Goal: Information Seeking & Learning: Learn about a topic

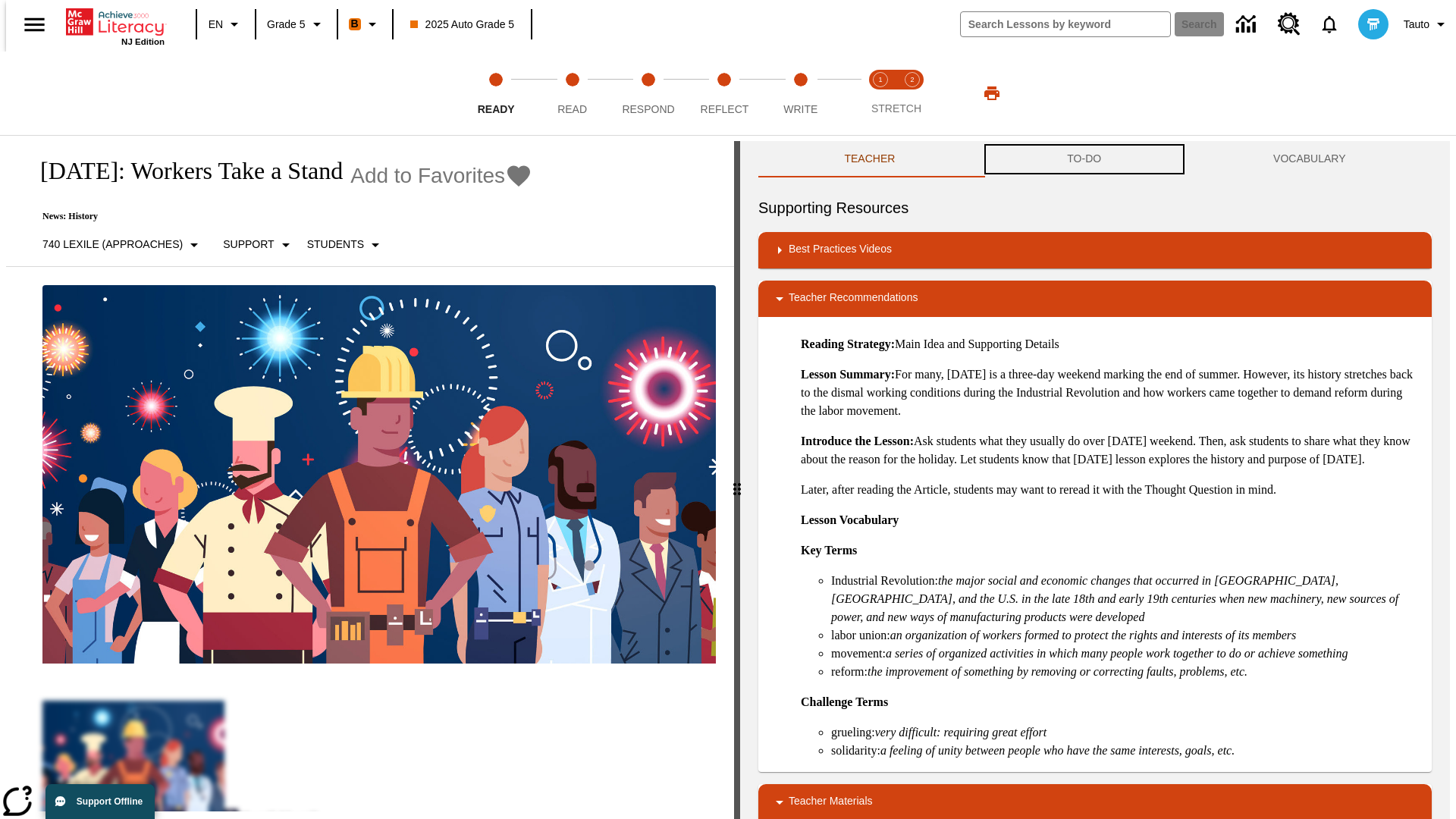
click at [1084, 160] on button "TO-DO" at bounding box center [1084, 159] width 206 height 36
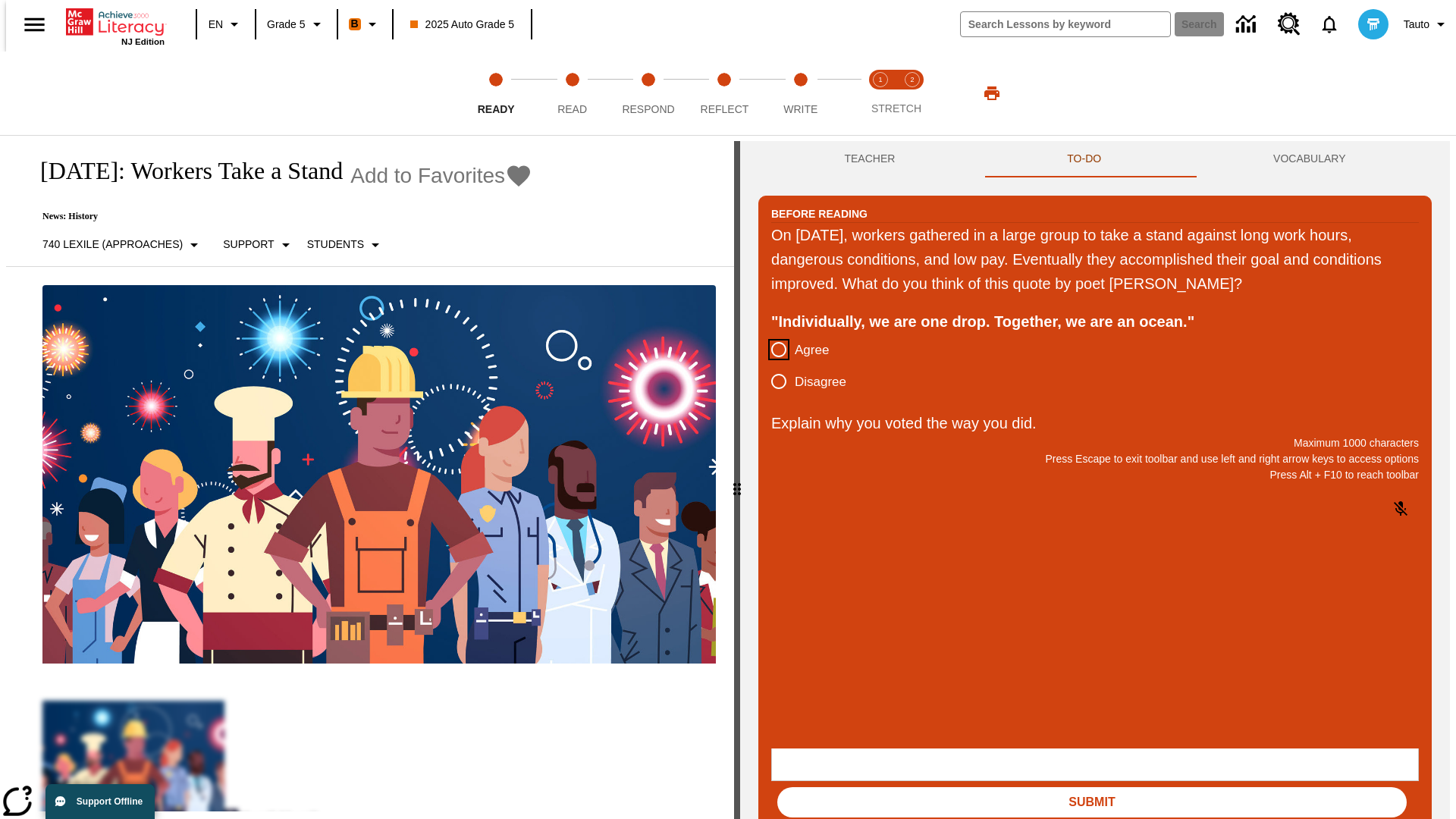
click at [773, 350] on input "Agree" at bounding box center [779, 349] width 32 height 32
radio input "true"
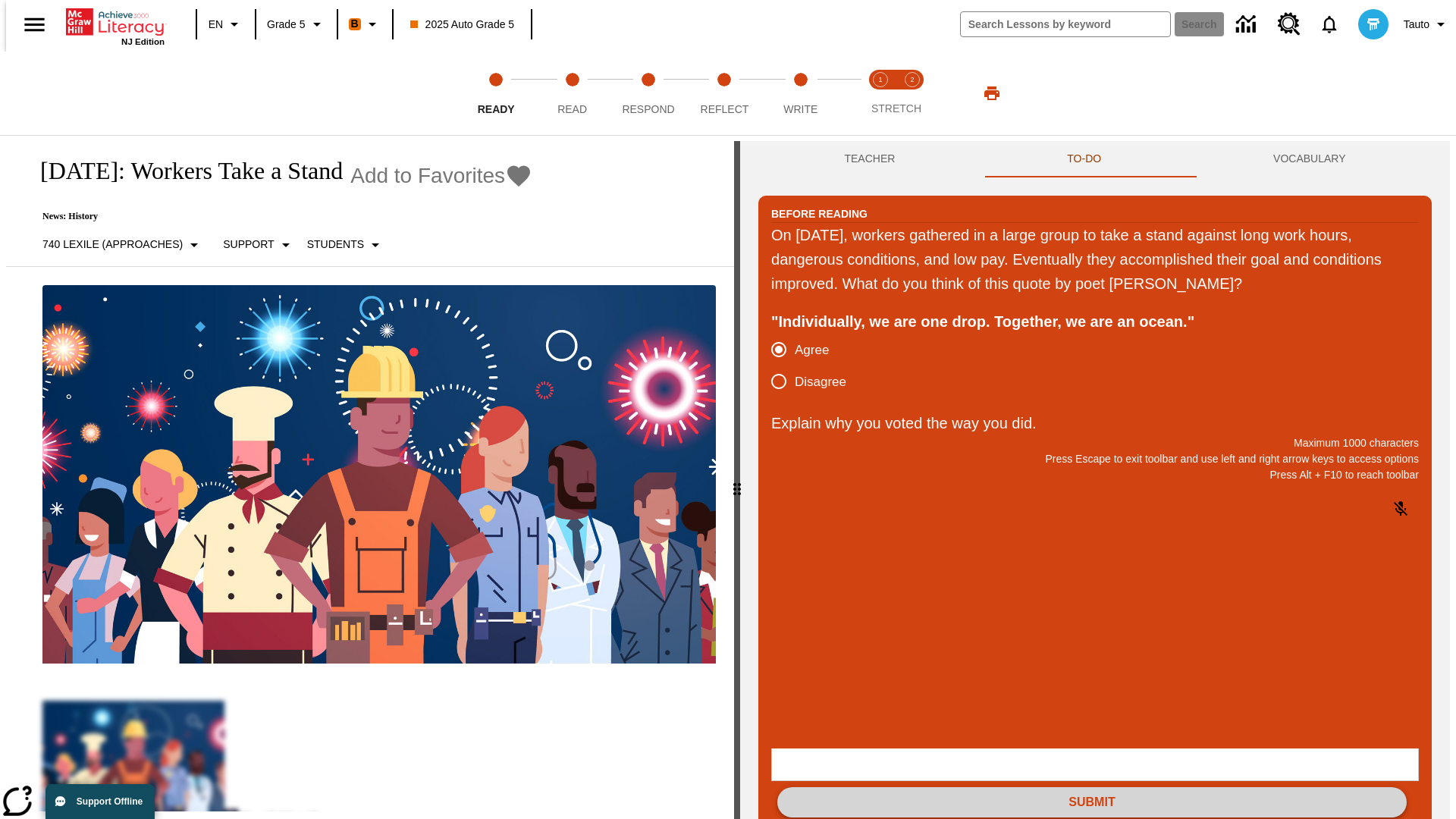
click at [1092, 787] on button "Submit" at bounding box center [1092, 801] width 630 height 30
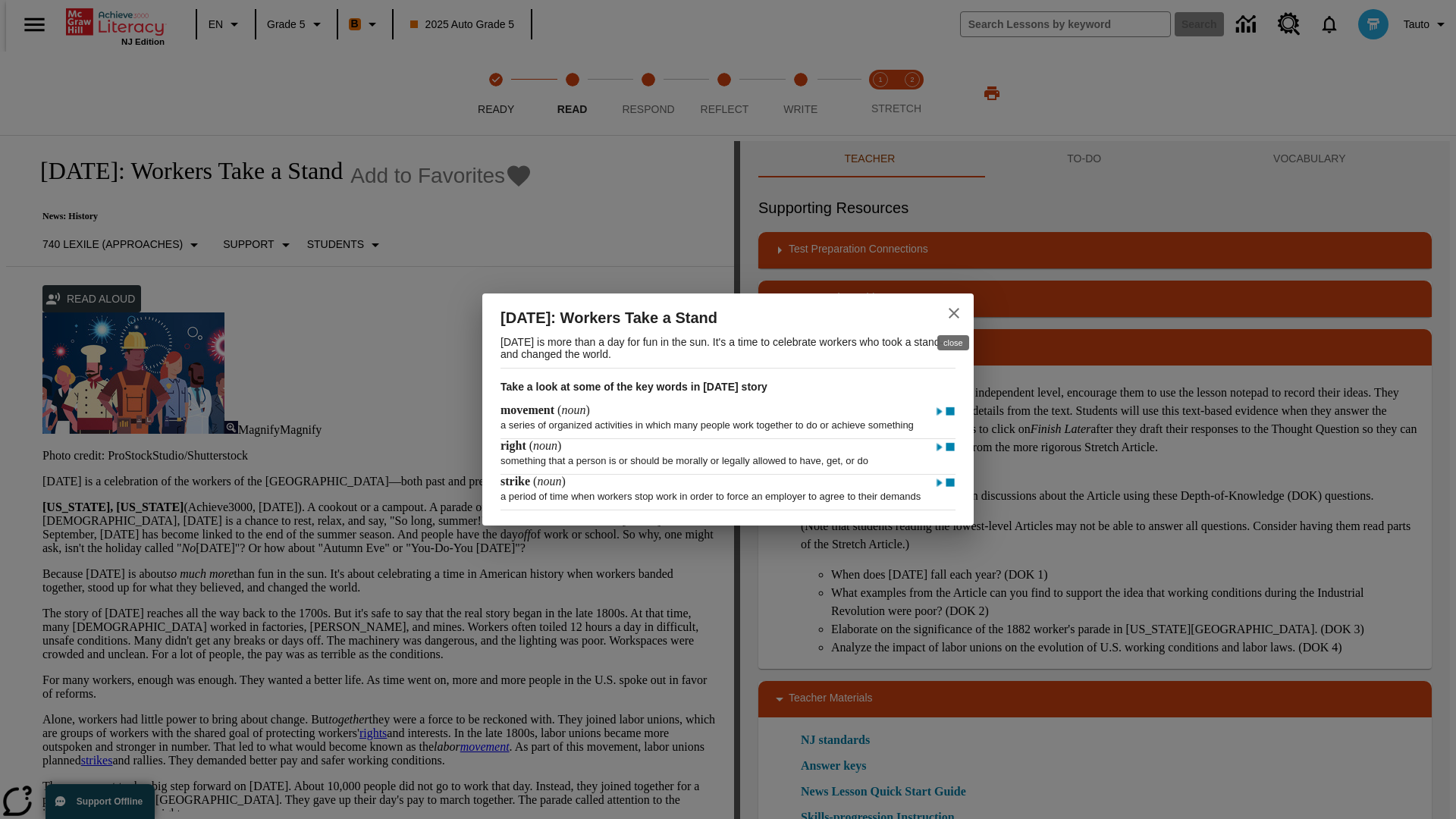
click at [954, 307] on icon "close" at bounding box center [954, 312] width 11 height 11
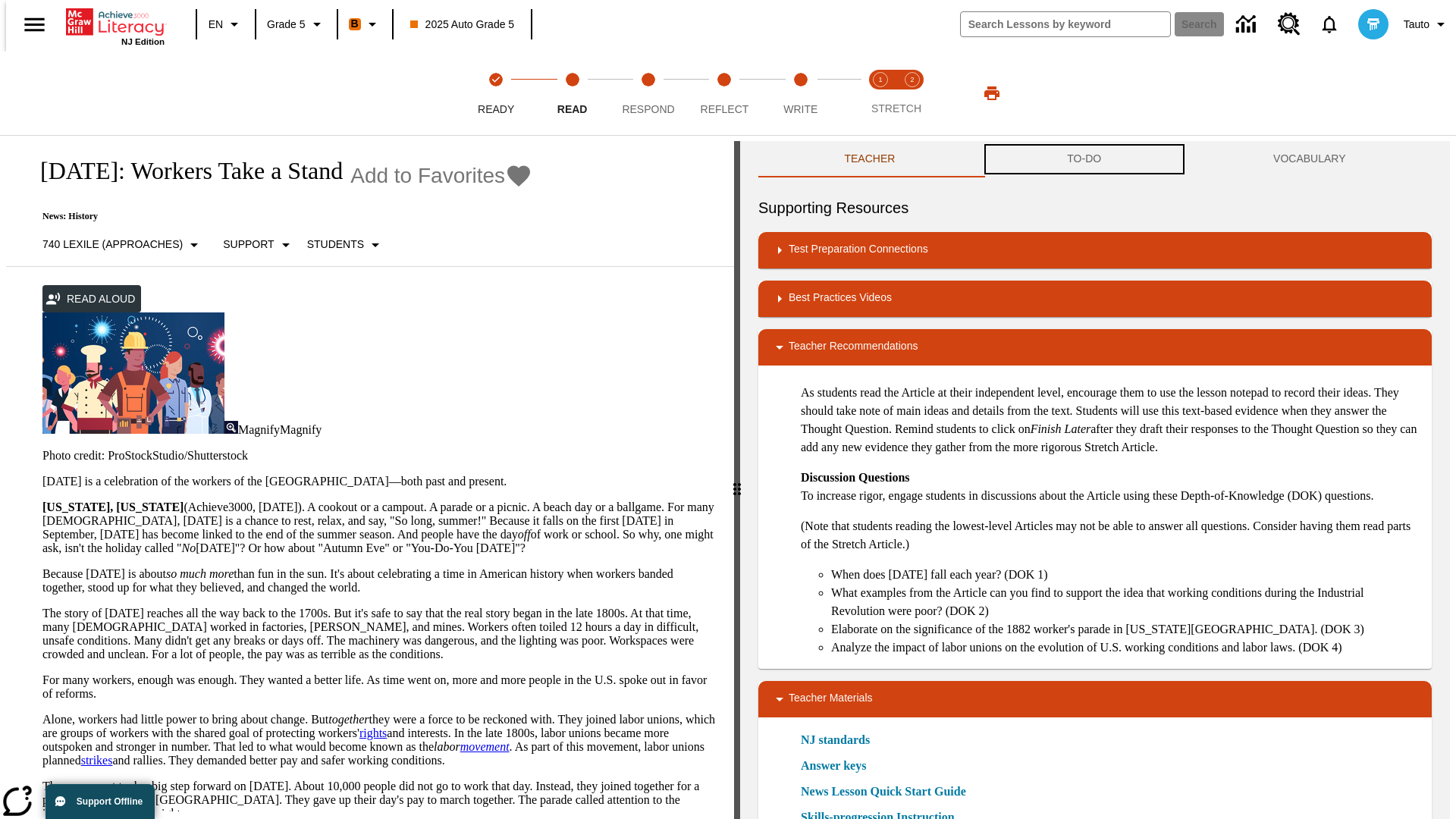
scroll to position [1, 0]
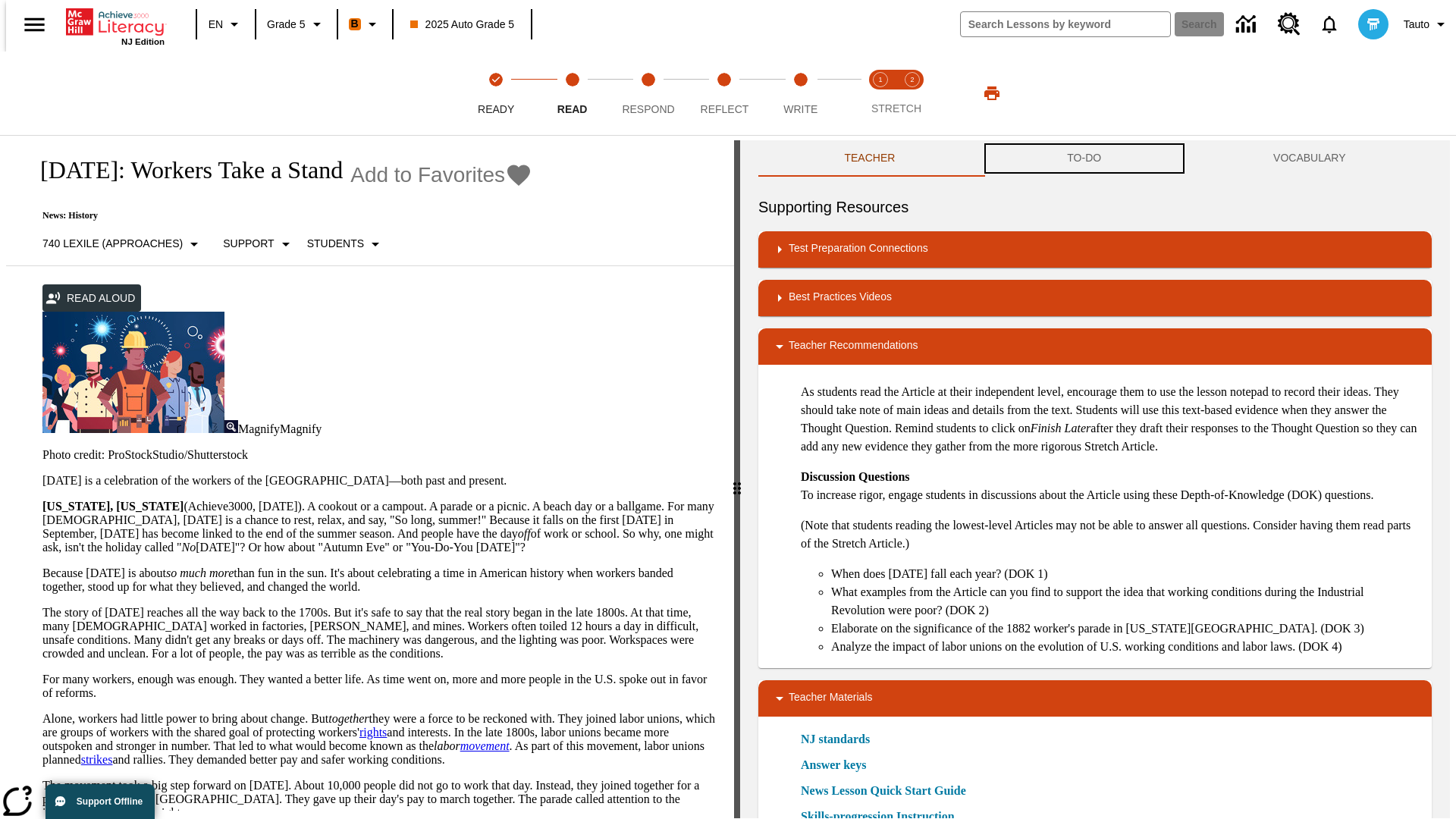
click at [1084, 160] on button "TO-DO" at bounding box center [1084, 158] width 206 height 36
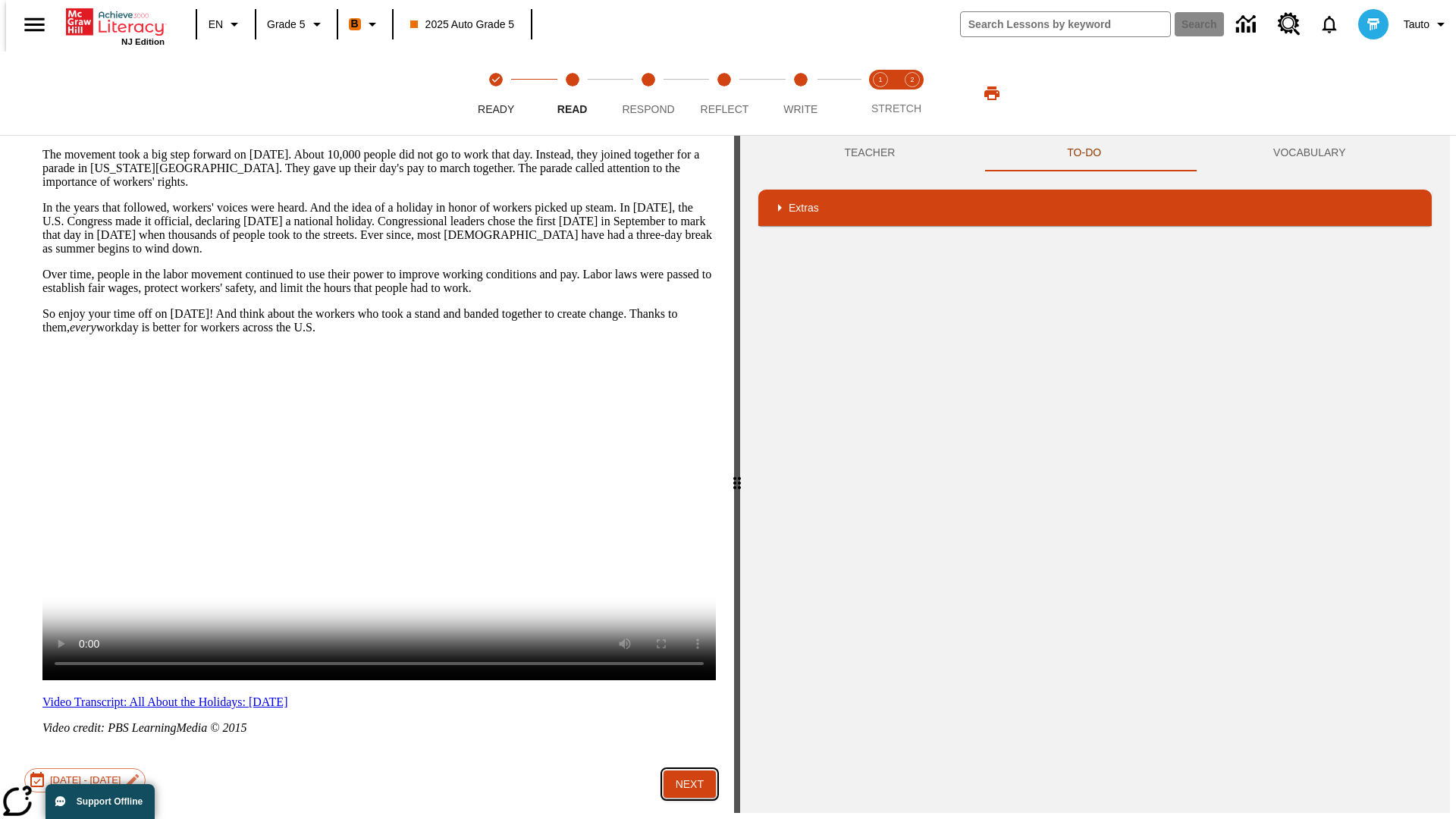
scroll to position [579, 0]
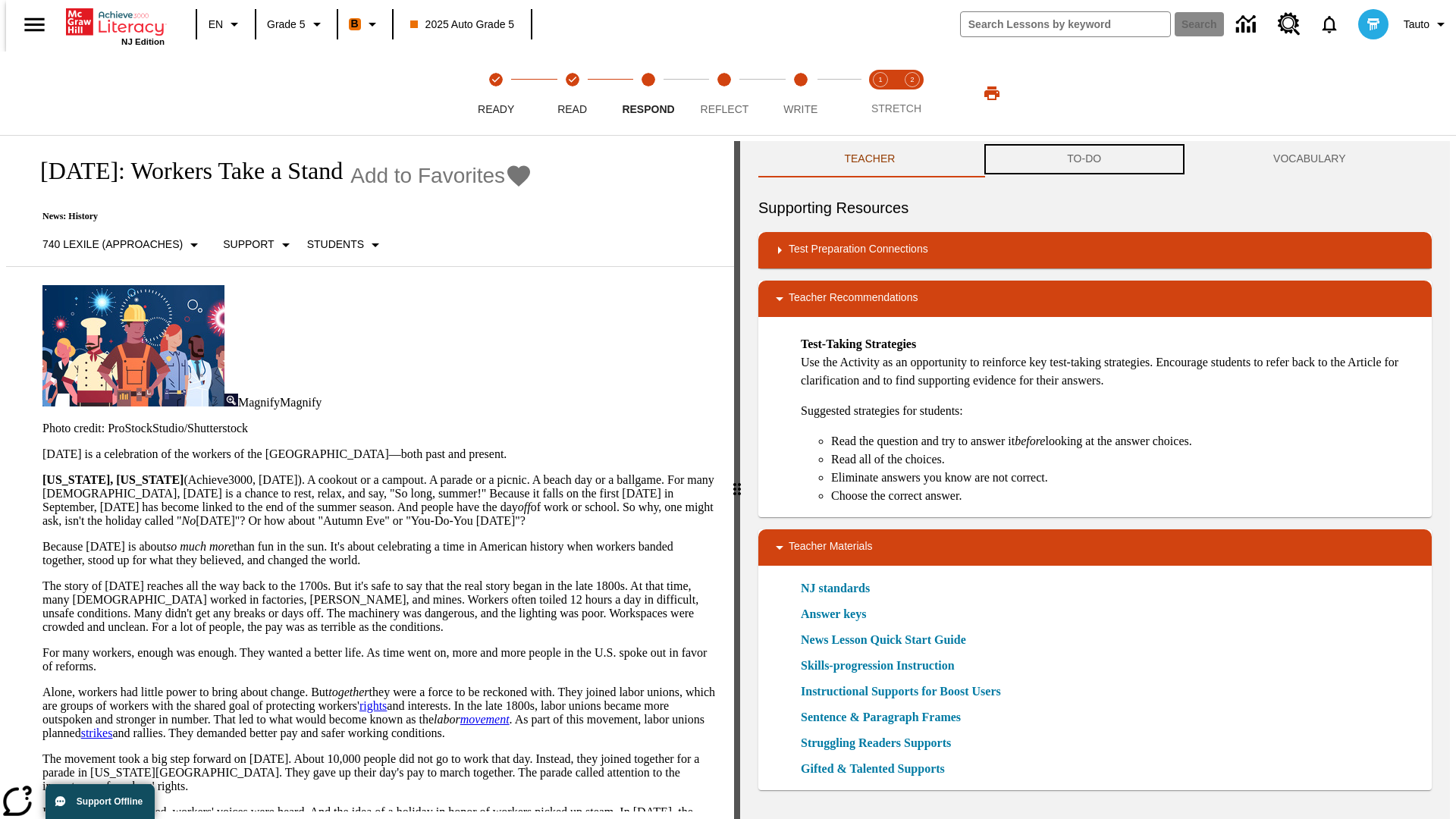
scroll to position [1, 0]
click at [1084, 160] on button "TO-DO" at bounding box center [1084, 158] width 206 height 36
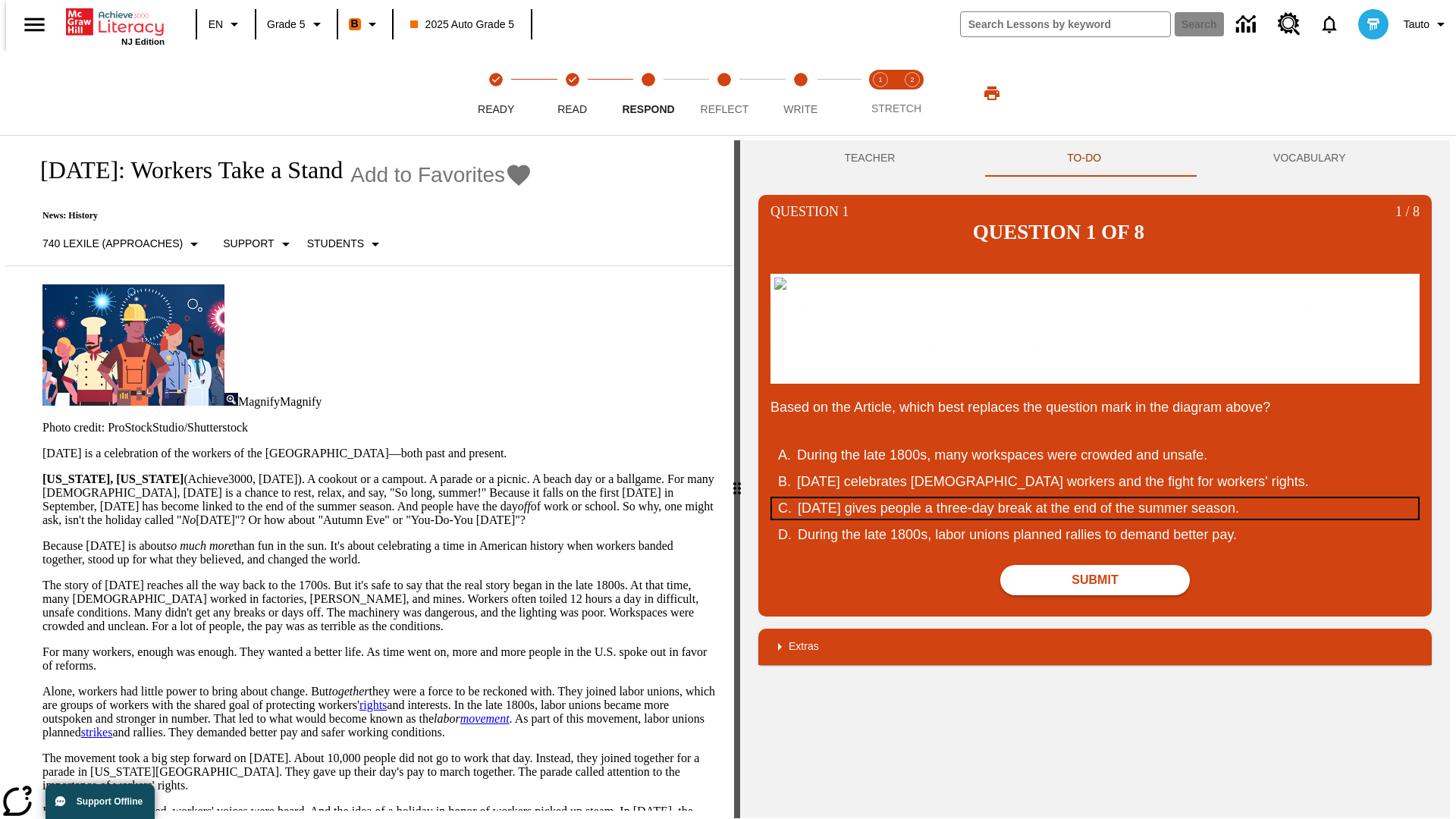
click at [1095, 518] on div "Labor Day gives people a three-day break at the end of the summer season." at bounding box center [1086, 508] width 576 height 20
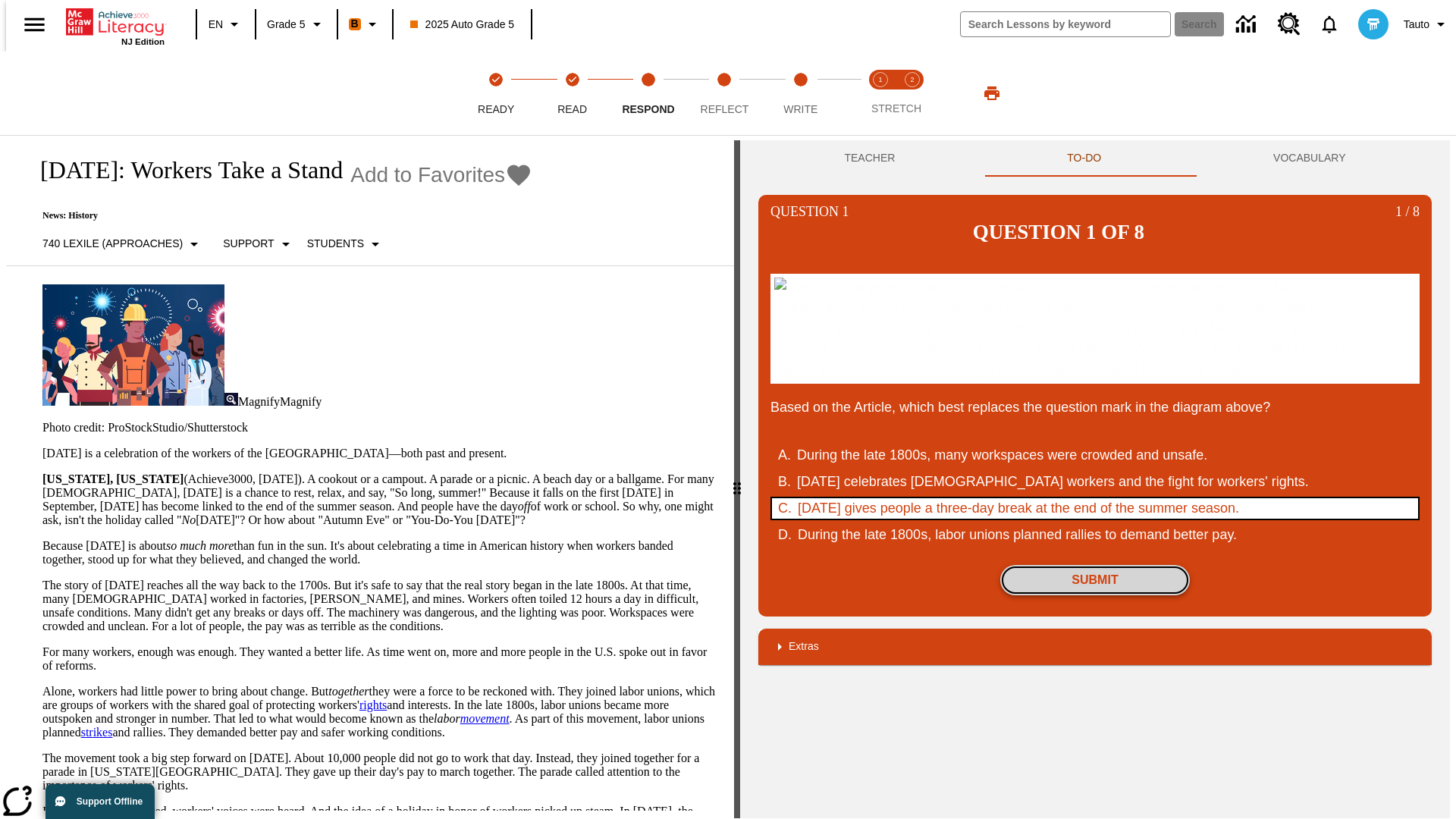
click at [1095, 595] on button "Submit" at bounding box center [1095, 580] width 190 height 30
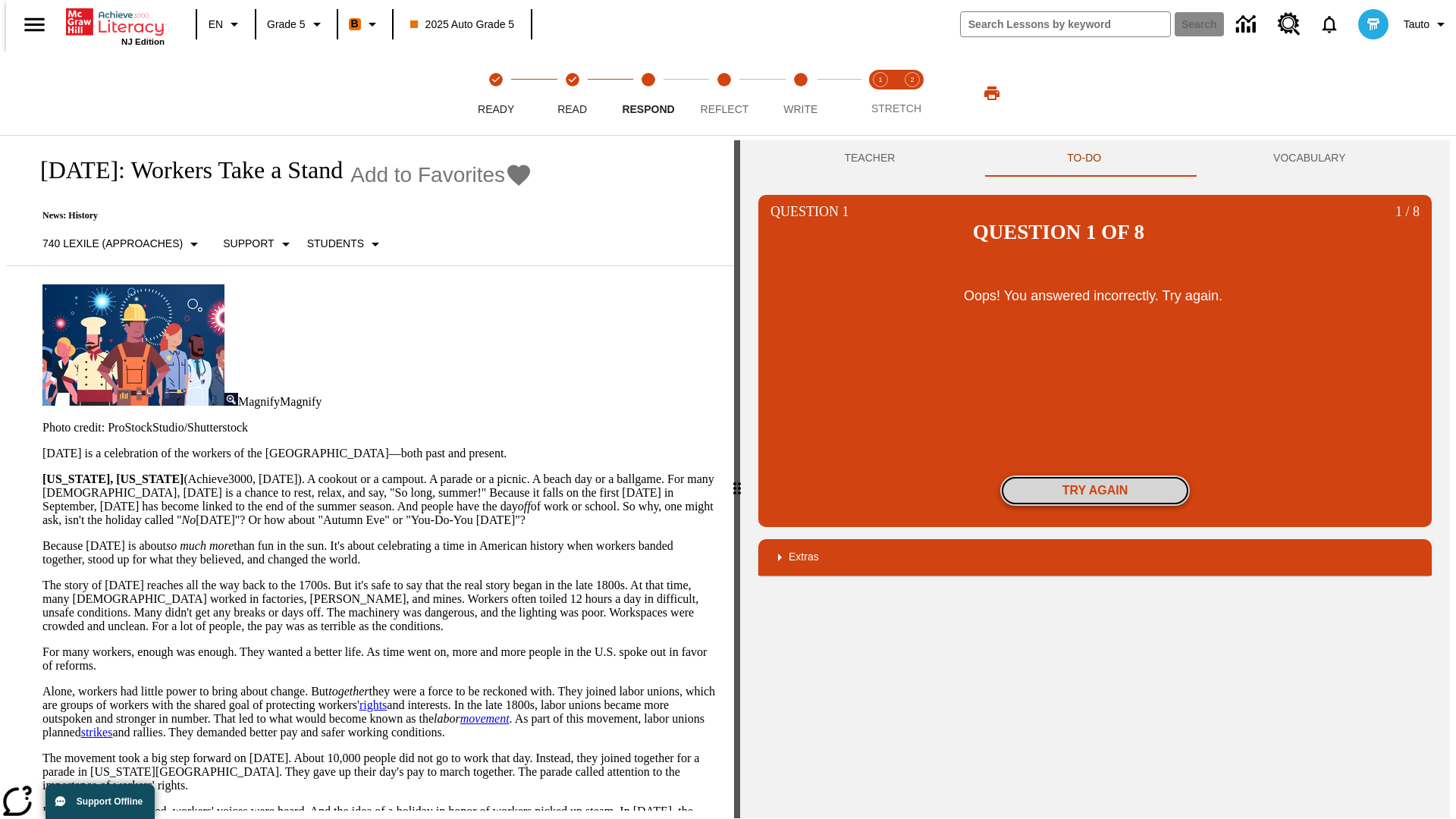
click at [1095, 476] on button "Try again" at bounding box center [1095, 490] width 190 height 30
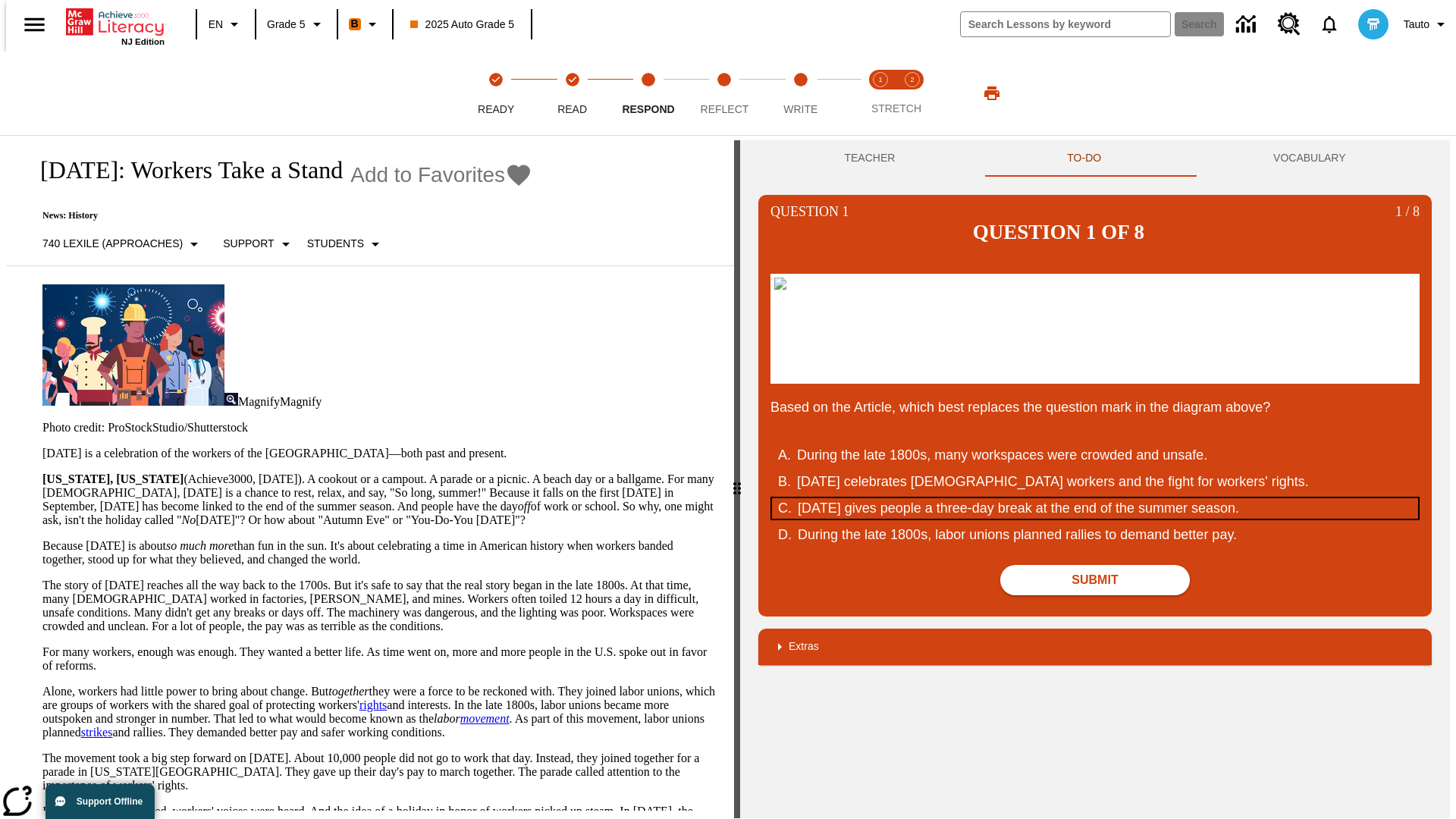
click at [1095, 518] on div "Labor Day gives people a three-day break at the end of the summer season." at bounding box center [1086, 508] width 576 height 20
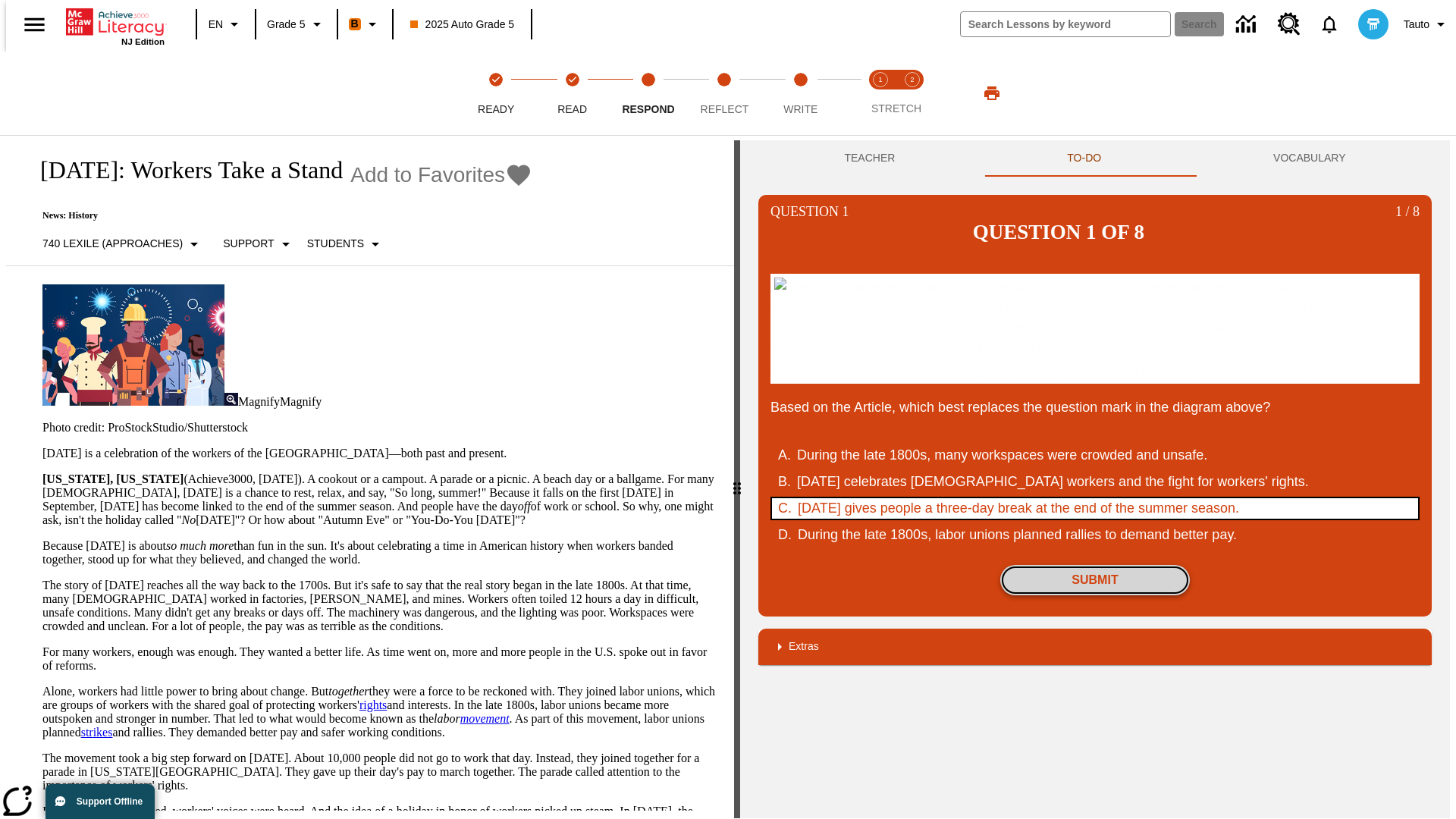
click at [1095, 595] on button "Submit" at bounding box center [1095, 580] width 190 height 30
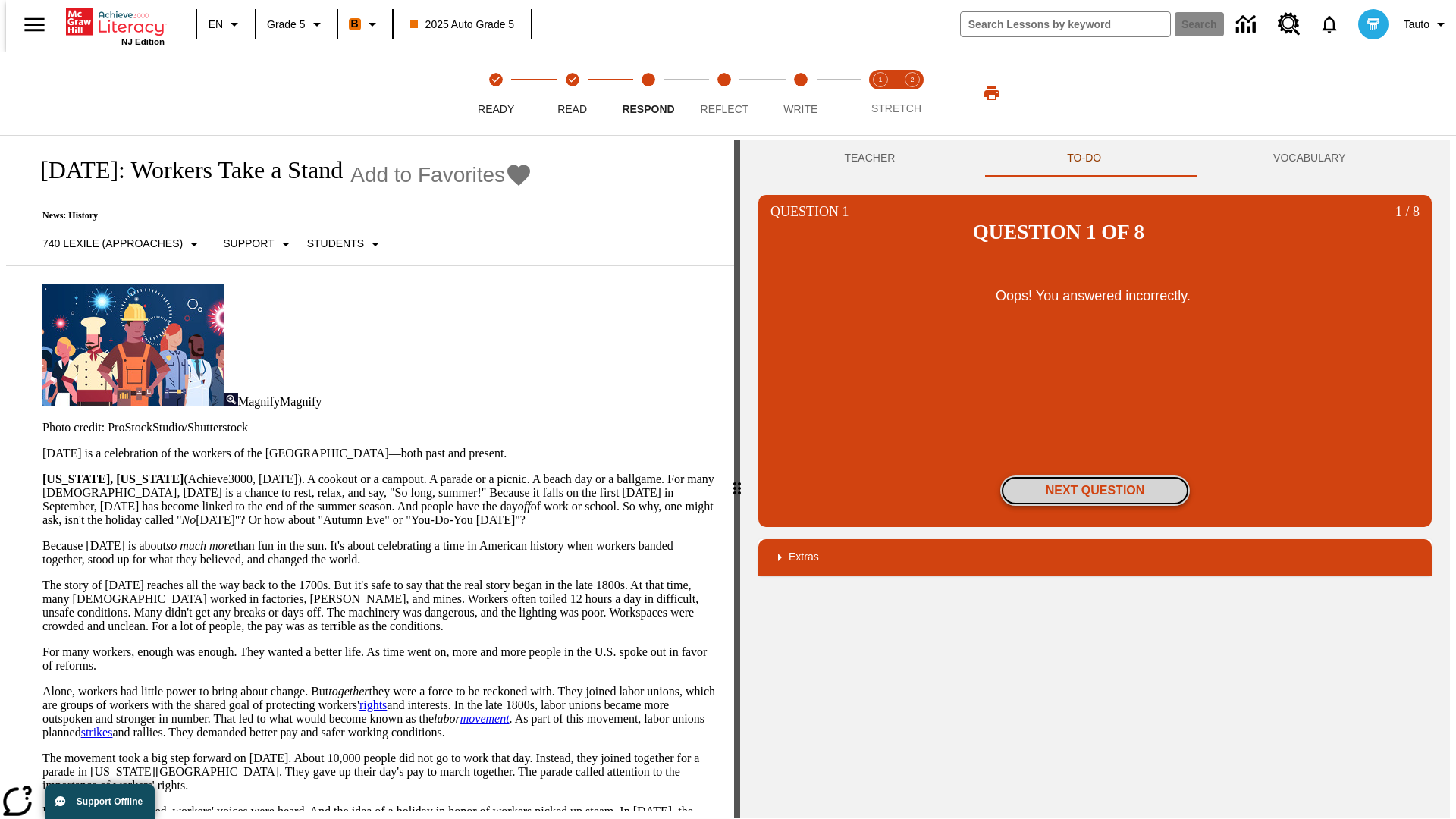
click at [1095, 476] on button "Next Question" at bounding box center [1095, 490] width 190 height 30
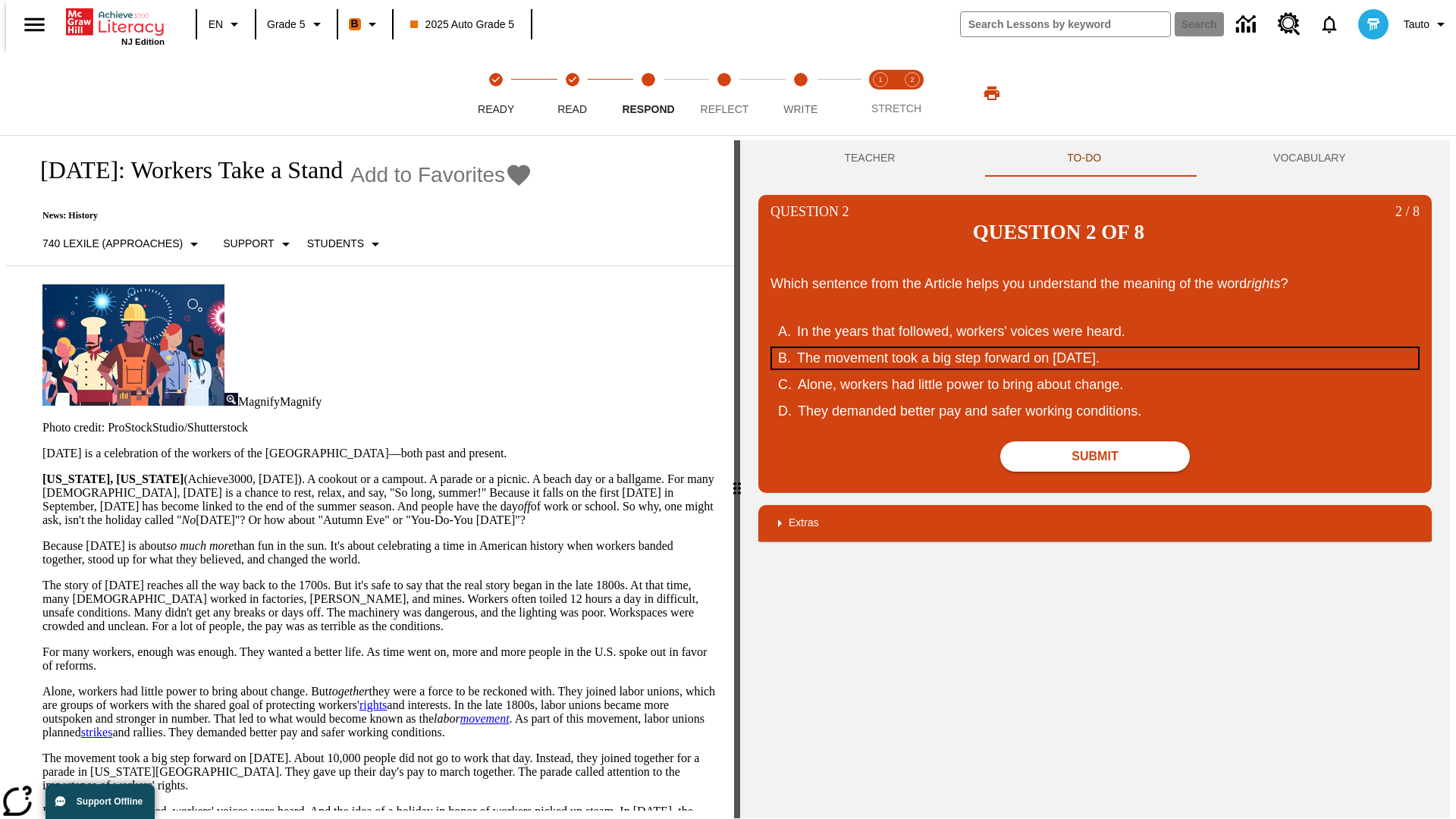
click at [1095, 348] on div "The movement took a big step forward on September 5, 1882." at bounding box center [1085, 358] width 576 height 20
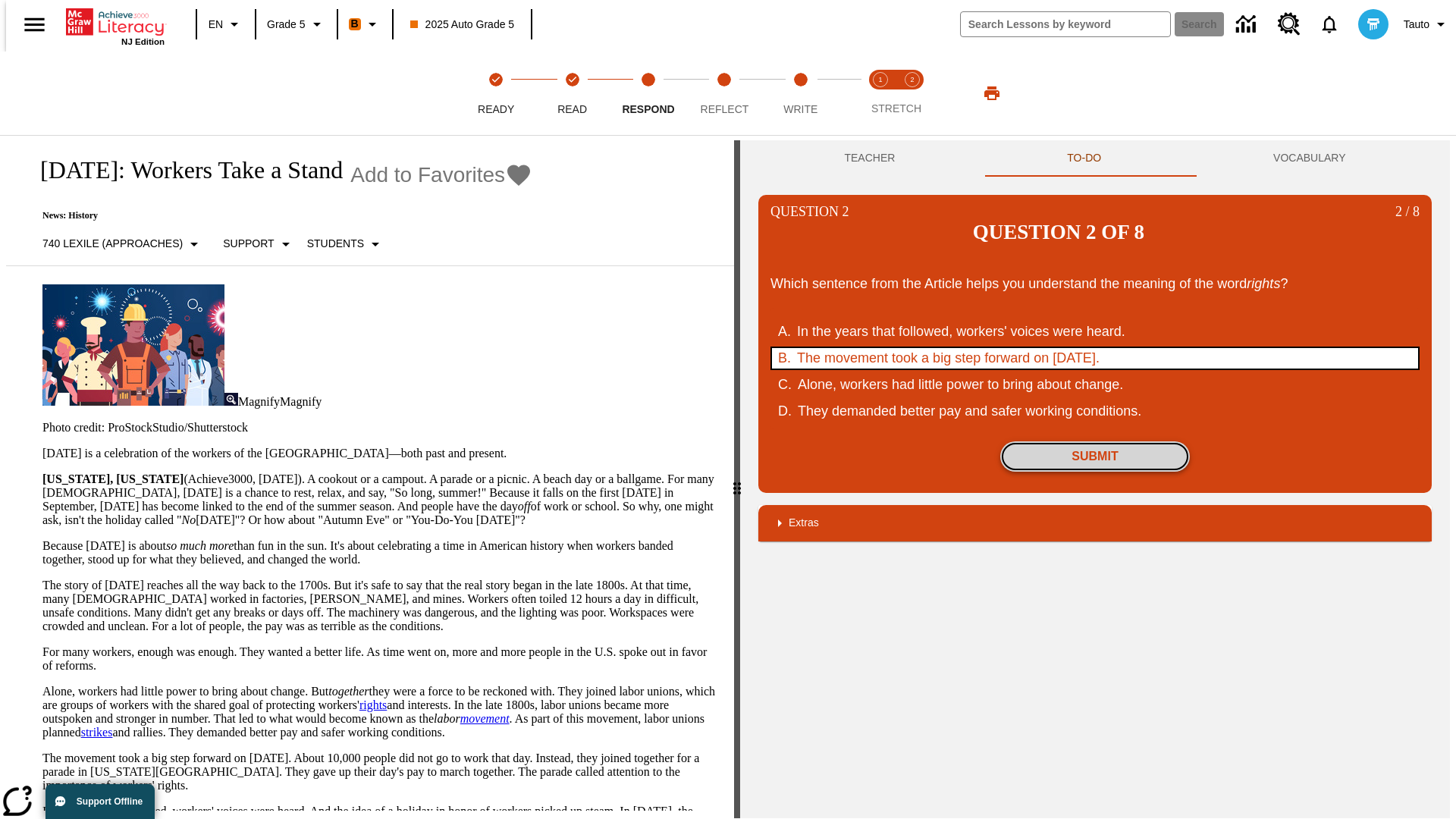
click at [1095, 442] on button "Submit" at bounding box center [1095, 456] width 190 height 30
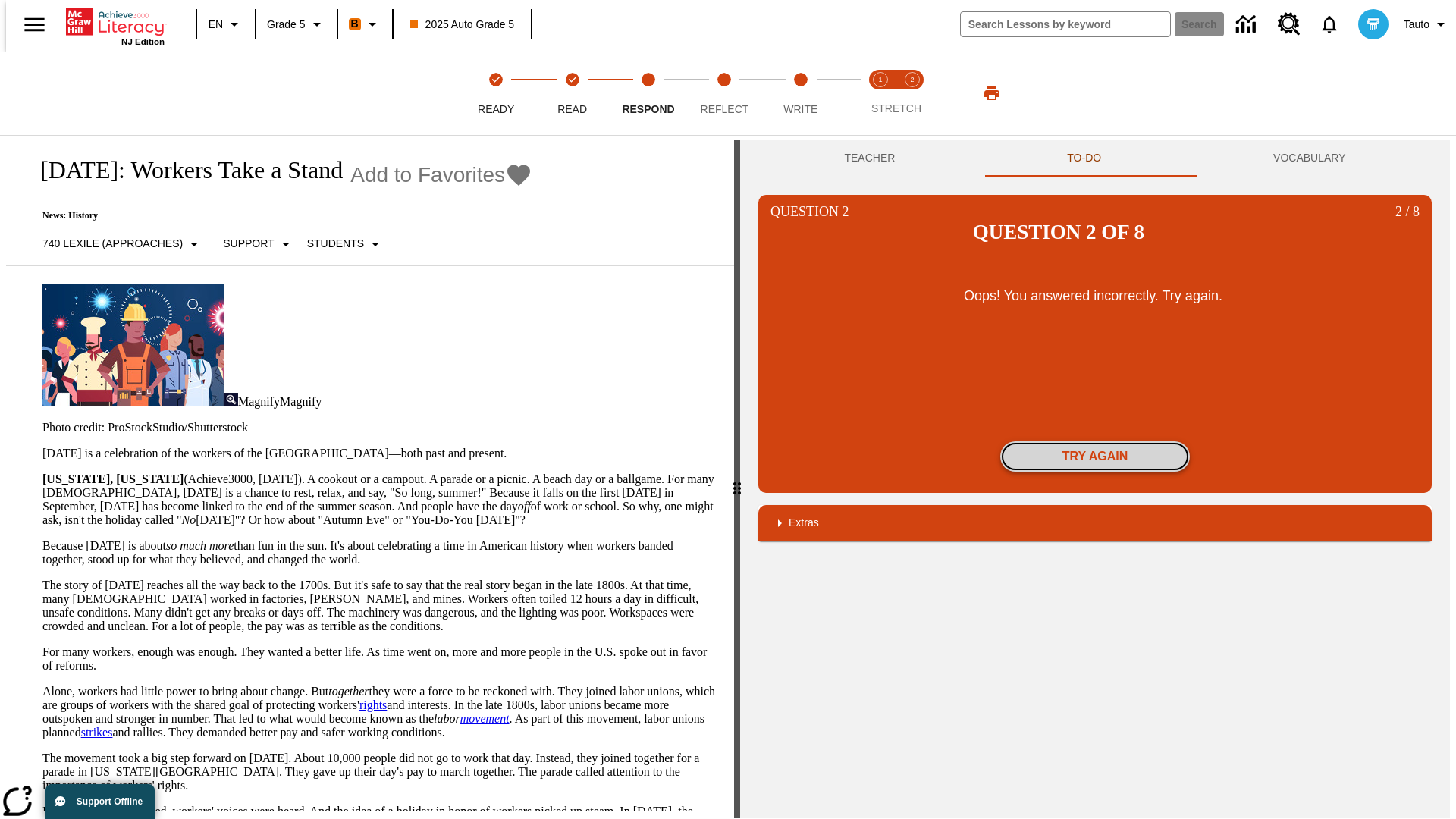
click at [1095, 442] on button "Try again" at bounding box center [1095, 456] width 190 height 30
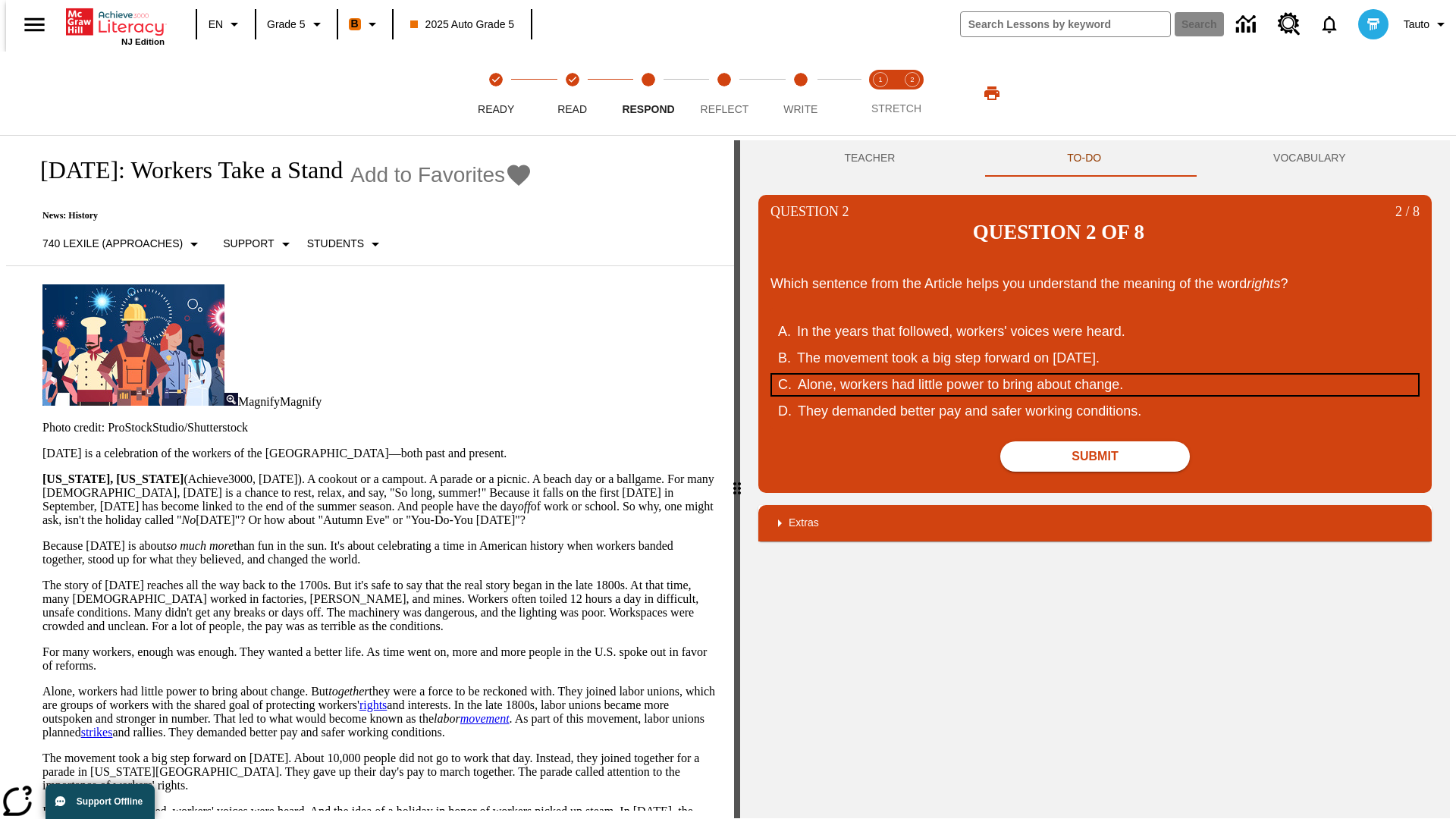
click at [1095, 374] on div "Alone, workers had little power to bring about change." at bounding box center [1086, 384] width 576 height 20
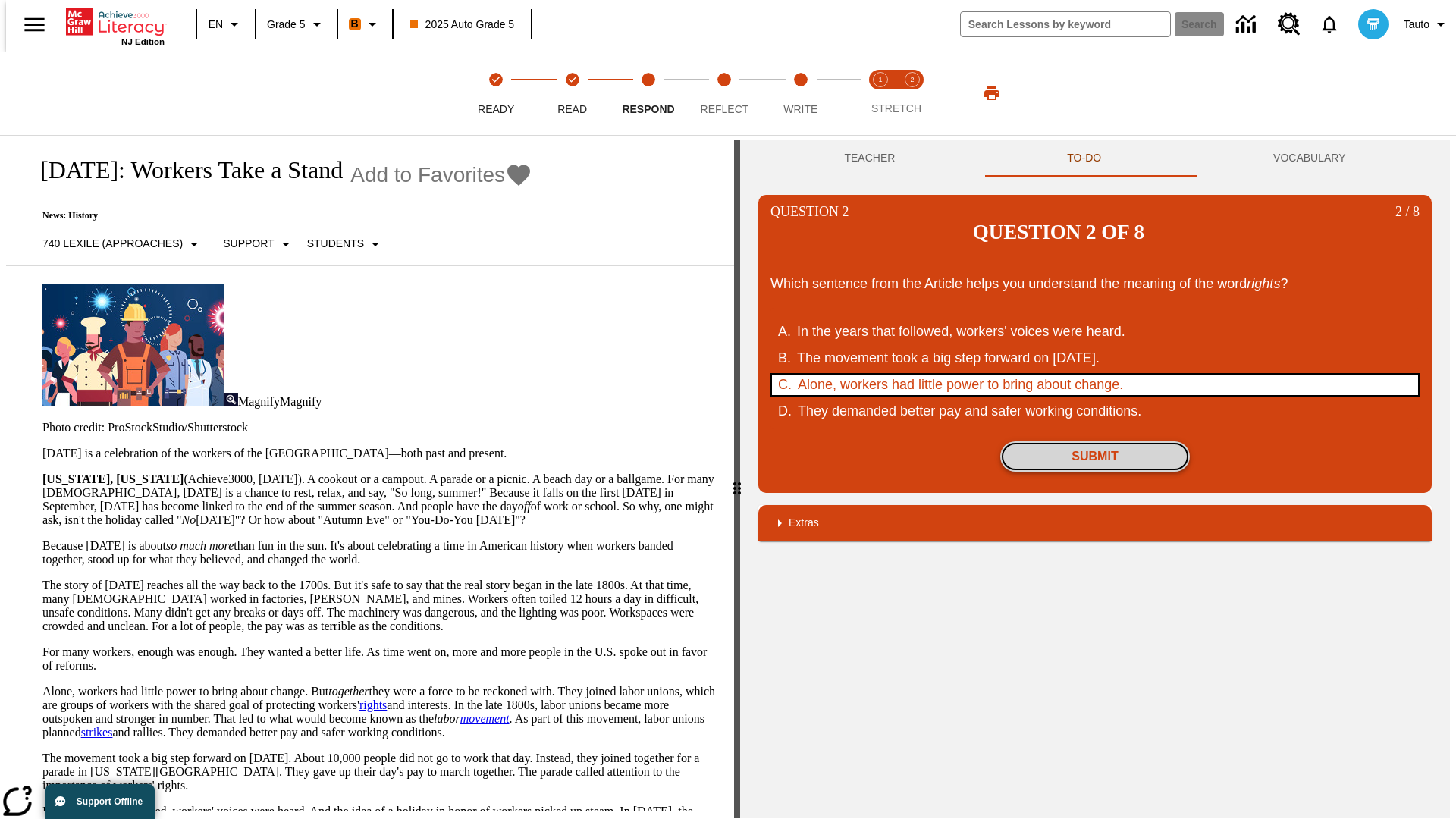
click at [1095, 442] on button "Submit" at bounding box center [1095, 456] width 190 height 30
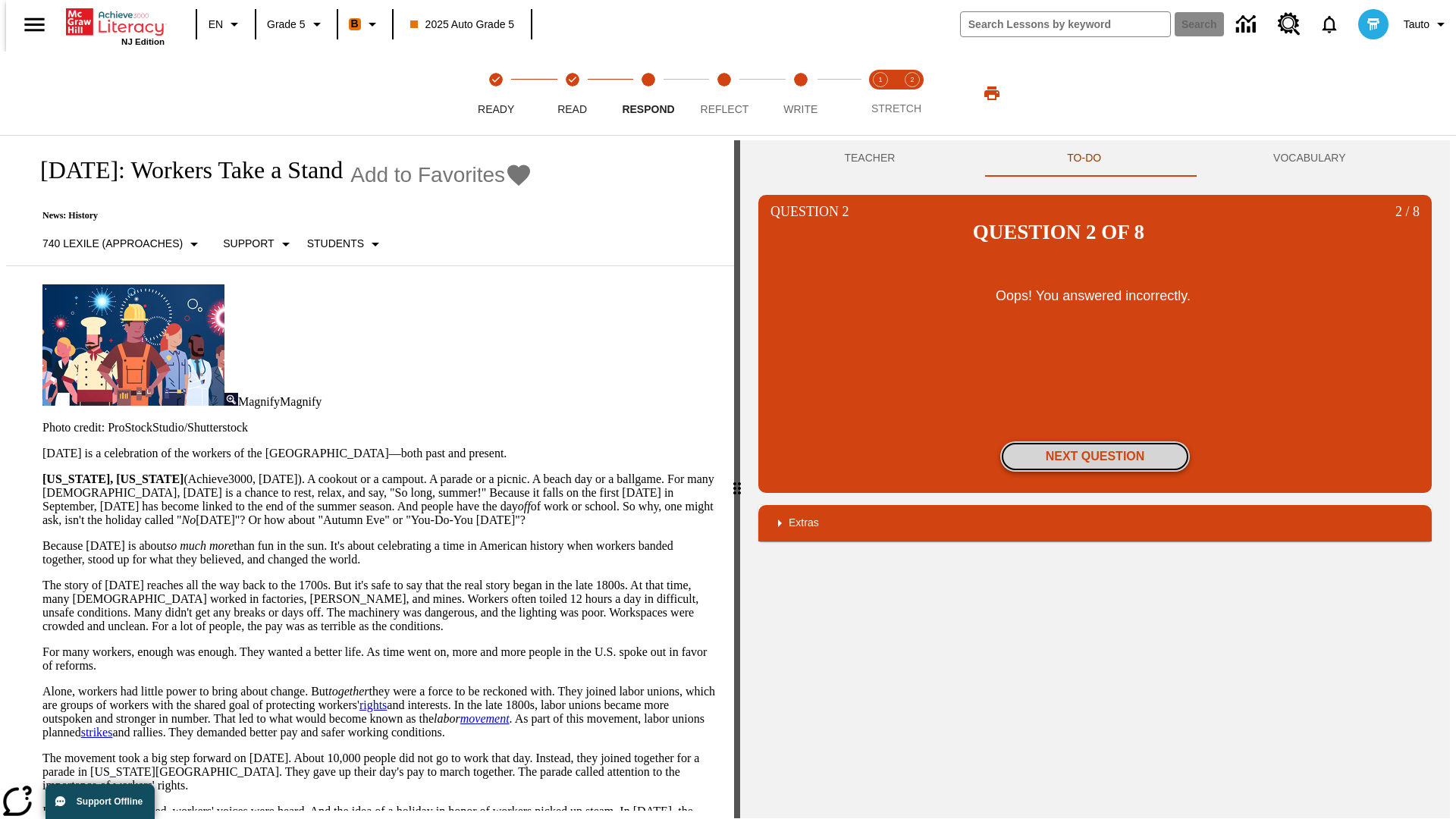
click at [1095, 442] on button "Next Question" at bounding box center [1095, 456] width 190 height 30
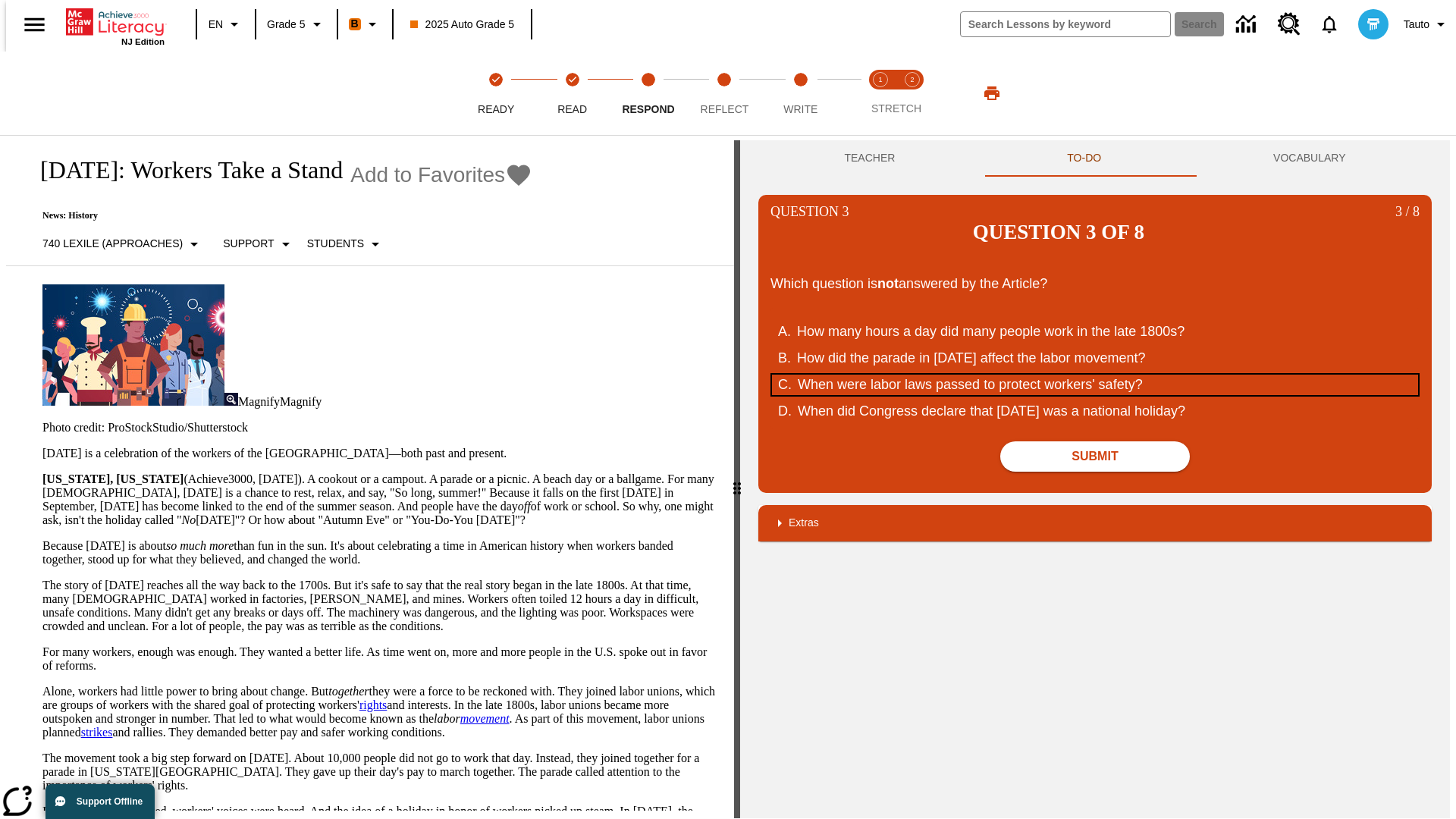
click at [1095, 374] on div "When were labor laws passed to protect workers' safety?" at bounding box center [1086, 384] width 576 height 20
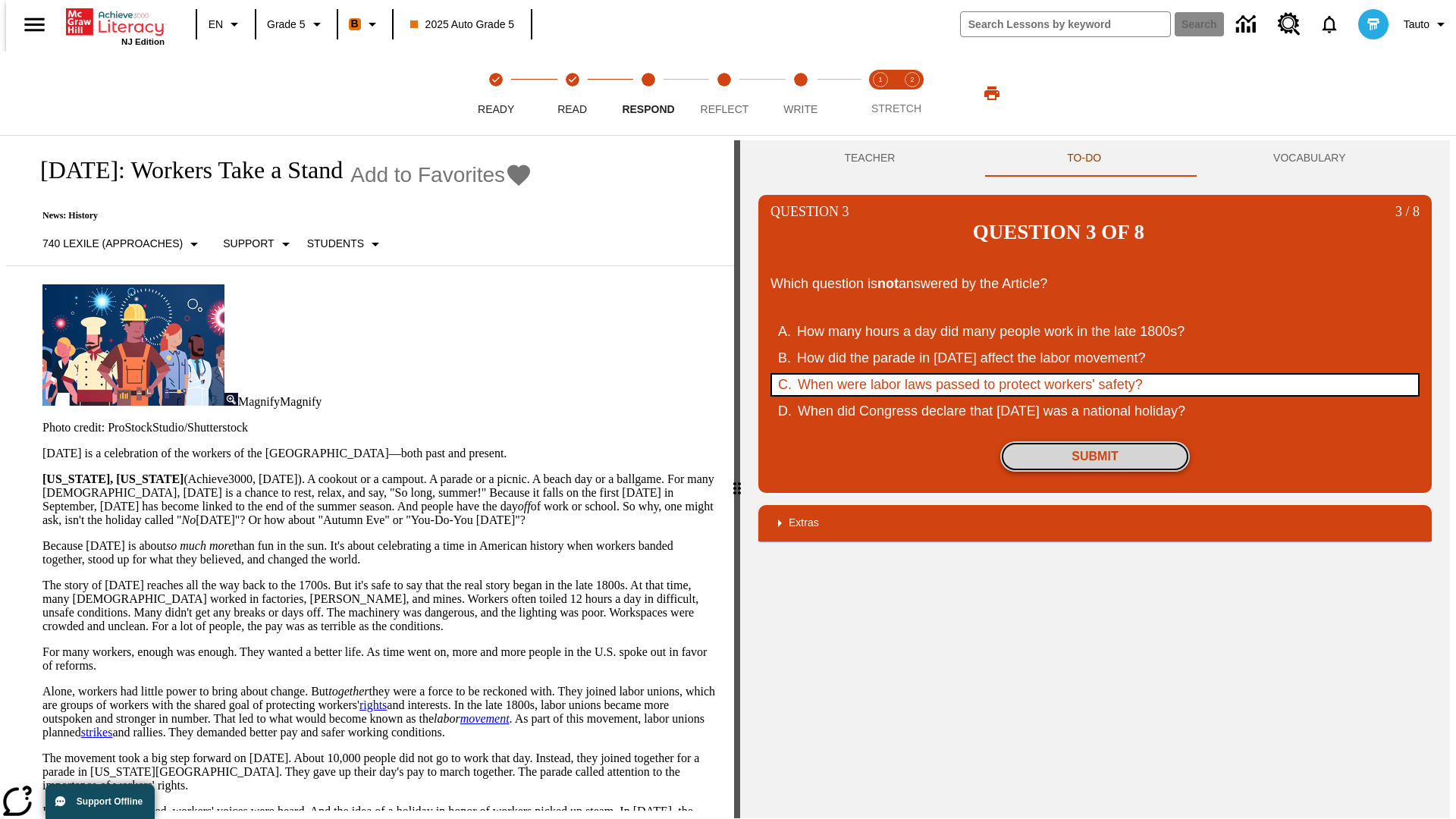
click at [1095, 442] on button "Submit" at bounding box center [1095, 456] width 190 height 30
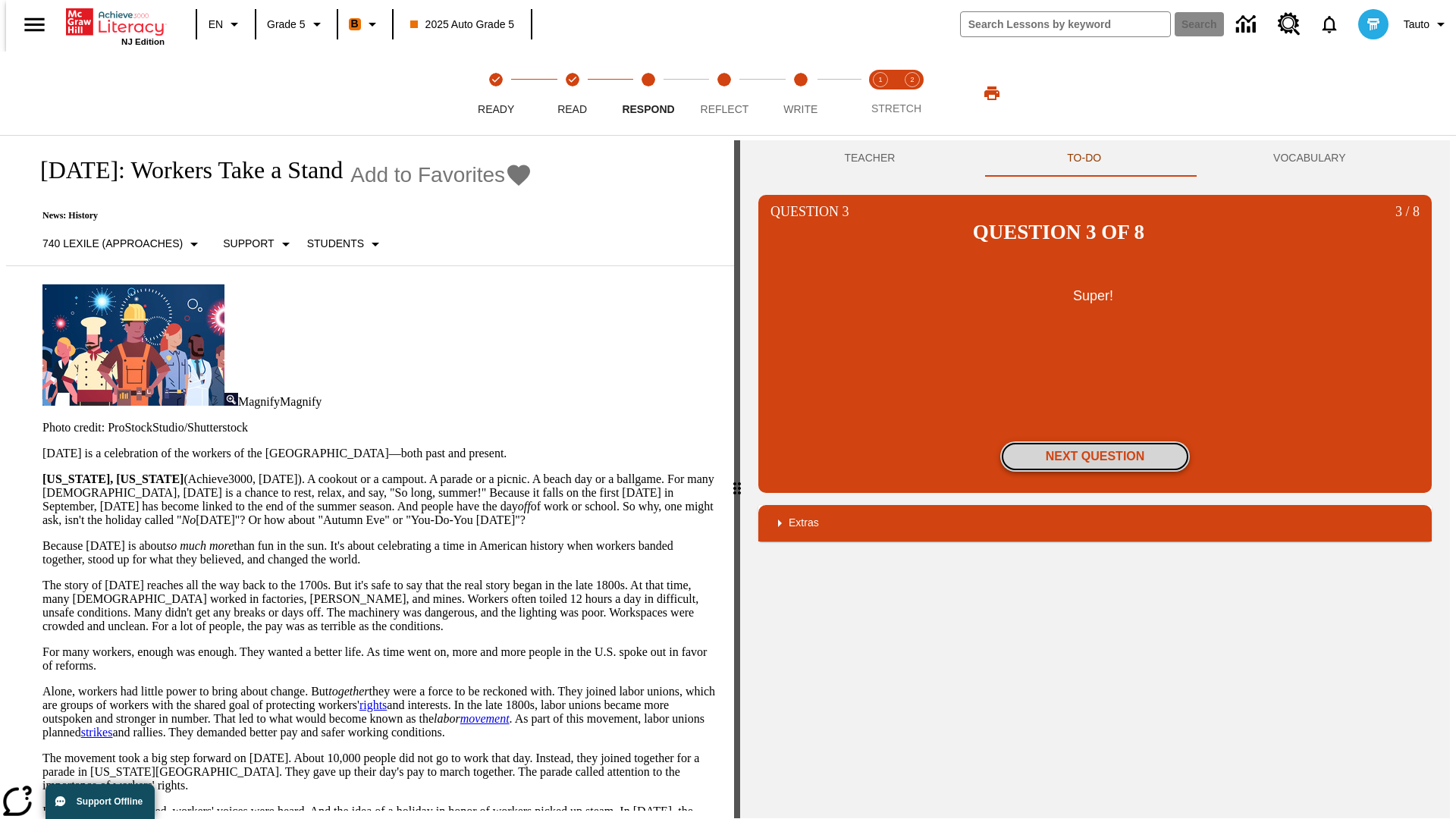
click at [1095, 442] on button "Next Question" at bounding box center [1095, 456] width 190 height 30
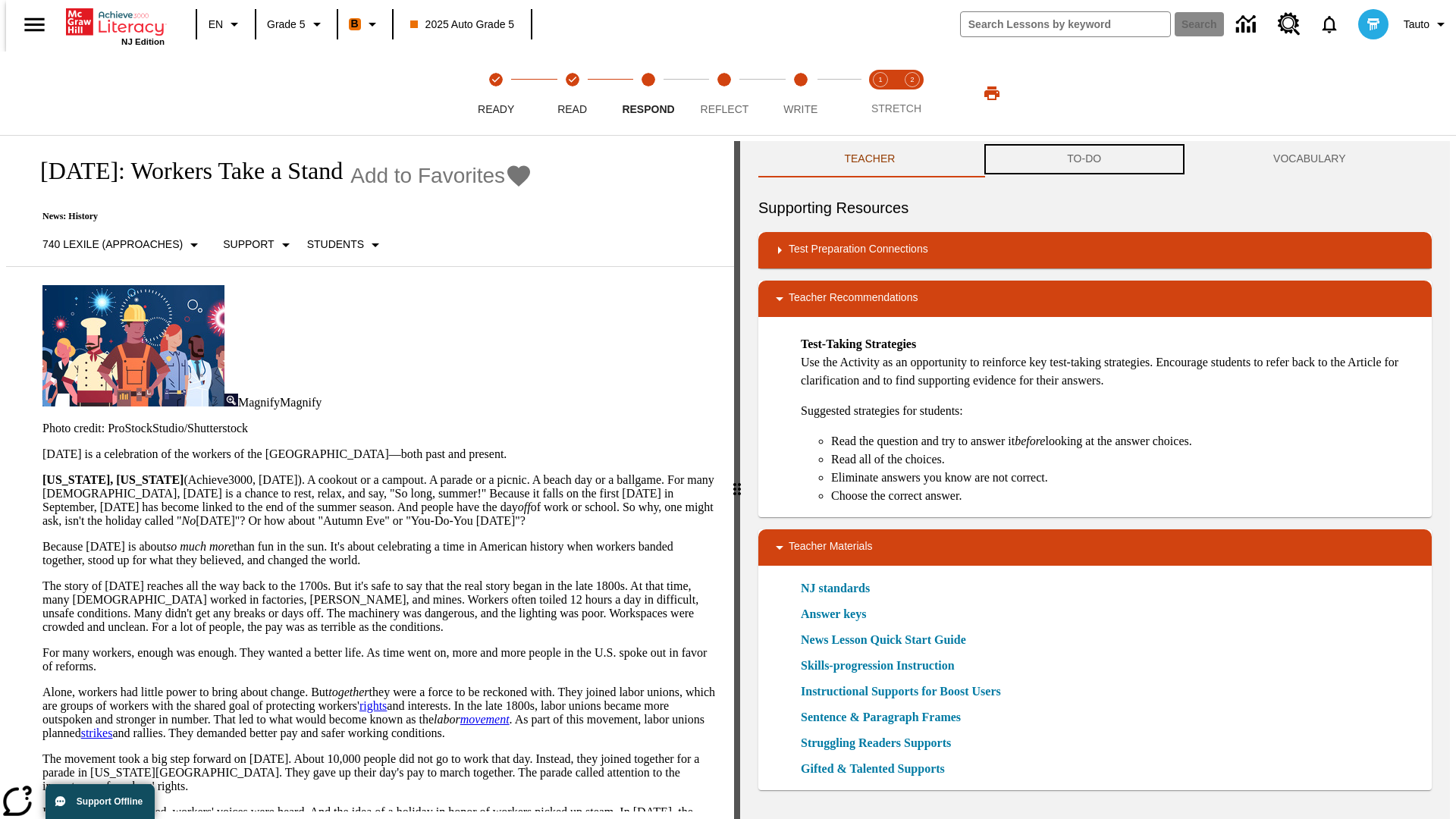
click at [1084, 160] on button "TO-DO" at bounding box center [1084, 159] width 206 height 36
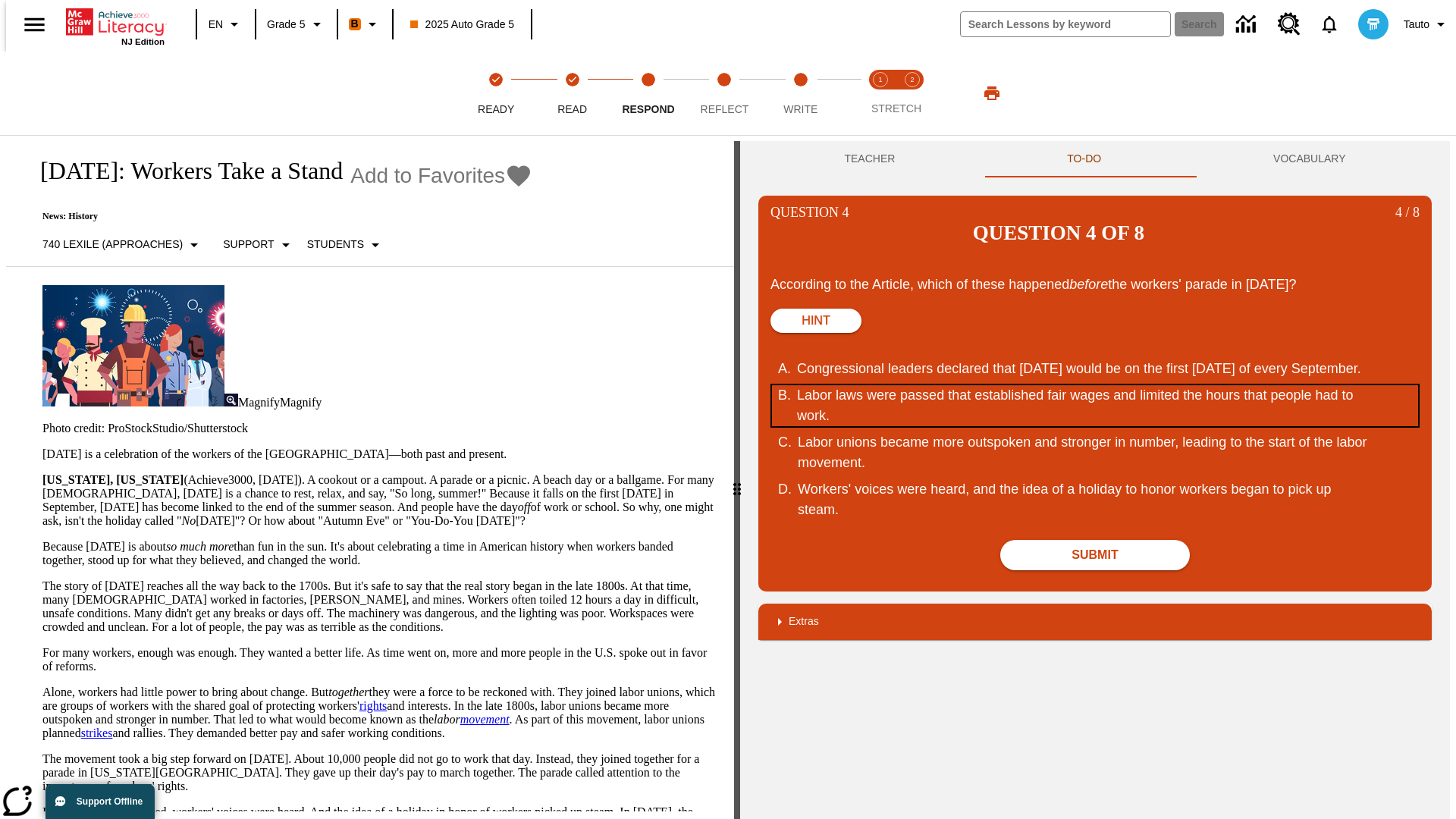
click at [1095, 385] on div "Labor laws were passed that established fair wages and limited the hours that p…" at bounding box center [1085, 406] width 576 height 41
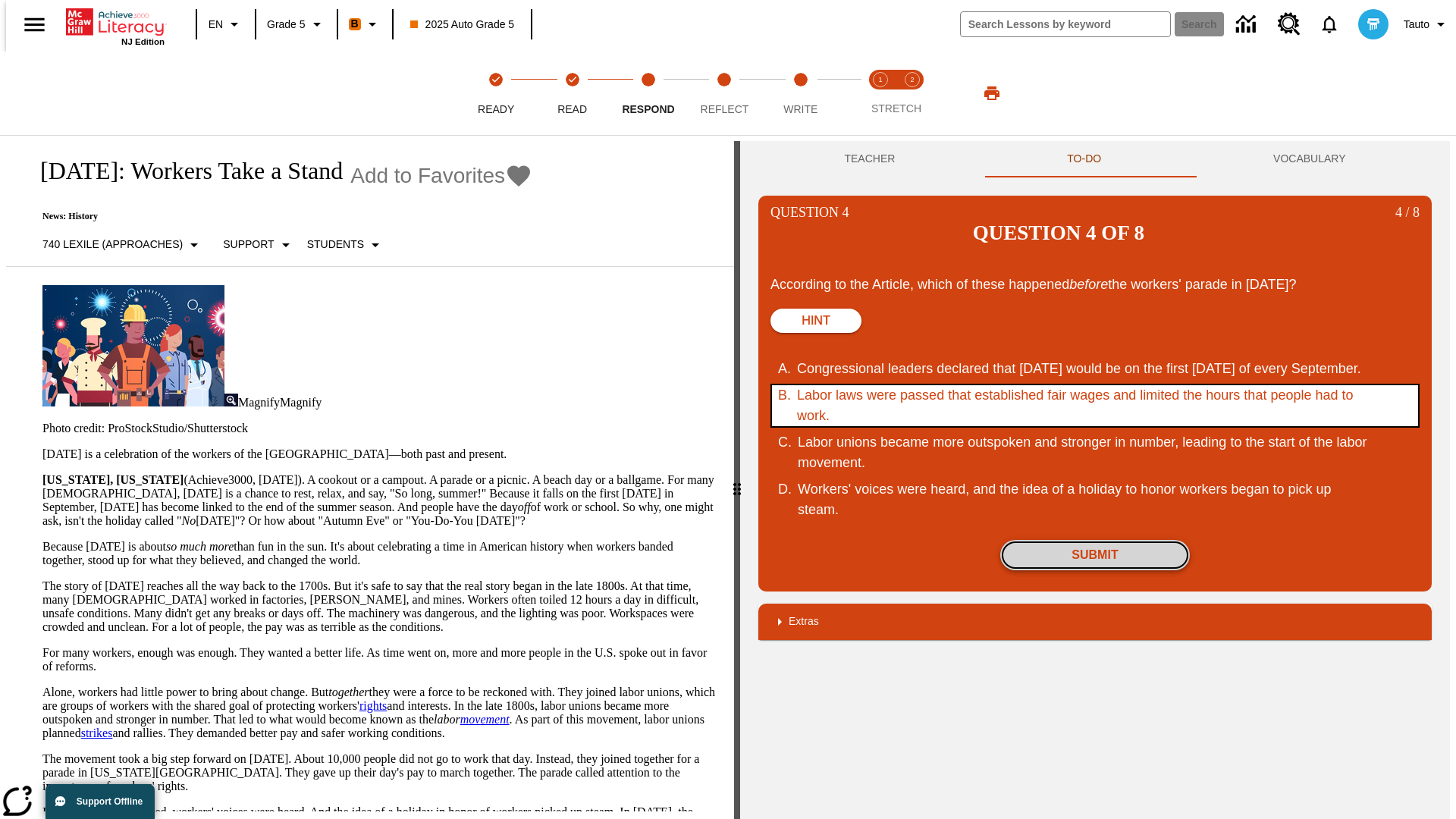
click at [1095, 540] on button "Submit" at bounding box center [1095, 554] width 190 height 30
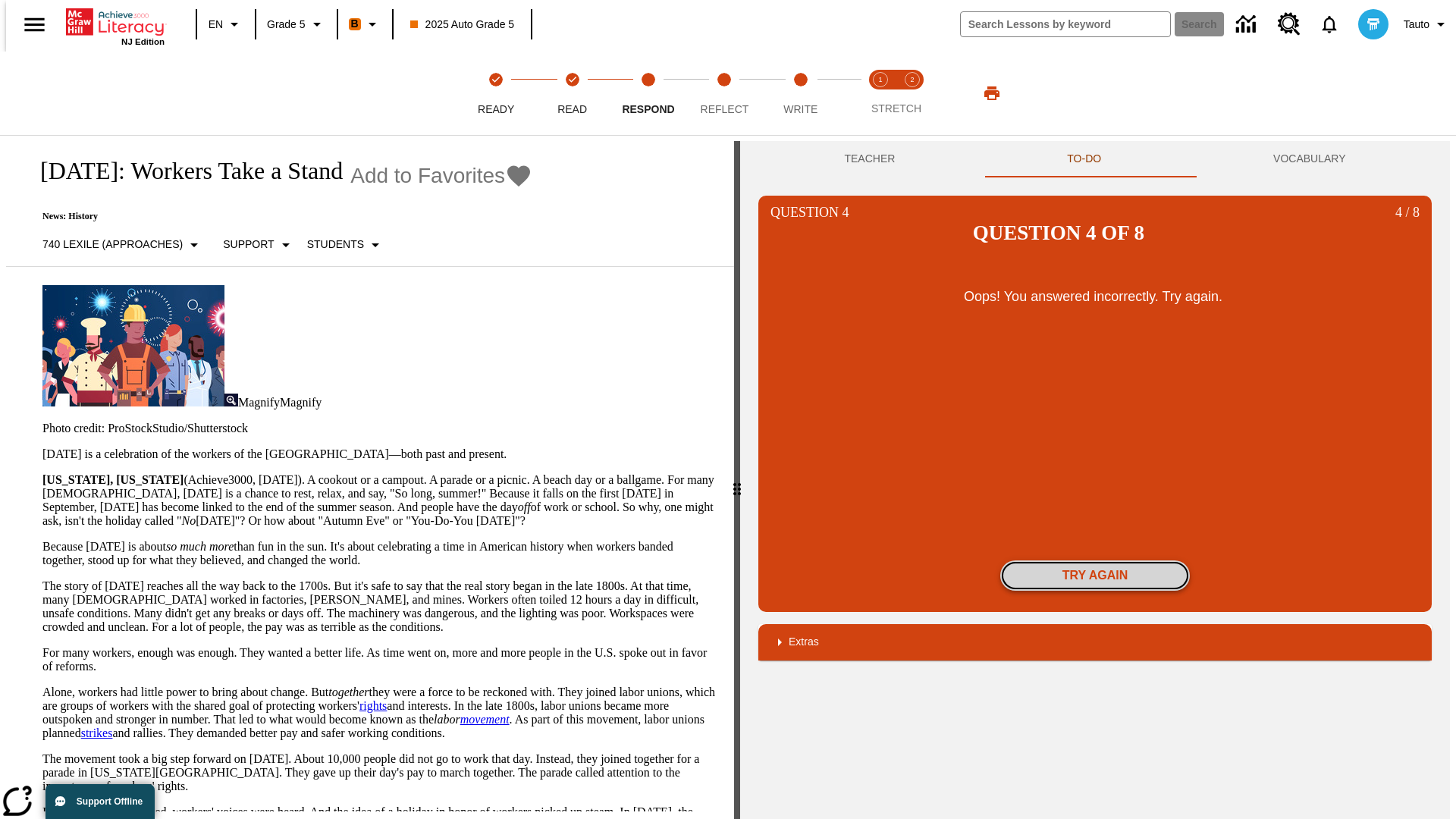
click at [1095, 560] on button "Try again" at bounding box center [1095, 575] width 190 height 30
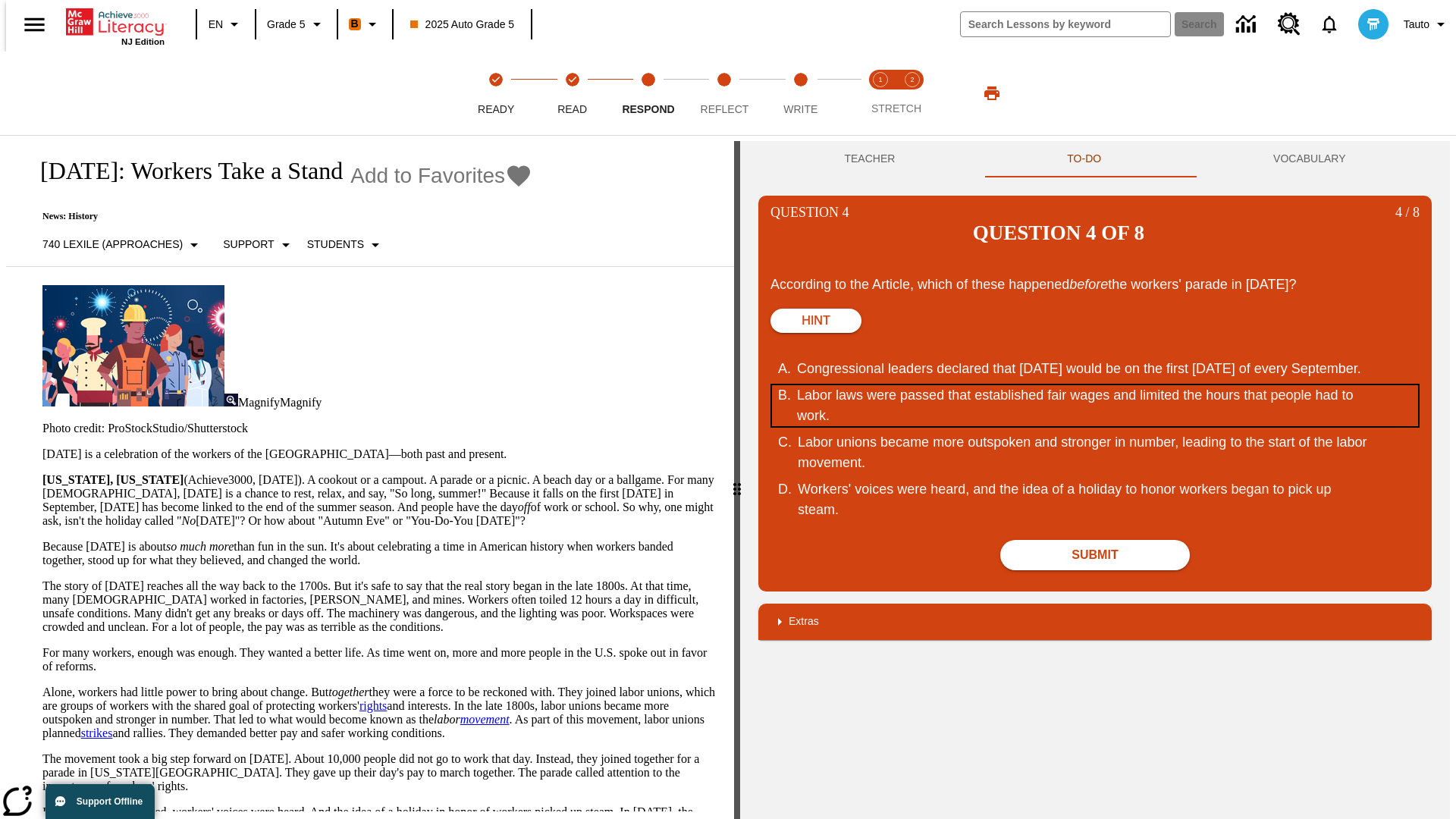
click at [1095, 385] on div "Labor laws were passed that established fair wages and limited the hours that p…" at bounding box center [1085, 406] width 576 height 41
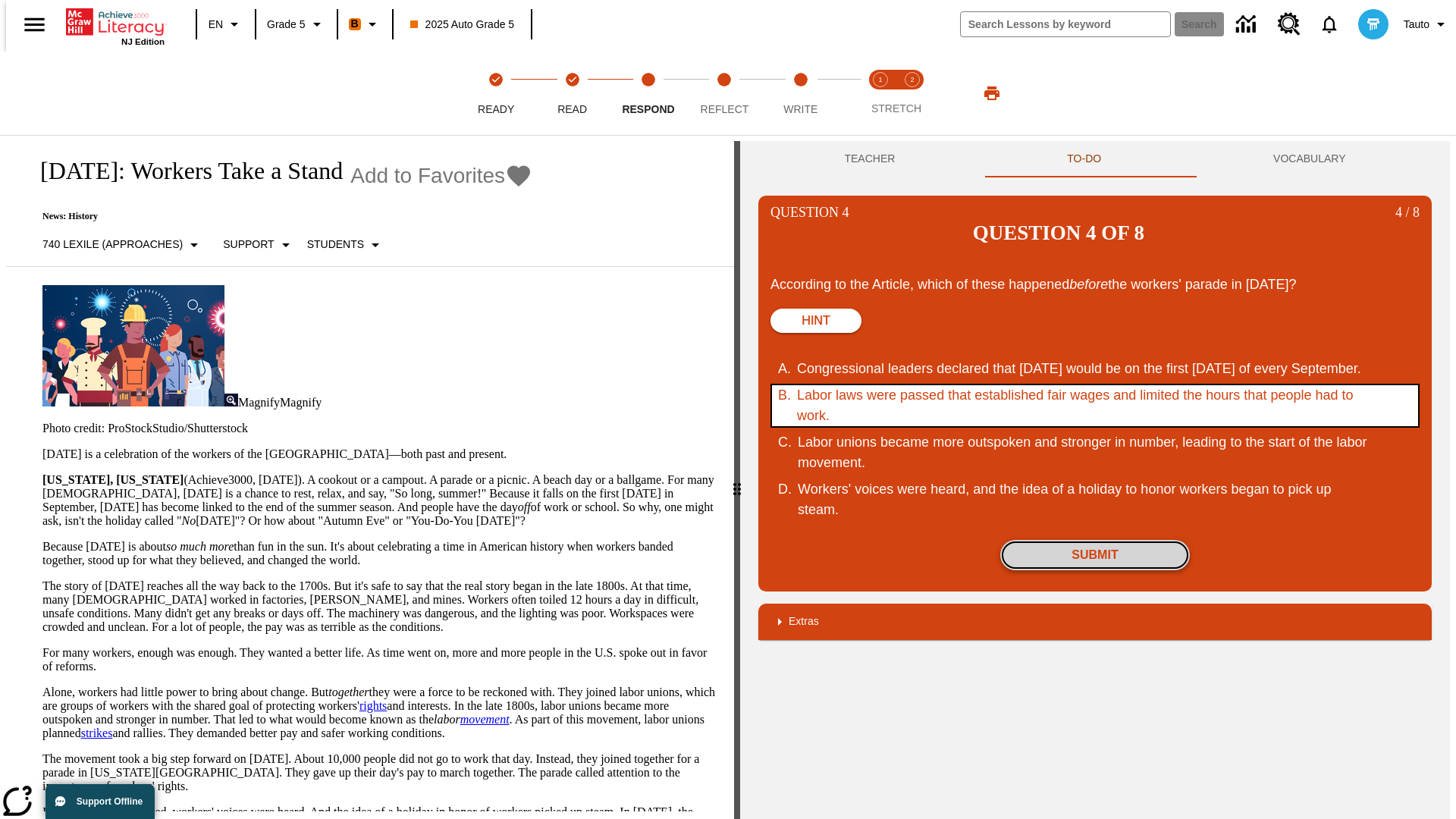
click at [1095, 540] on button "Submit" at bounding box center [1095, 554] width 190 height 30
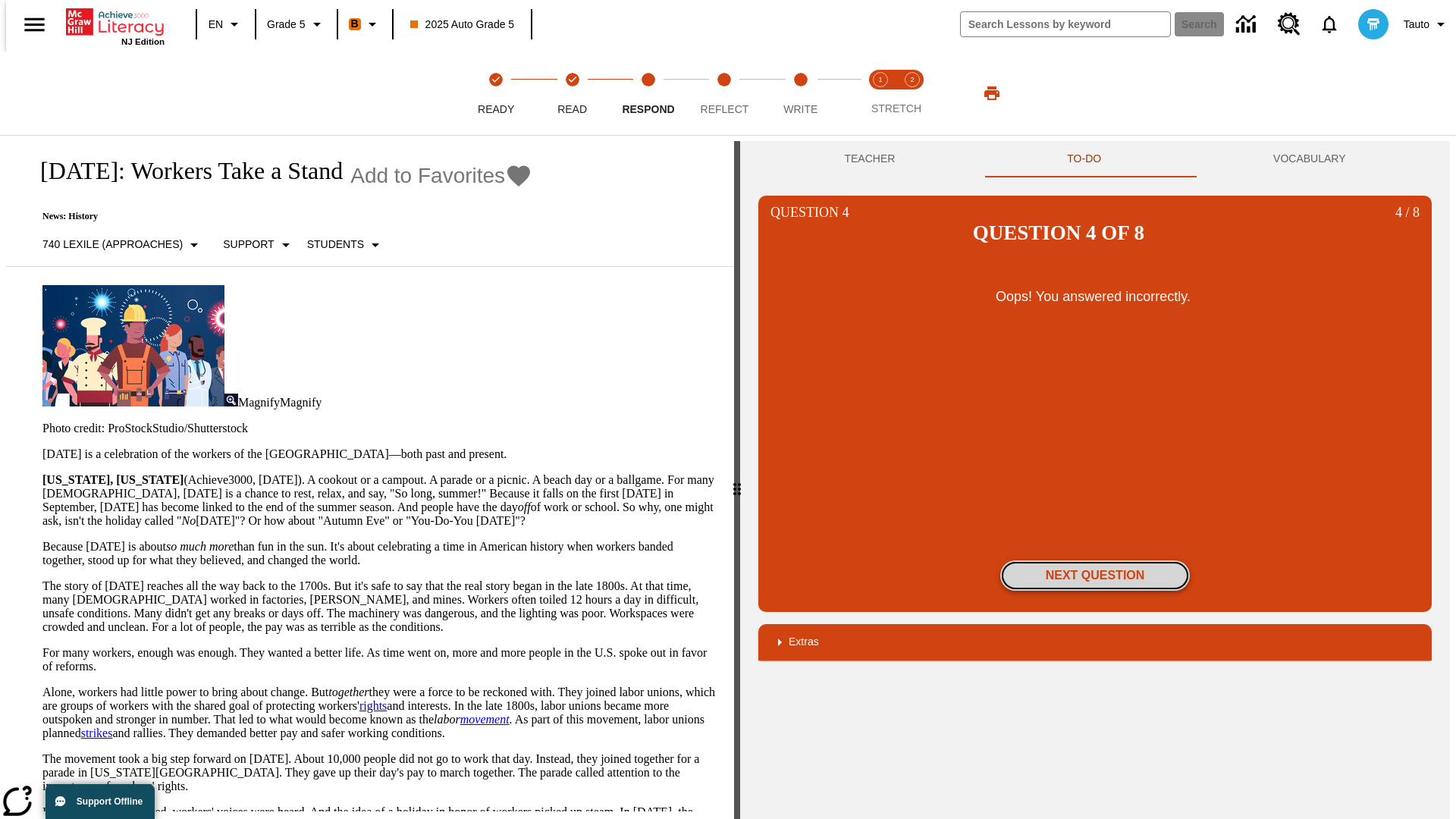
click at [1095, 560] on button "Next Question" at bounding box center [1095, 575] width 190 height 30
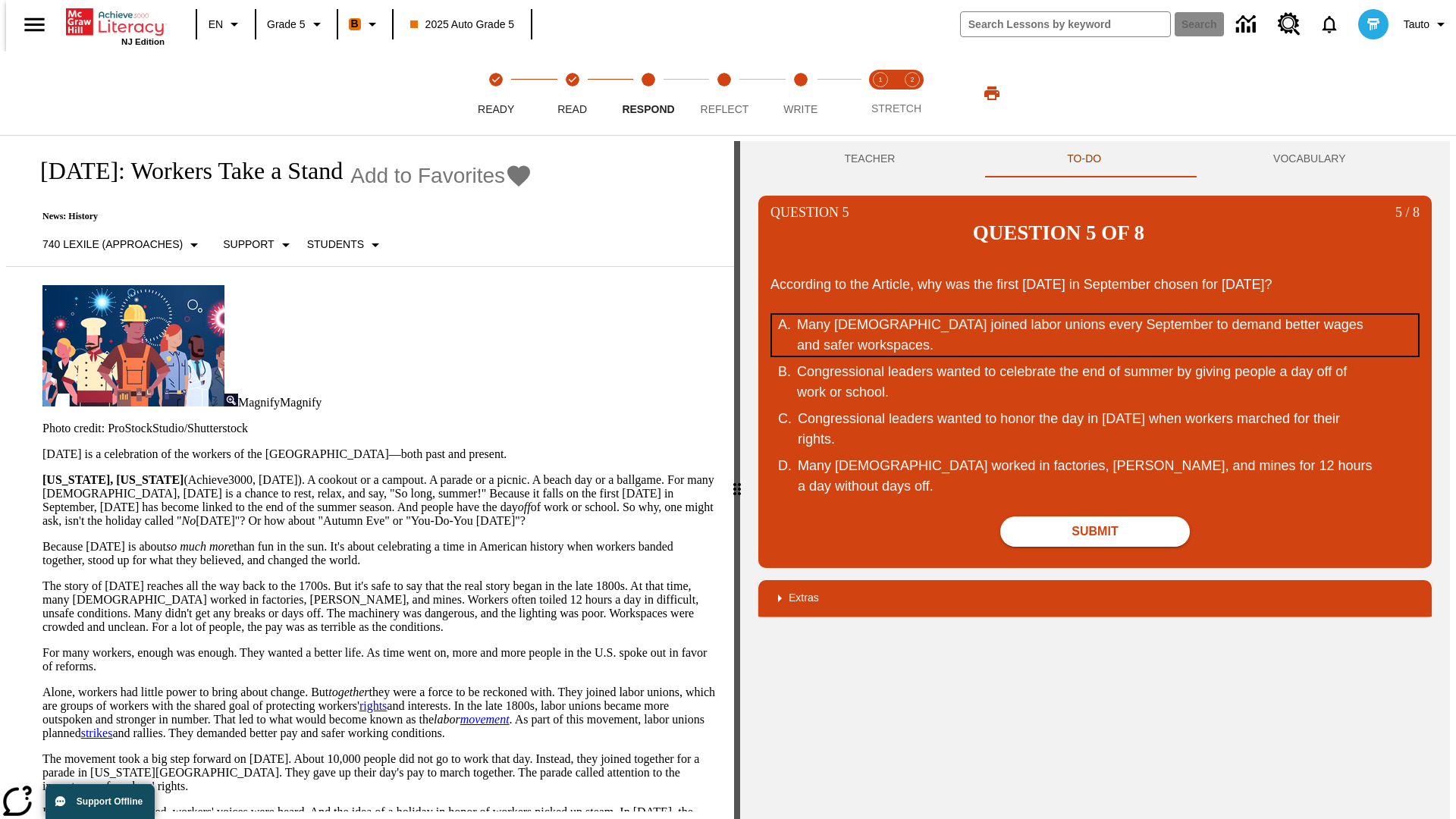
click at [1095, 314] on div "Many Americans joined labor unions every September to demand better wages and s…" at bounding box center [1085, 335] width 576 height 41
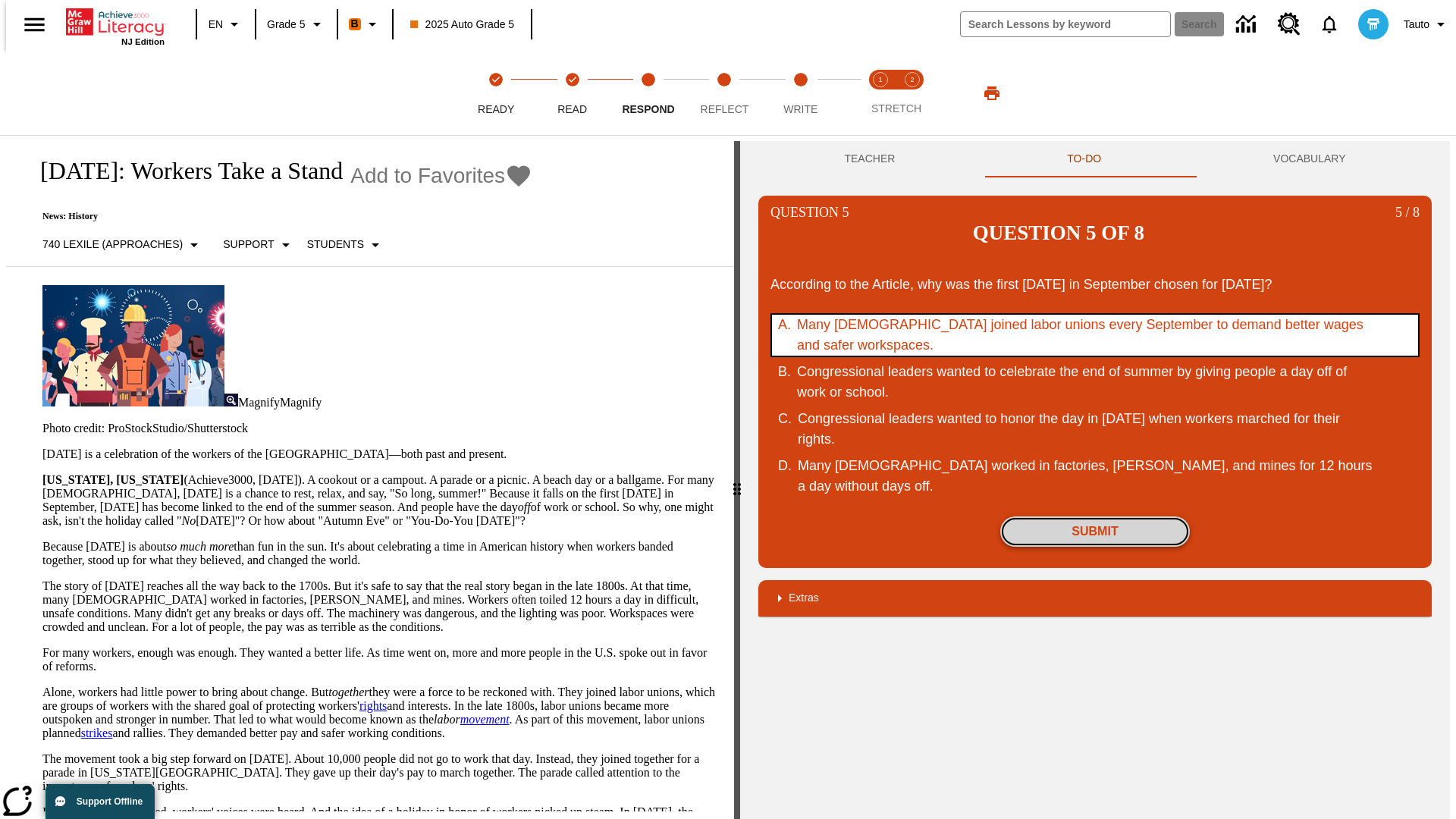
click at [1095, 516] on button "Submit" at bounding box center [1095, 531] width 190 height 30
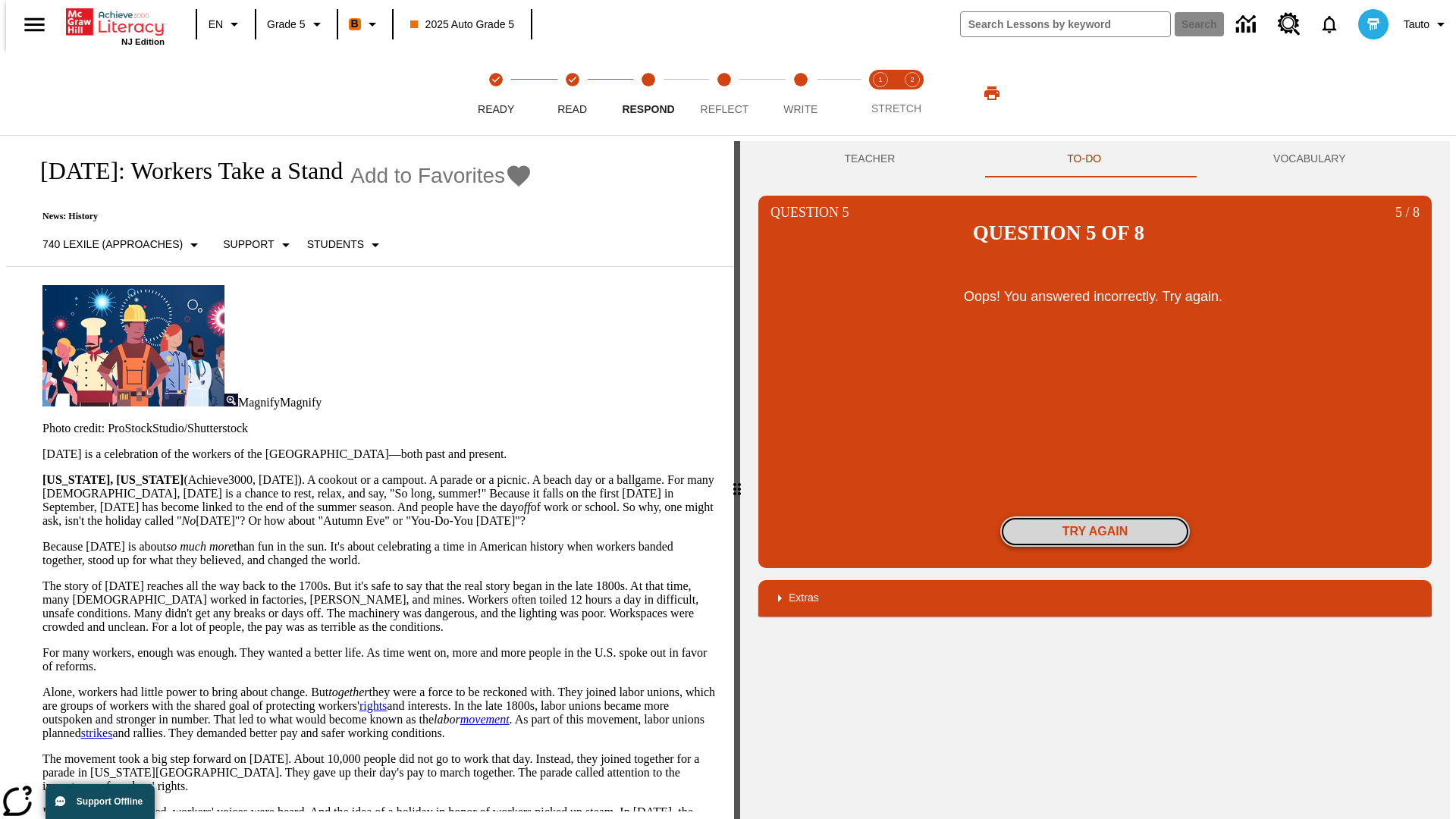
click at [1095, 516] on button "Try again" at bounding box center [1095, 531] width 190 height 30
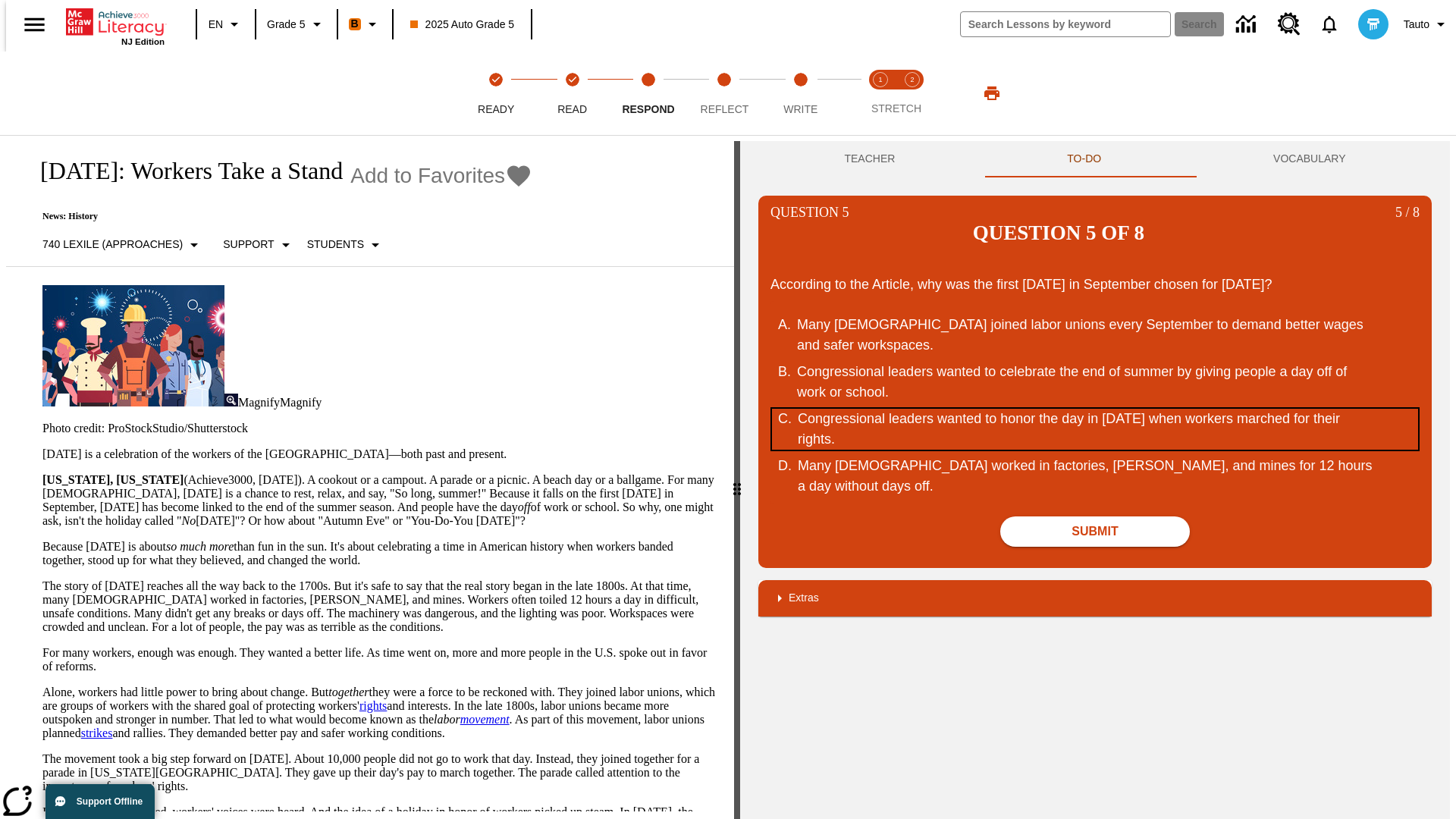
click at [1095, 409] on div "Congressional leaders wanted to honor the day in September of 1882 when workers…" at bounding box center [1086, 429] width 576 height 41
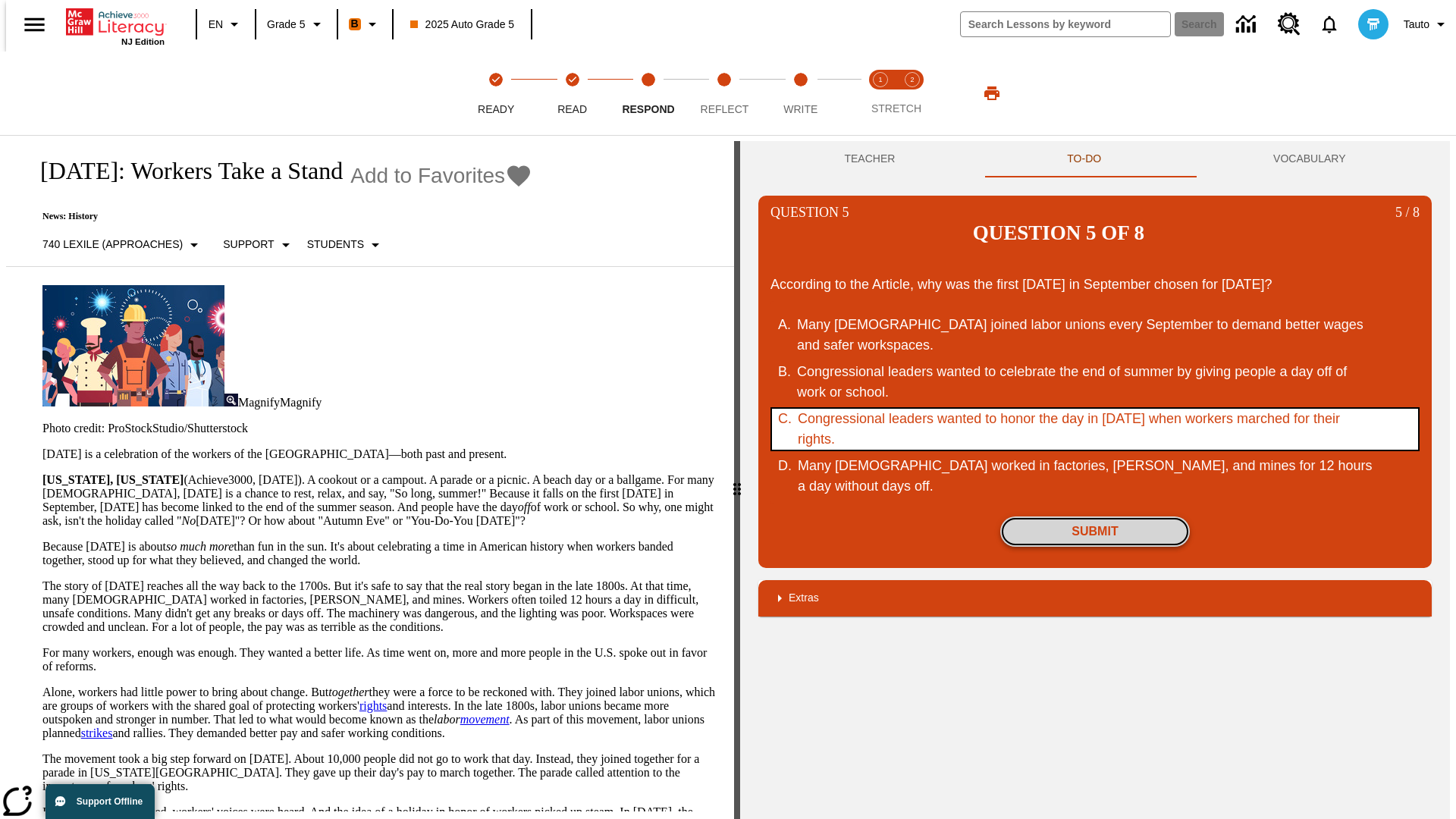
click at [1095, 516] on button "Submit" at bounding box center [1095, 531] width 190 height 30
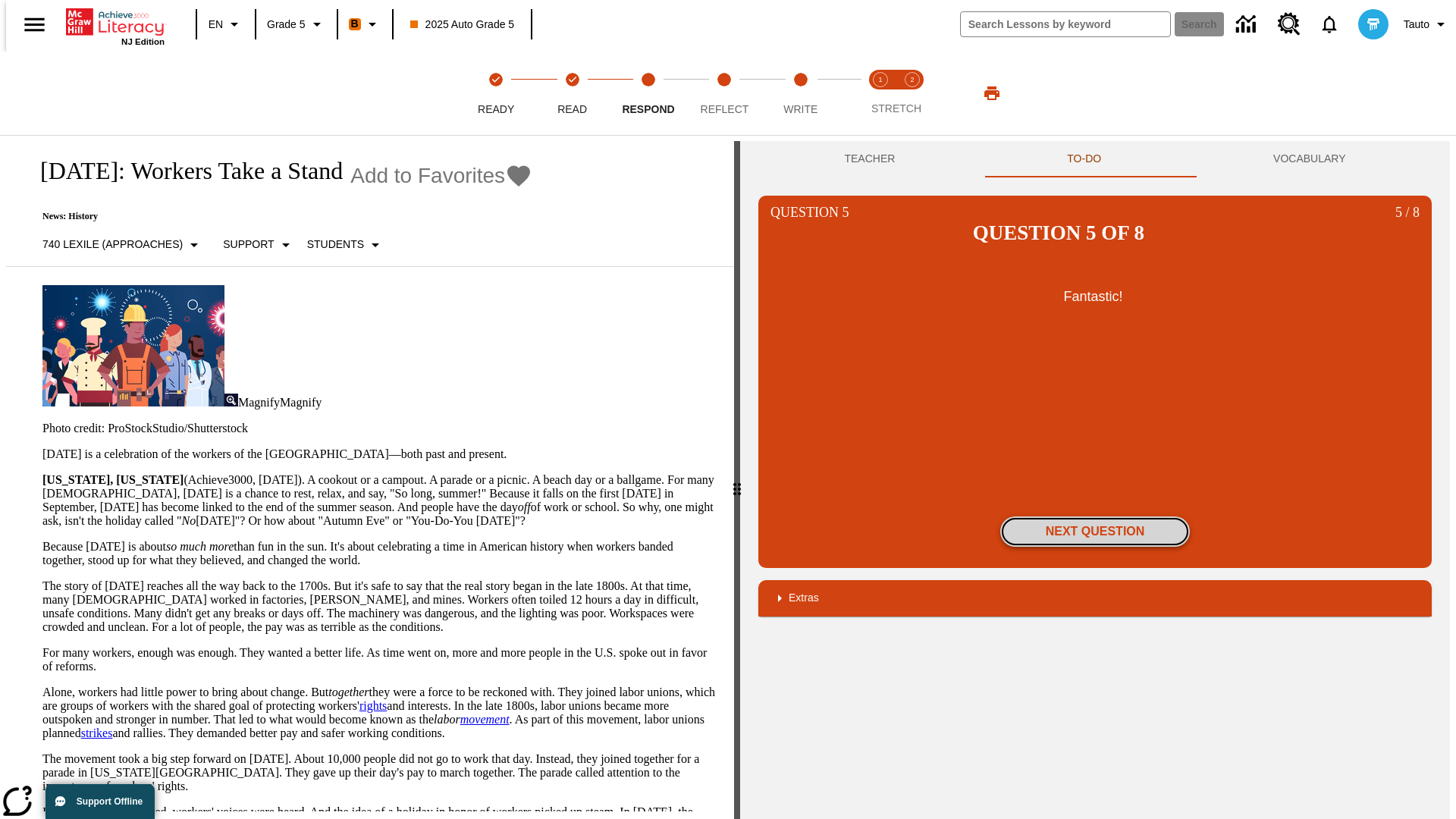
click at [1095, 516] on button "Next Question" at bounding box center [1095, 531] width 190 height 30
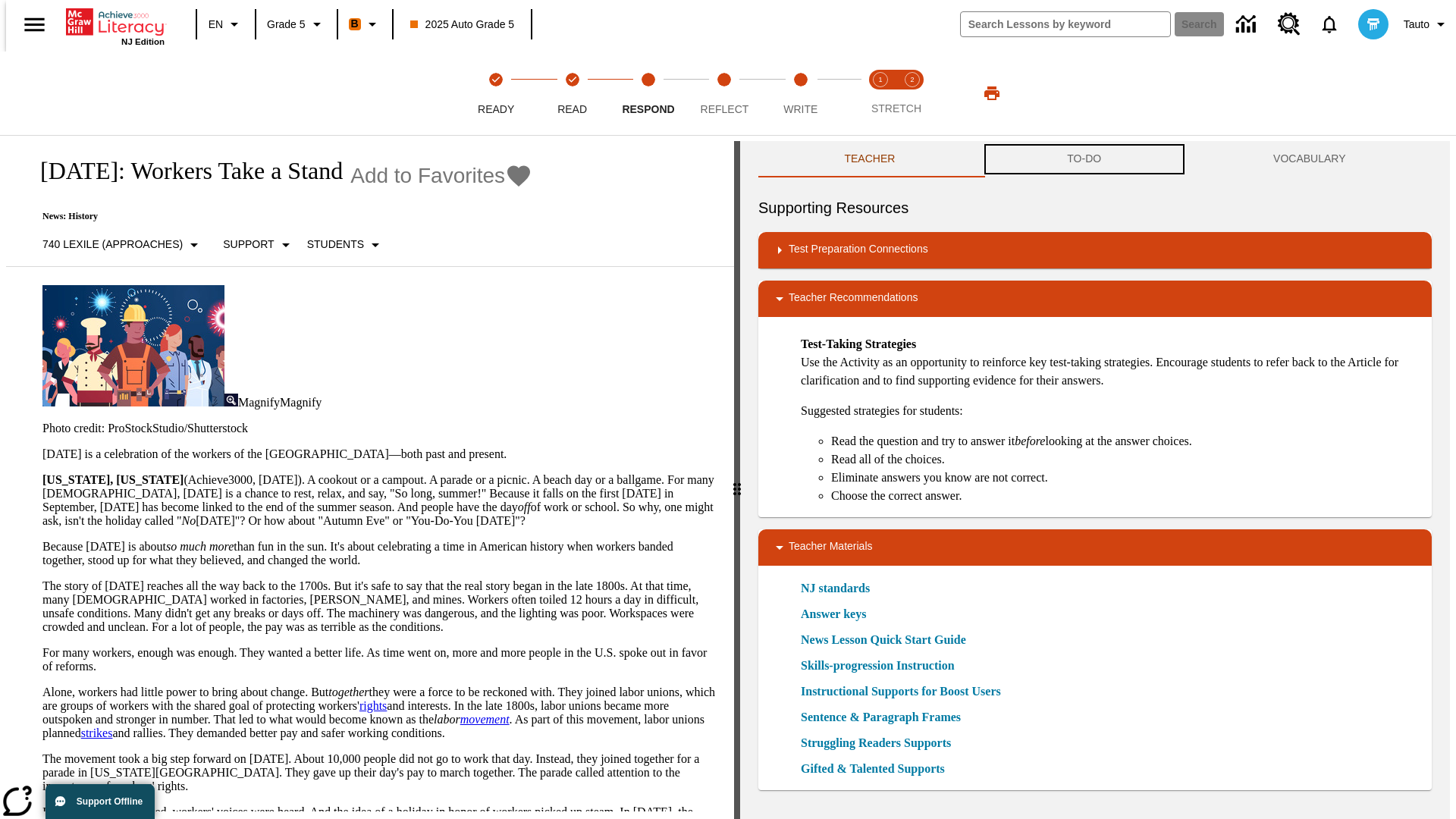
click at [1084, 160] on button "TO-DO" at bounding box center [1084, 159] width 206 height 36
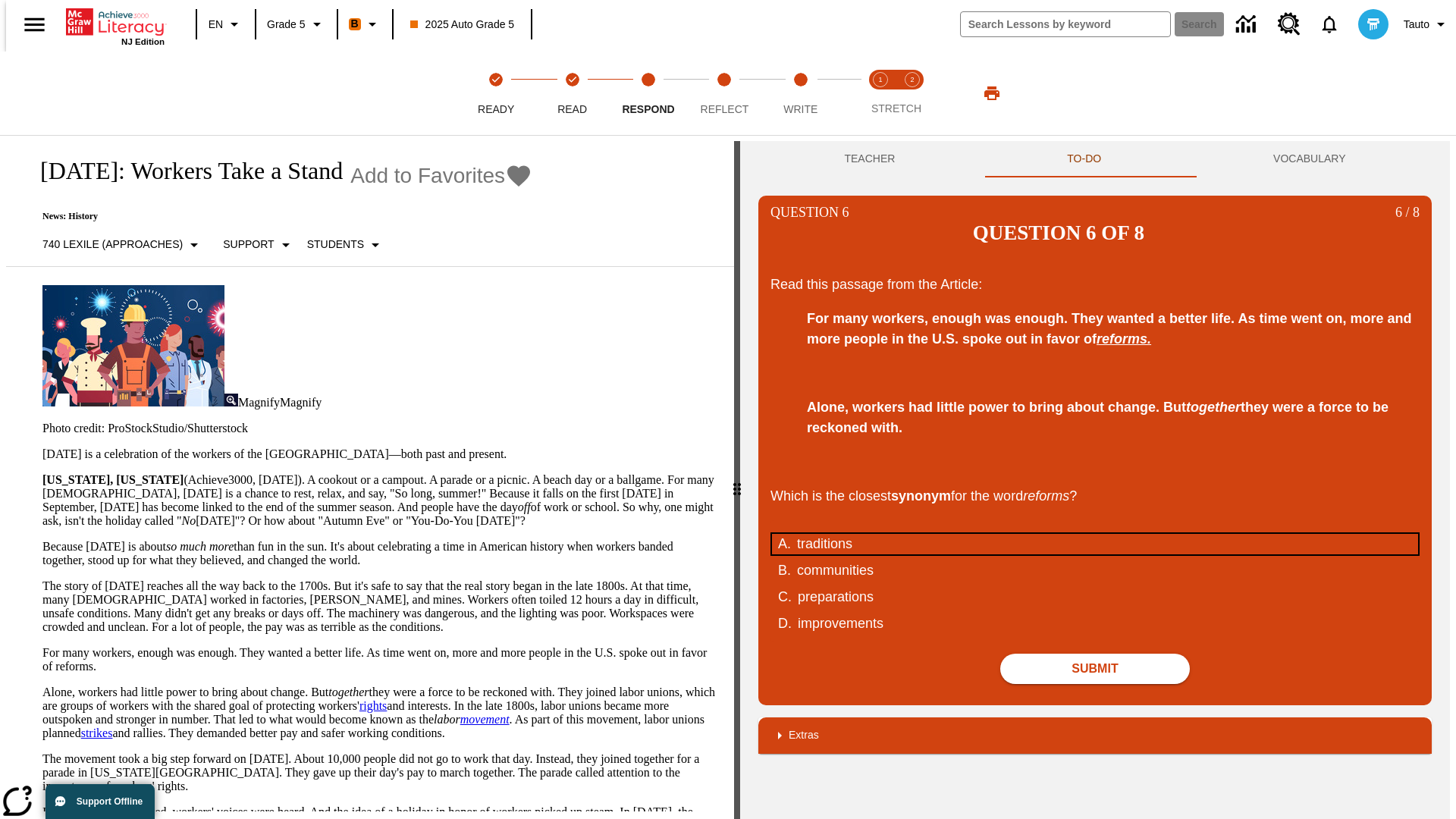
click at [1095, 534] on div "traditions" at bounding box center [1085, 544] width 576 height 20
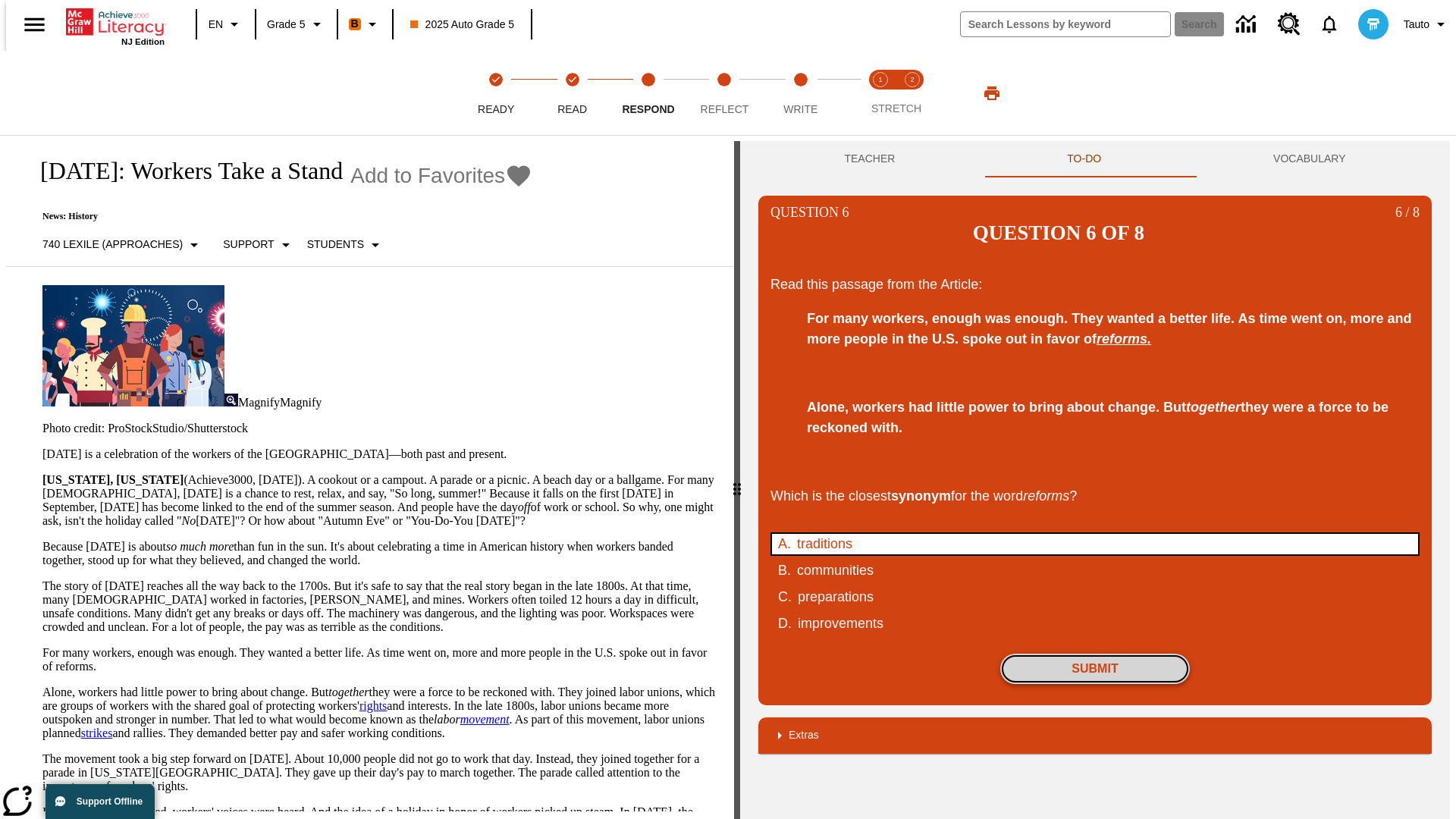
click at [1095, 654] on button "Submit" at bounding box center [1095, 668] width 190 height 30
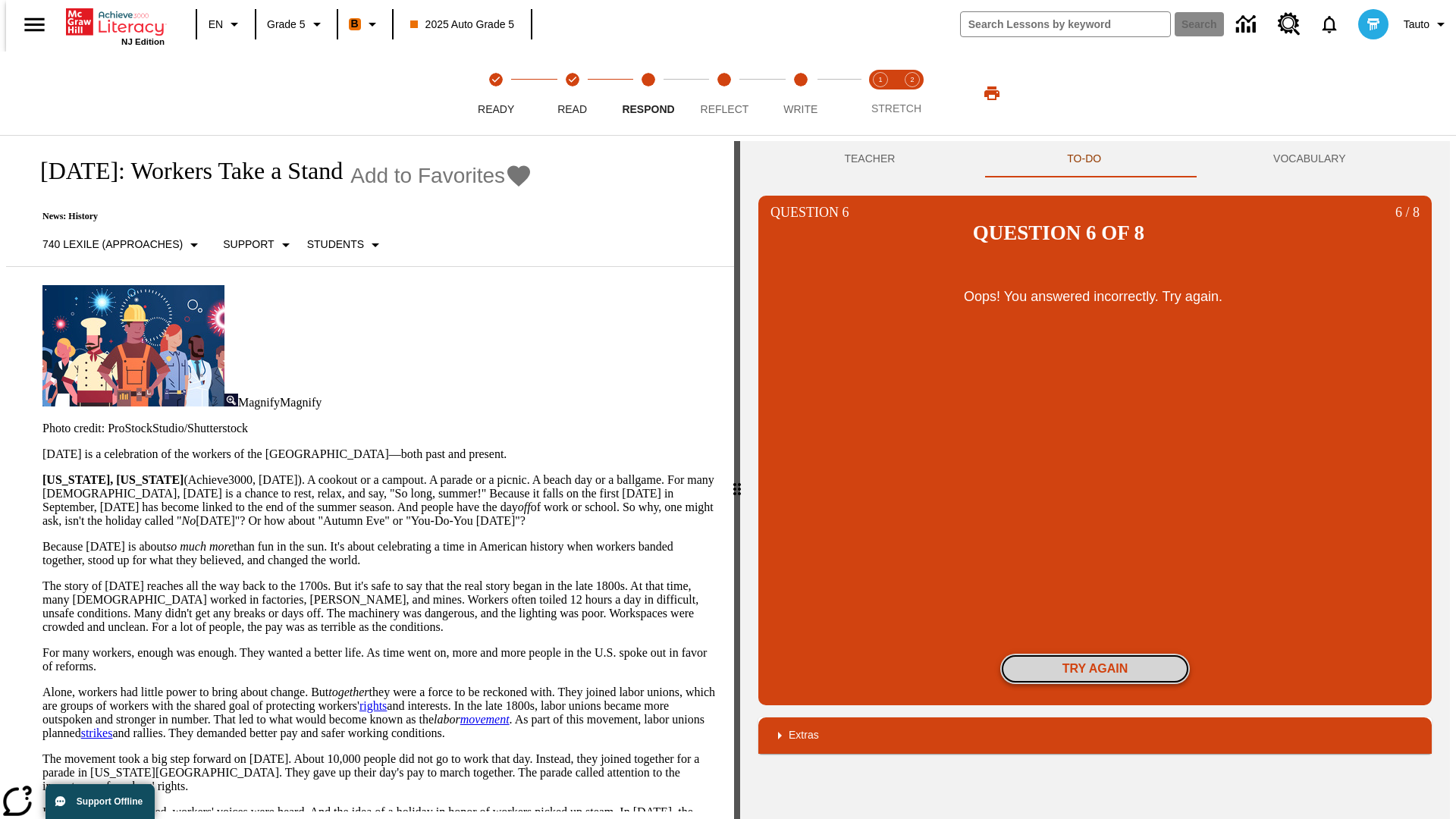
click at [1095, 654] on button "Try again" at bounding box center [1095, 668] width 190 height 30
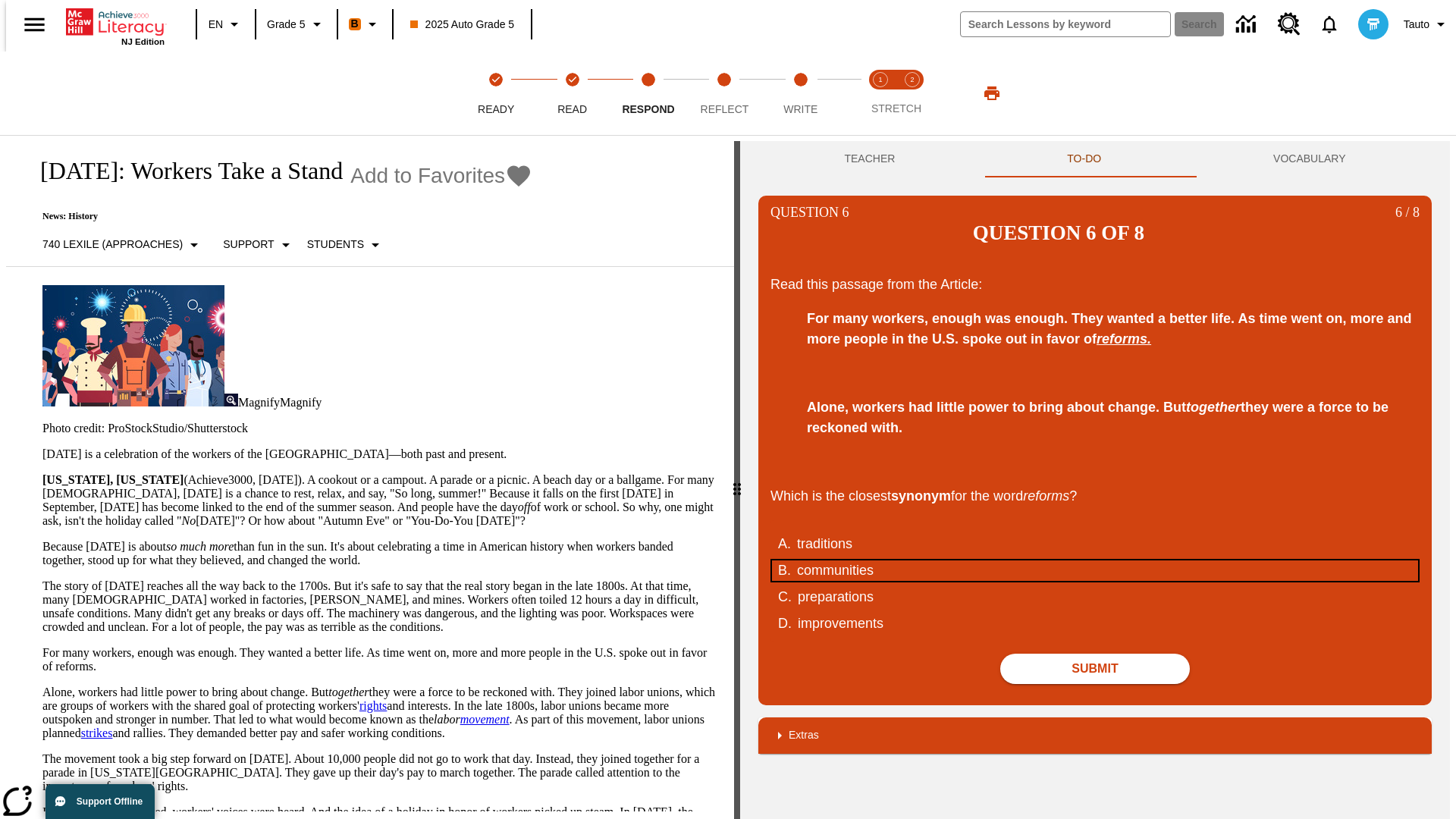
click at [1095, 560] on div "communities" at bounding box center [1085, 570] width 576 height 20
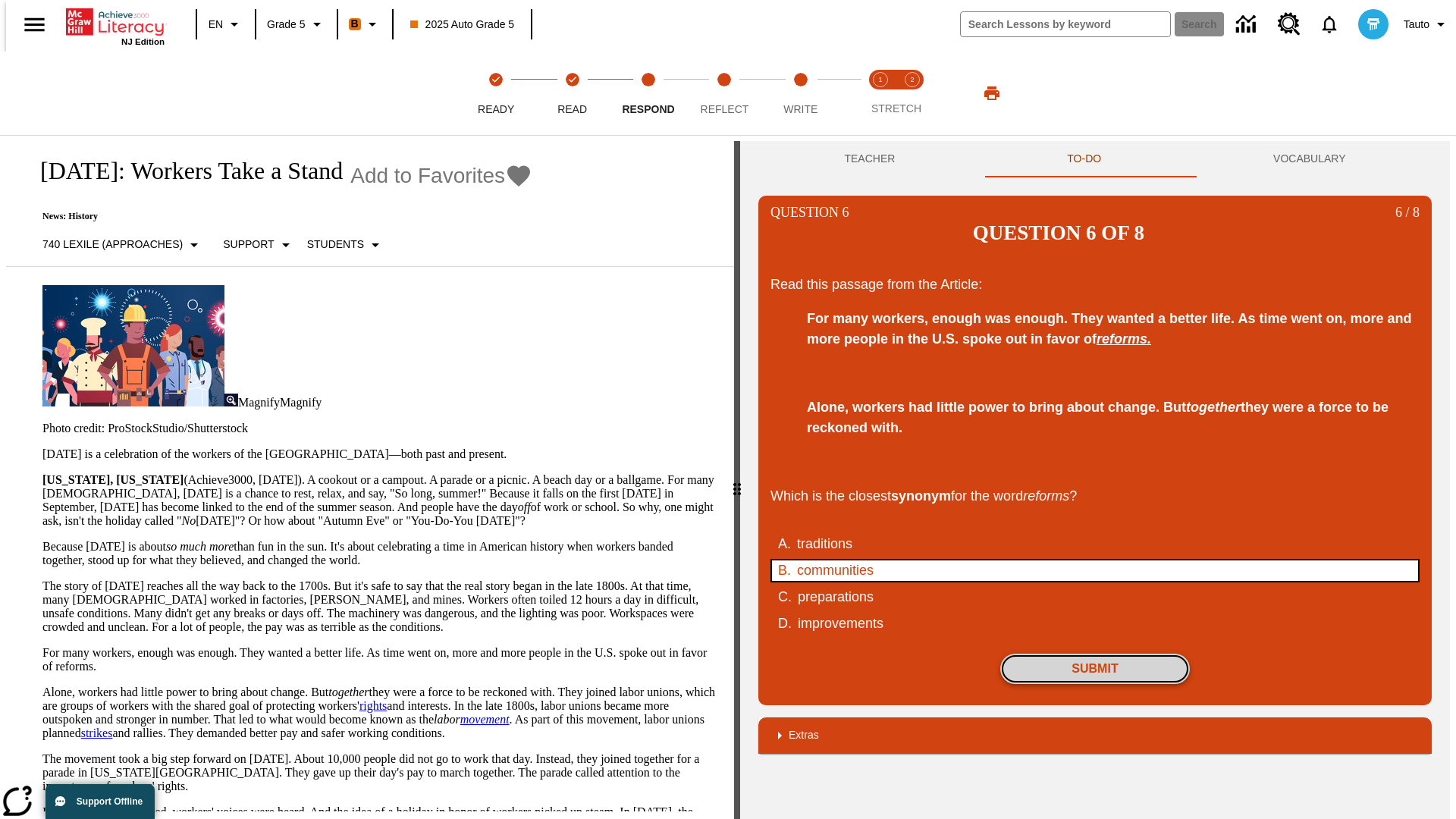
click at [1095, 654] on button "Submit" at bounding box center [1095, 668] width 190 height 30
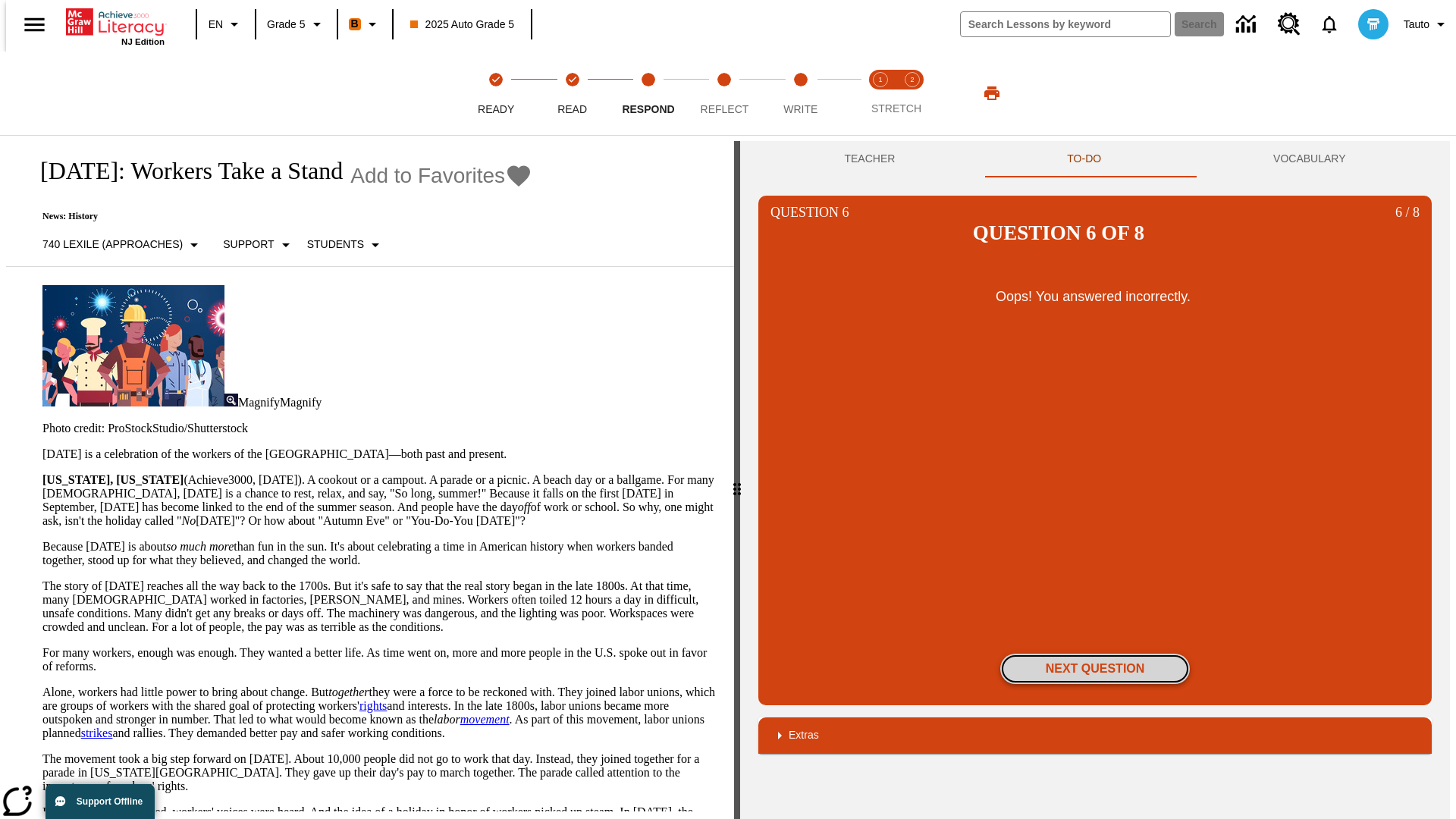
click at [1095, 654] on button "Next Question" at bounding box center [1095, 668] width 190 height 30
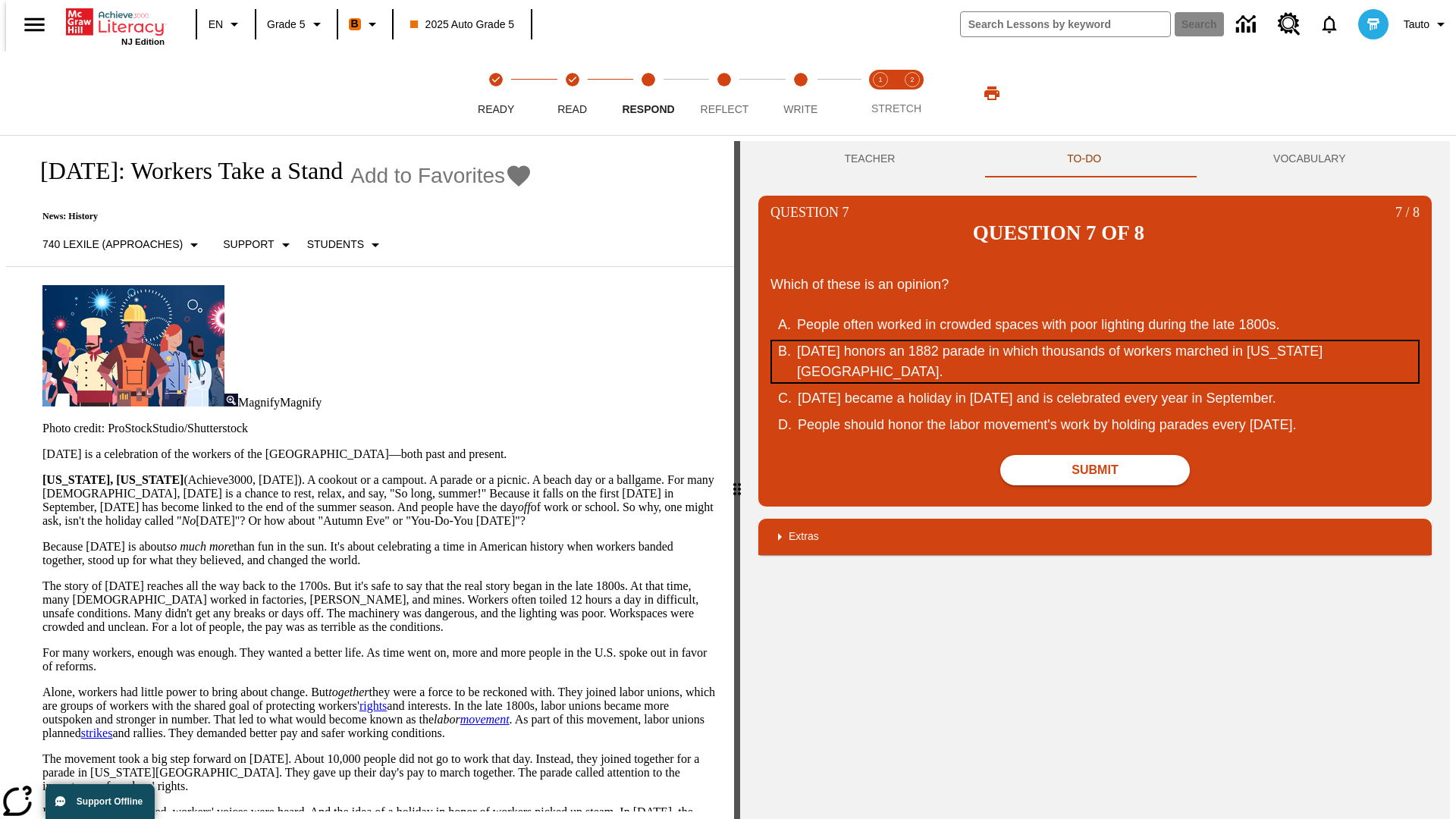
click at [1095, 341] on div "[DATE] honors an 1882 parade in which thousands of workers marched in [US_STATE…" at bounding box center [1085, 362] width 576 height 41
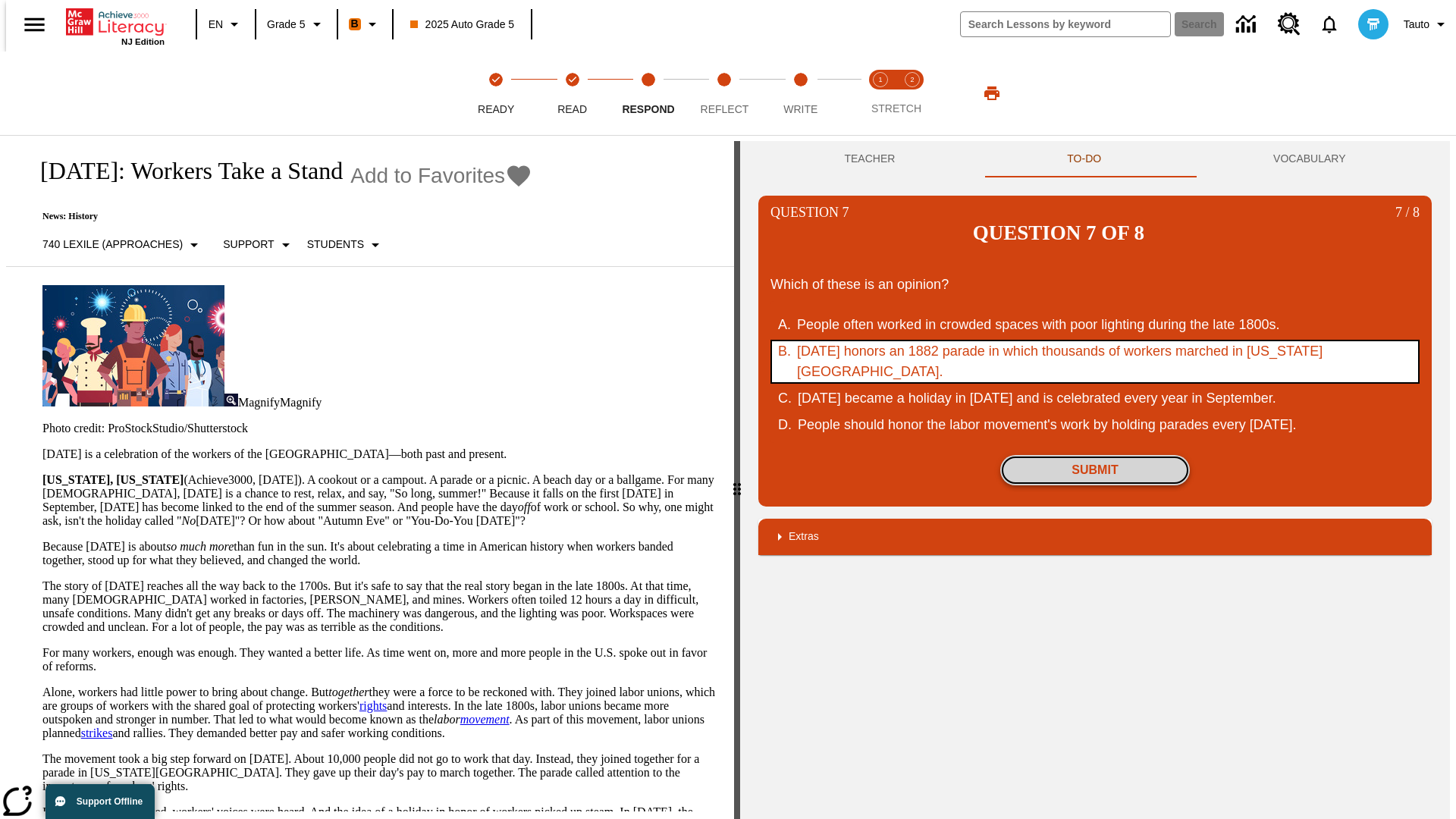
click at [1095, 455] on button "Submit" at bounding box center [1095, 470] width 190 height 30
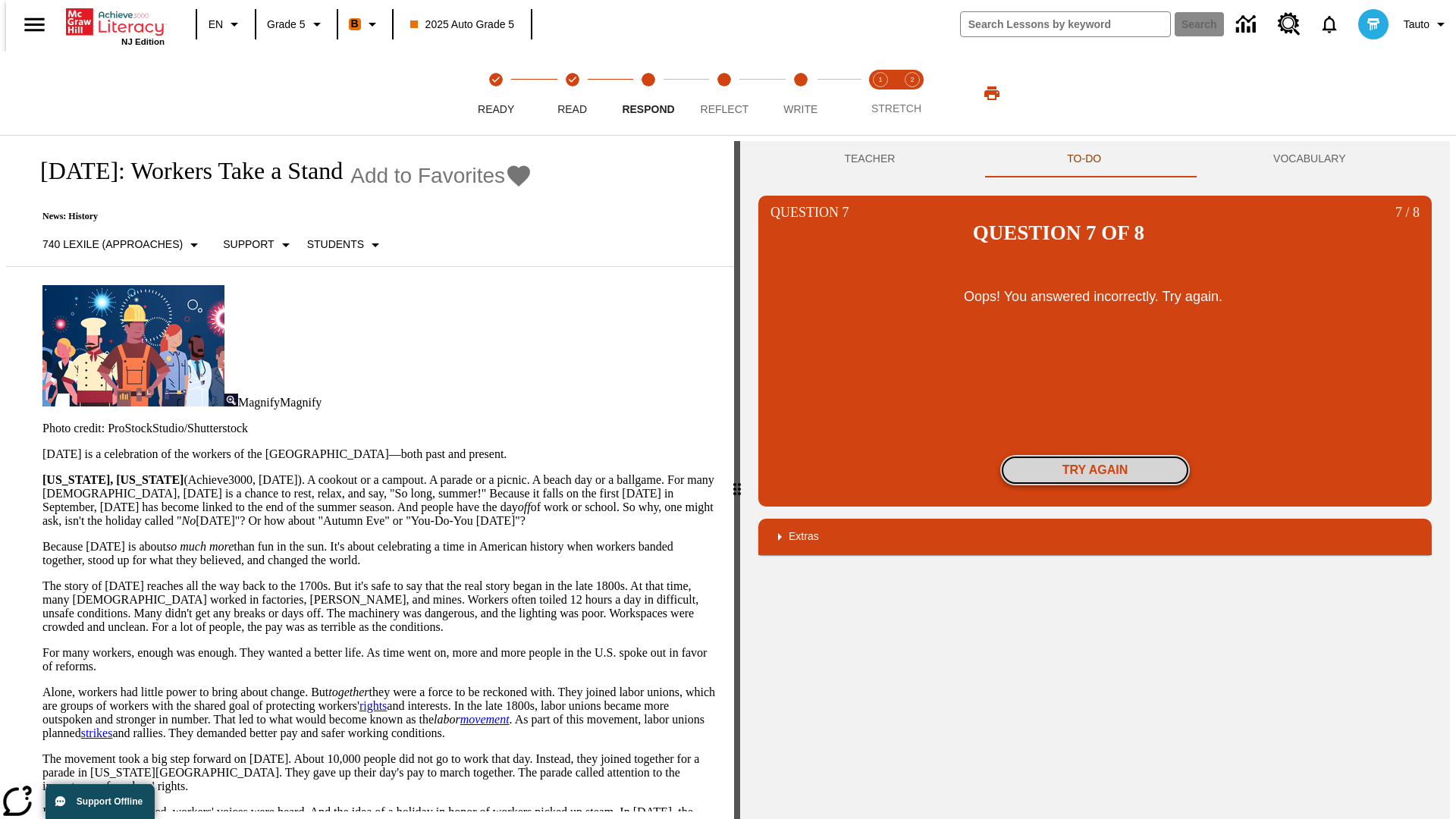
click at [1095, 455] on button "Try again" at bounding box center [1095, 470] width 190 height 30
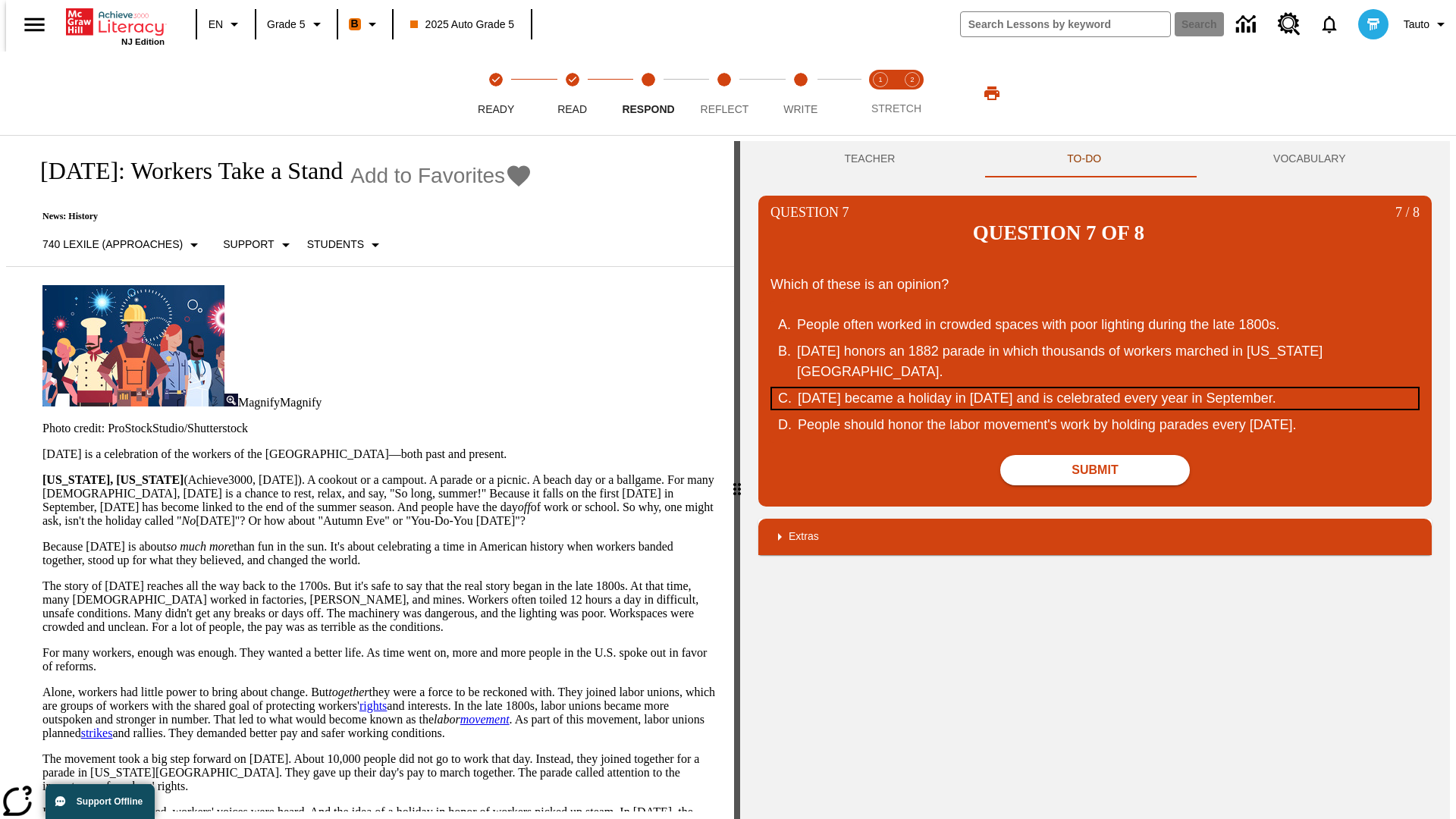
click at [1095, 388] on div "[DATE] became a holiday in [DATE] and is celebrated every year in September." at bounding box center [1086, 398] width 576 height 20
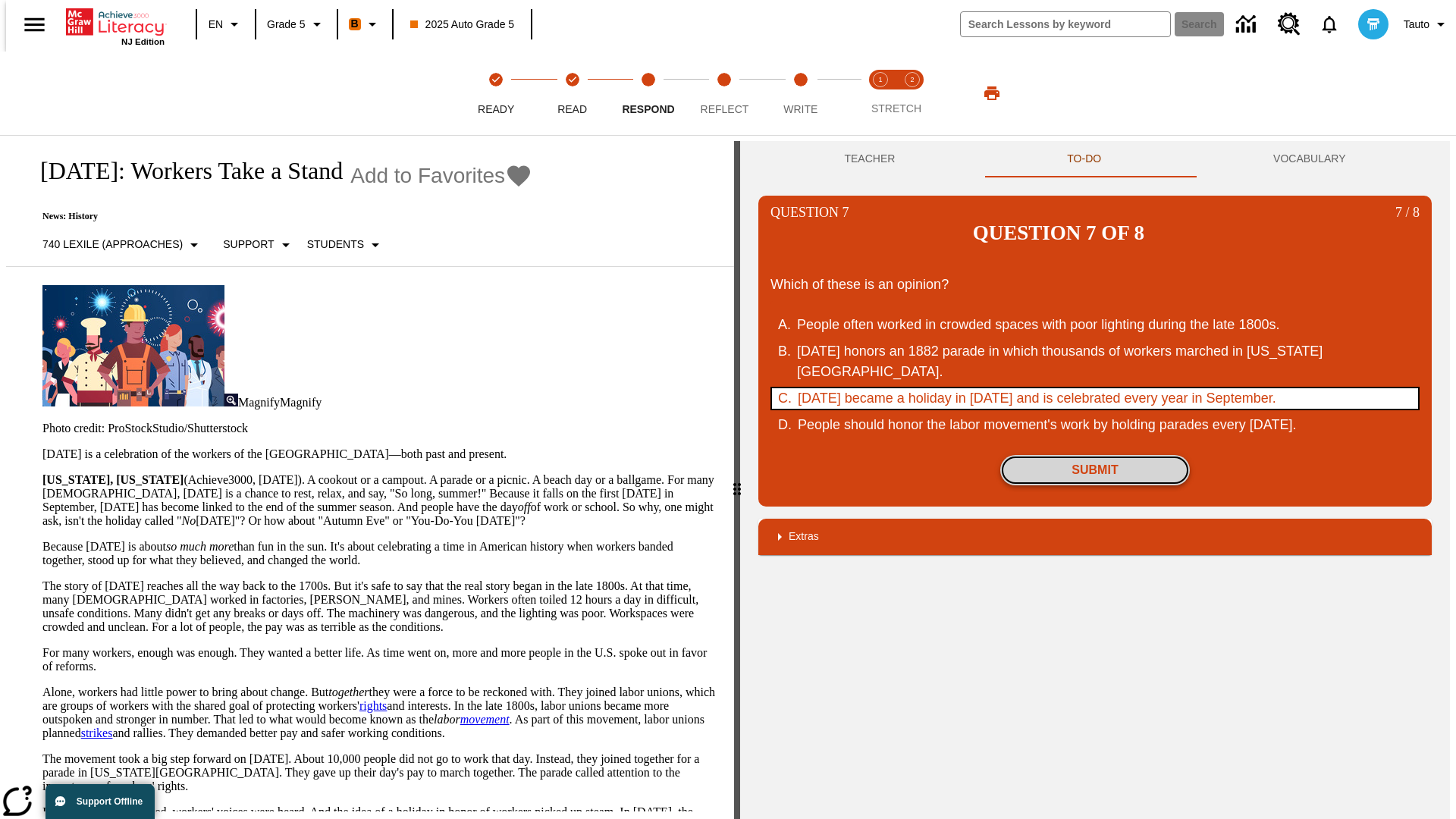
click at [1095, 455] on button "Submit" at bounding box center [1095, 470] width 190 height 30
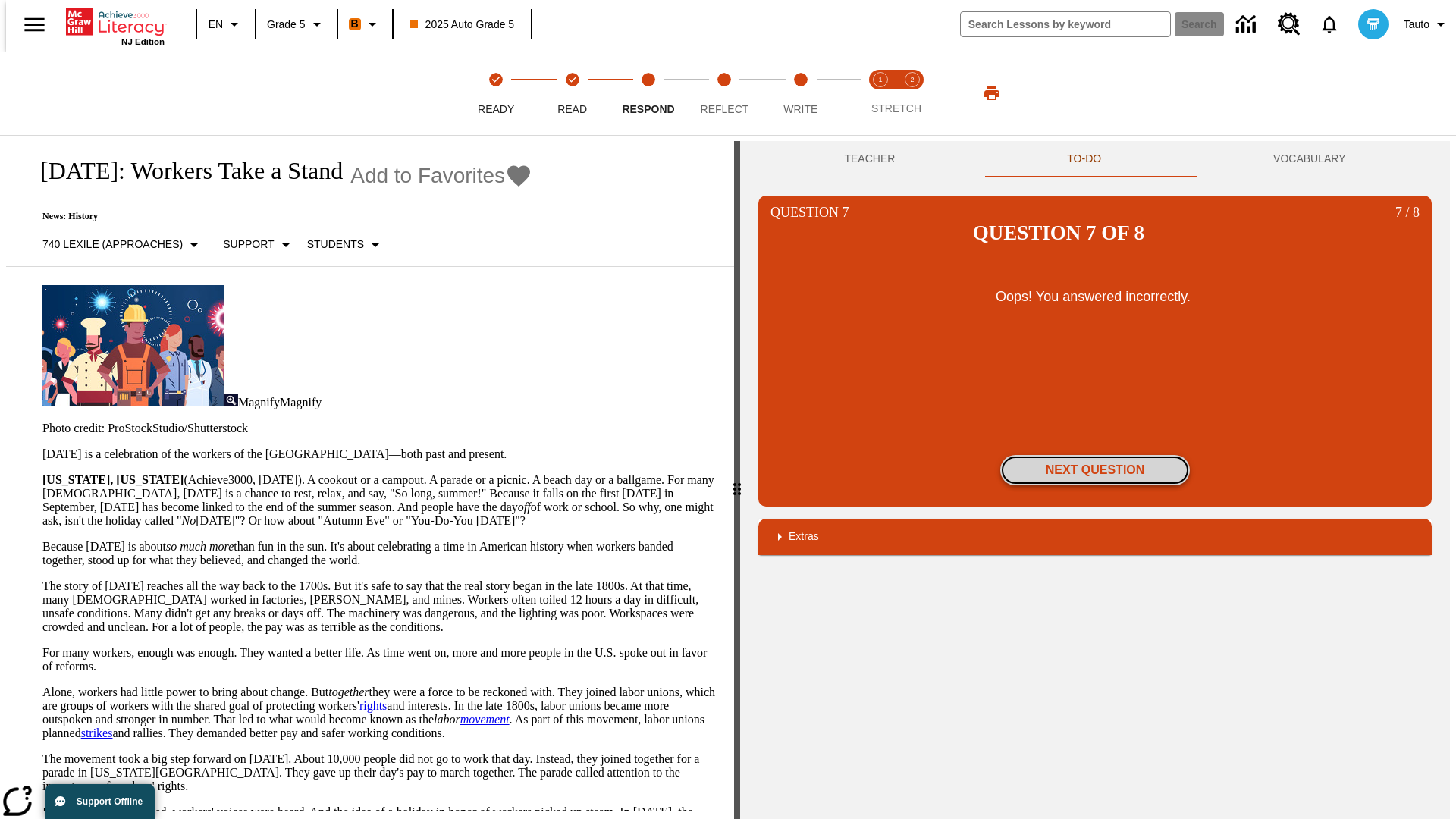
click at [1095, 455] on button "Next Question" at bounding box center [1095, 470] width 190 height 30
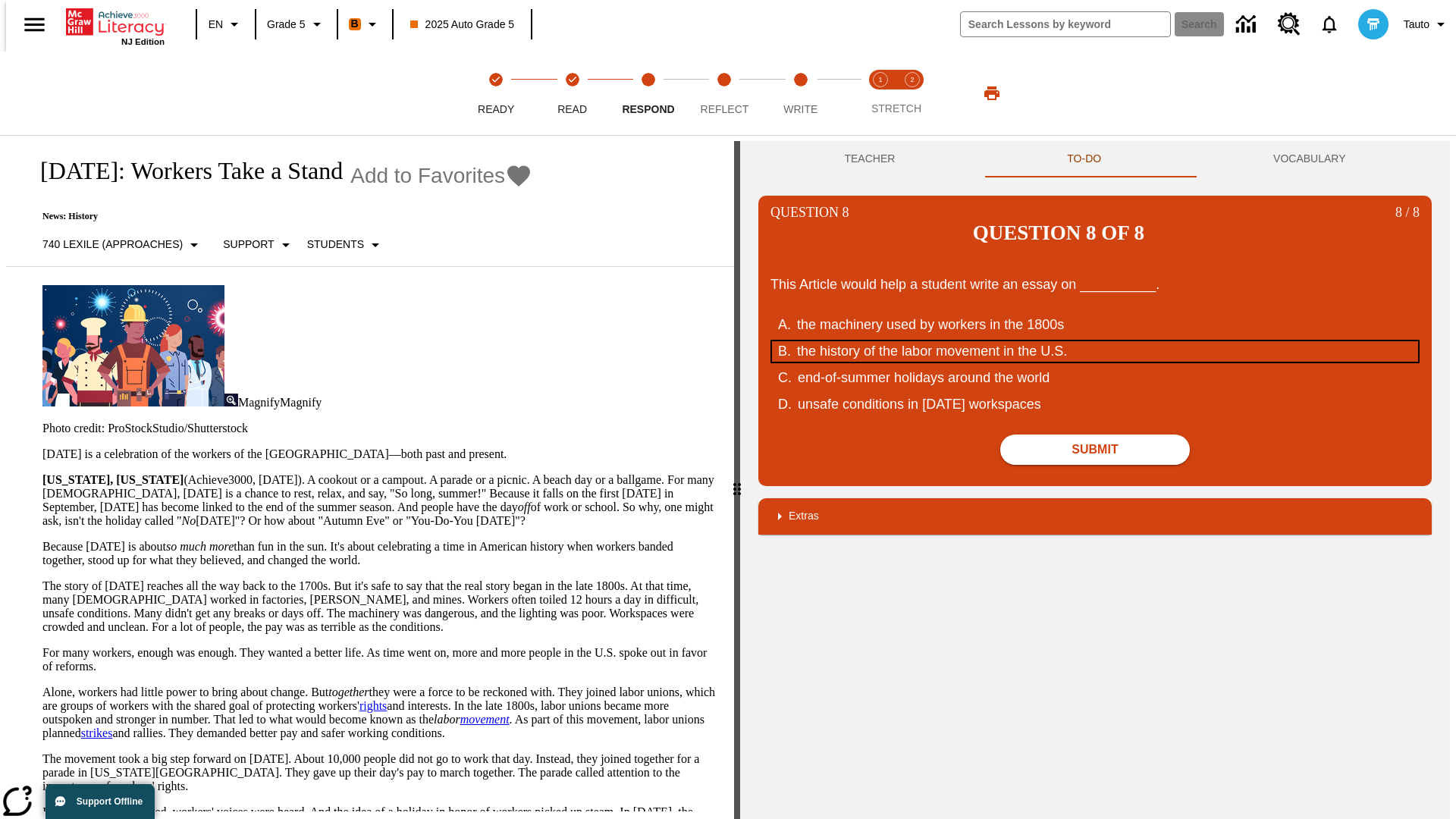
click at [1095, 341] on div "the history of the labor movement in the U.S." at bounding box center [1085, 351] width 576 height 20
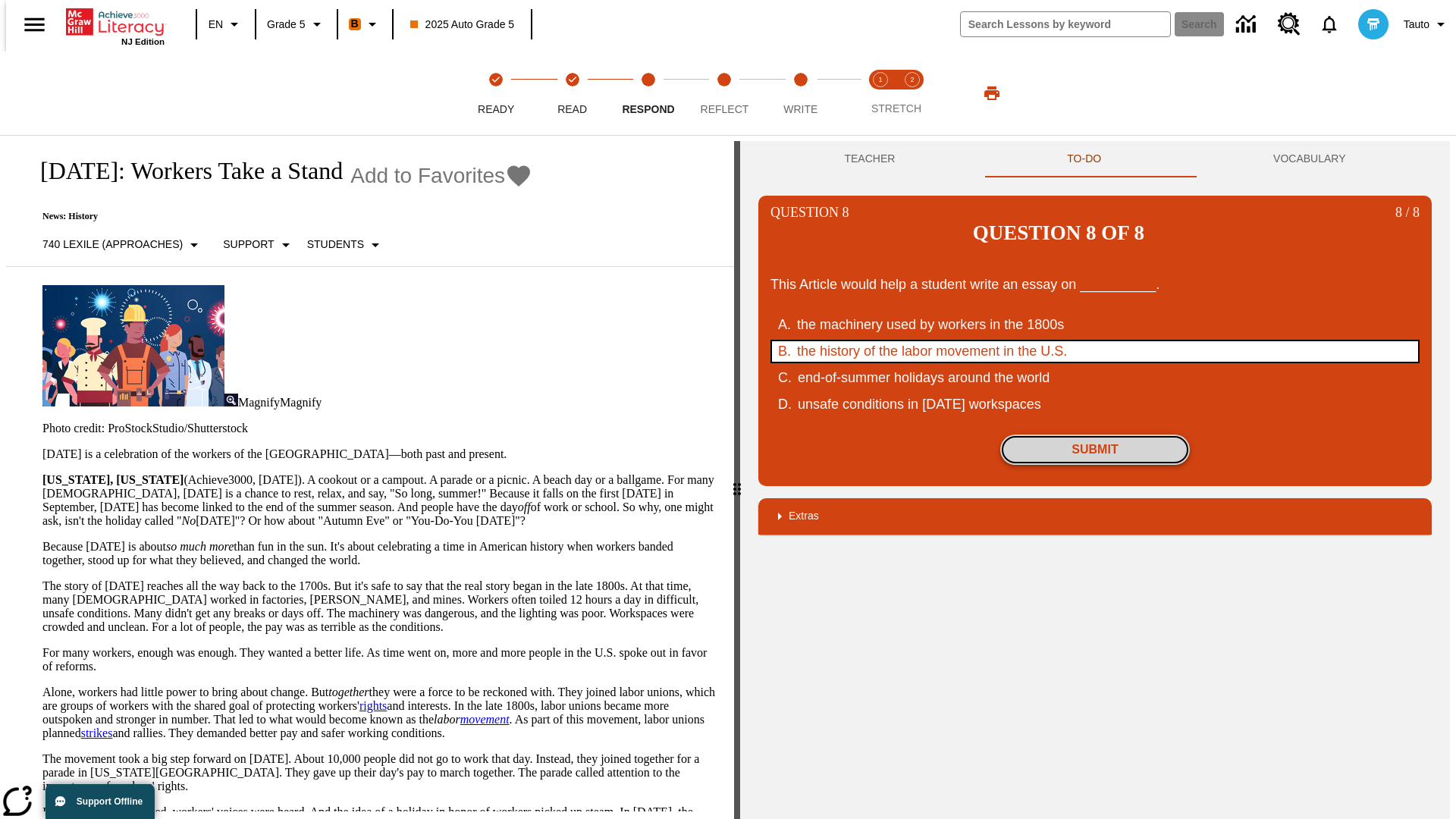
click at [1095, 435] on button "Submit" at bounding box center [1095, 449] width 190 height 30
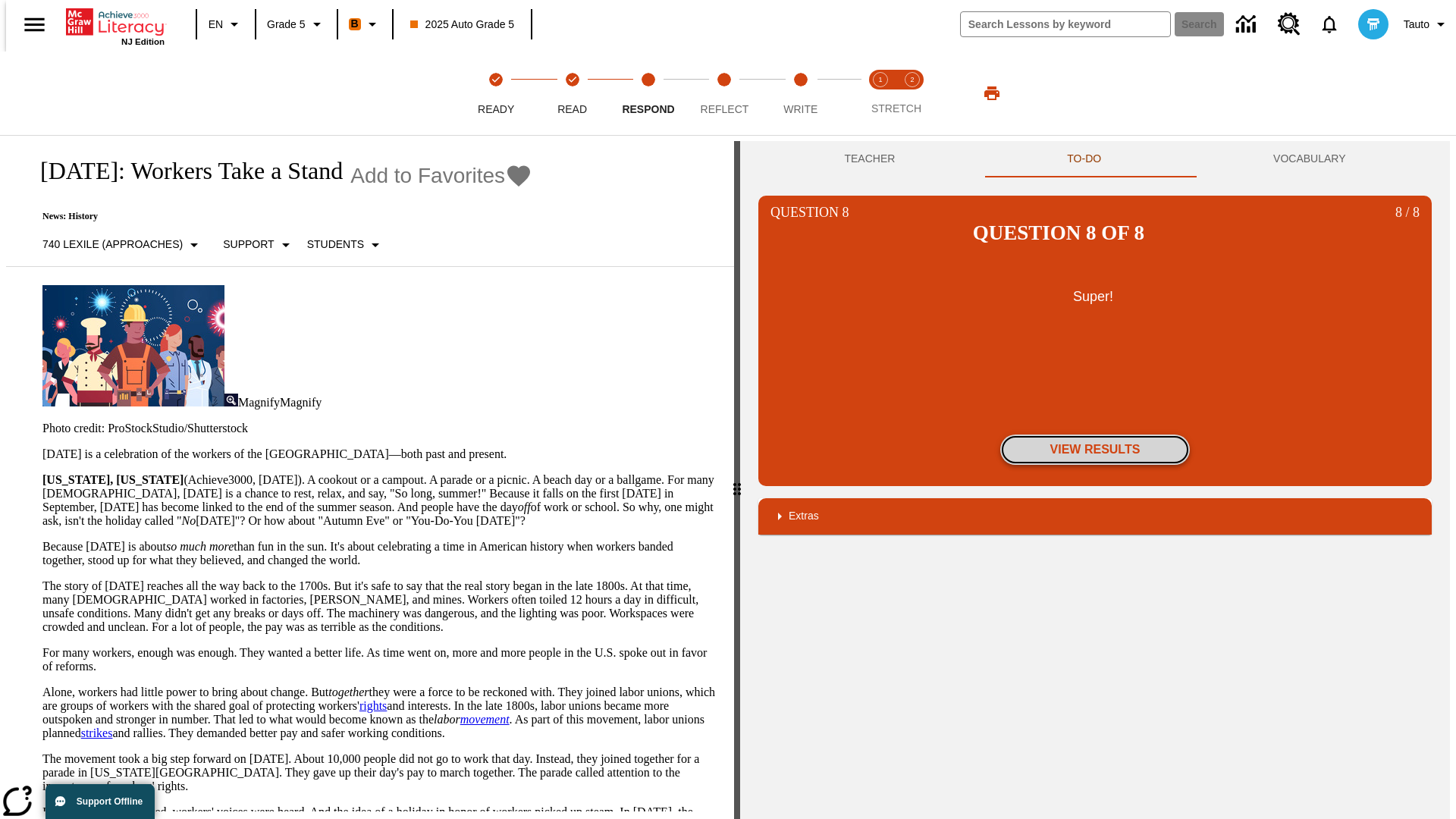
click at [1095, 435] on button "View Results" at bounding box center [1095, 449] width 190 height 30
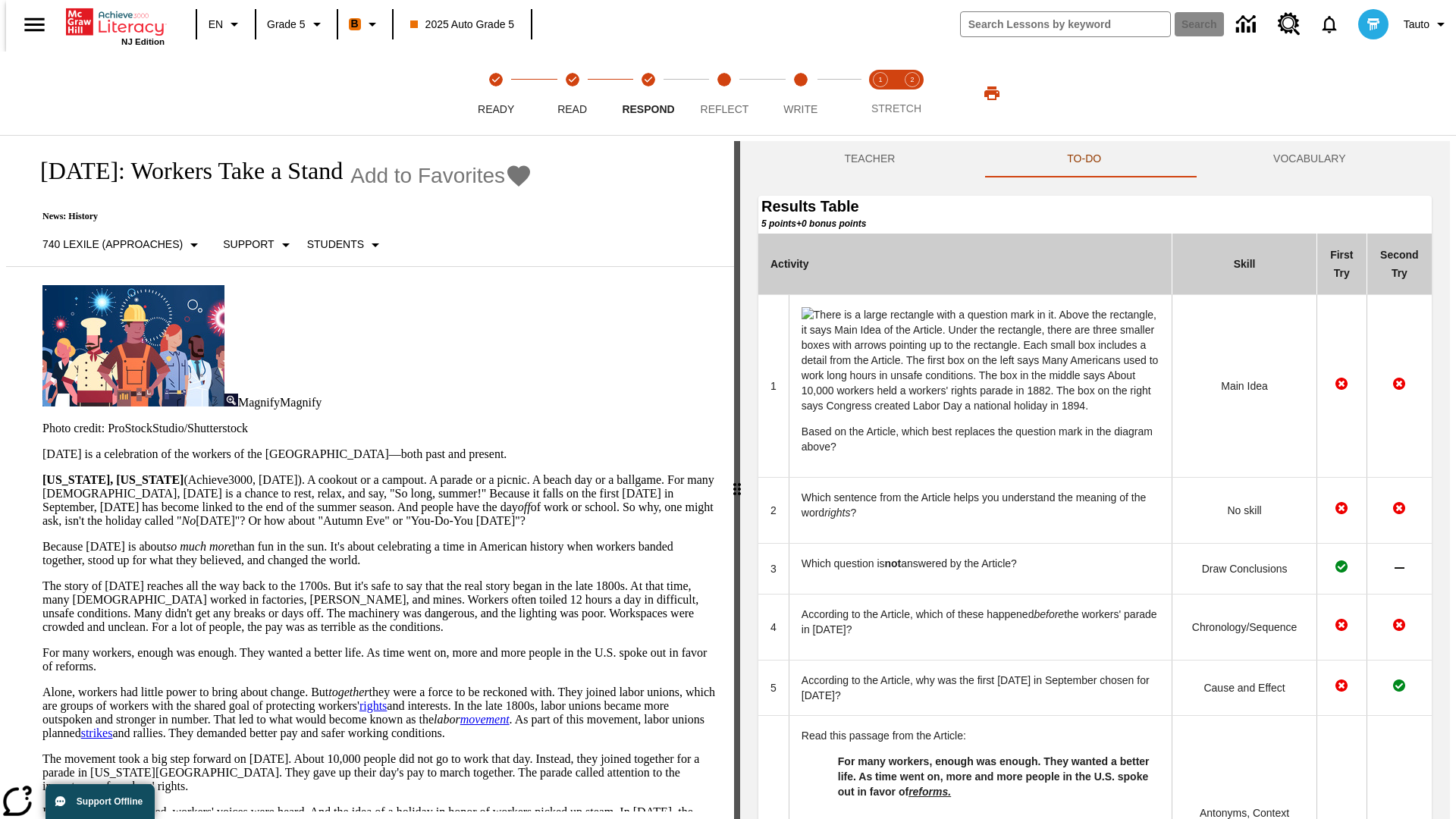
scroll to position [540, 0]
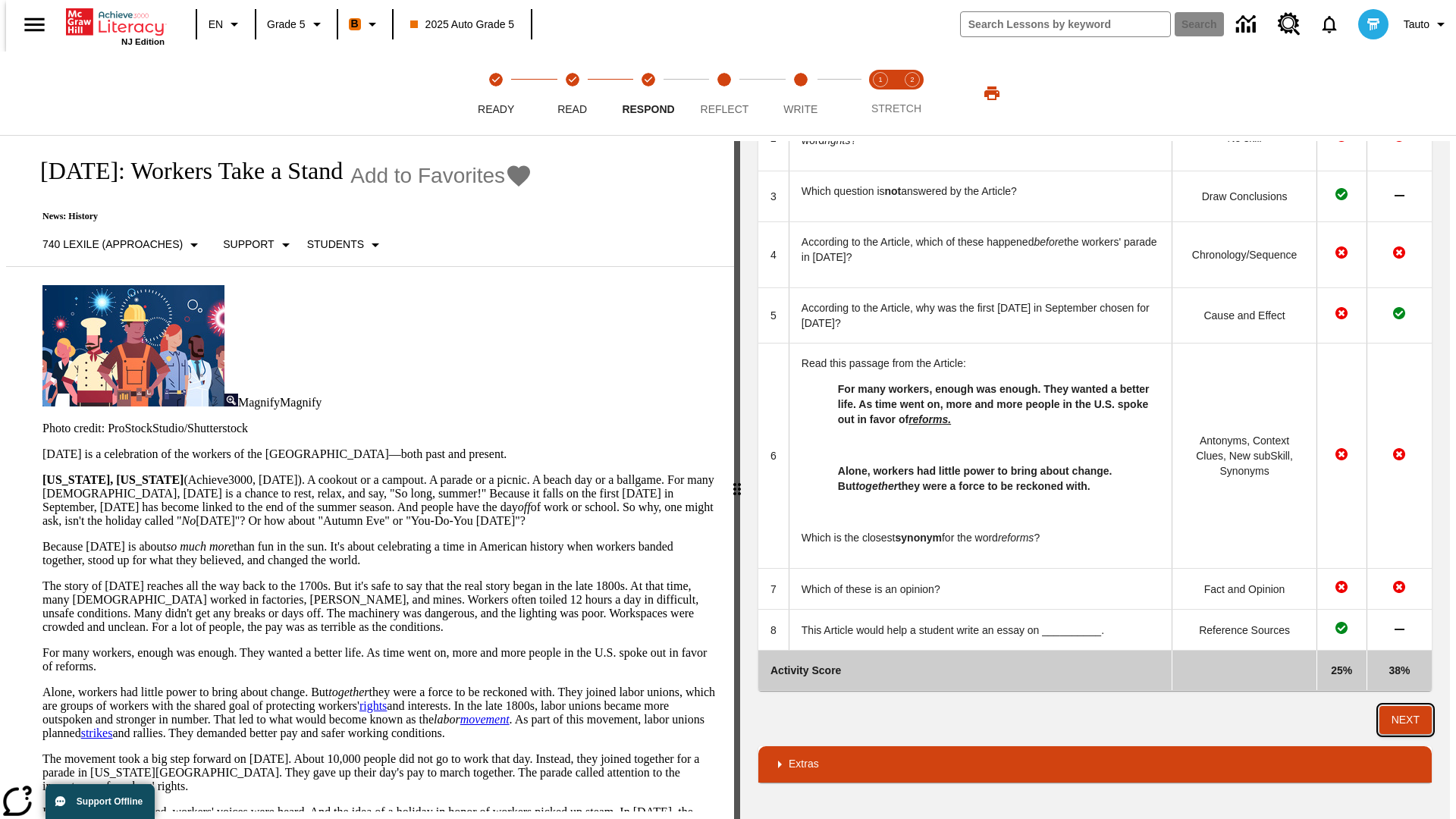
click at [1412, 720] on button "Next" at bounding box center [1406, 720] width 53 height 28
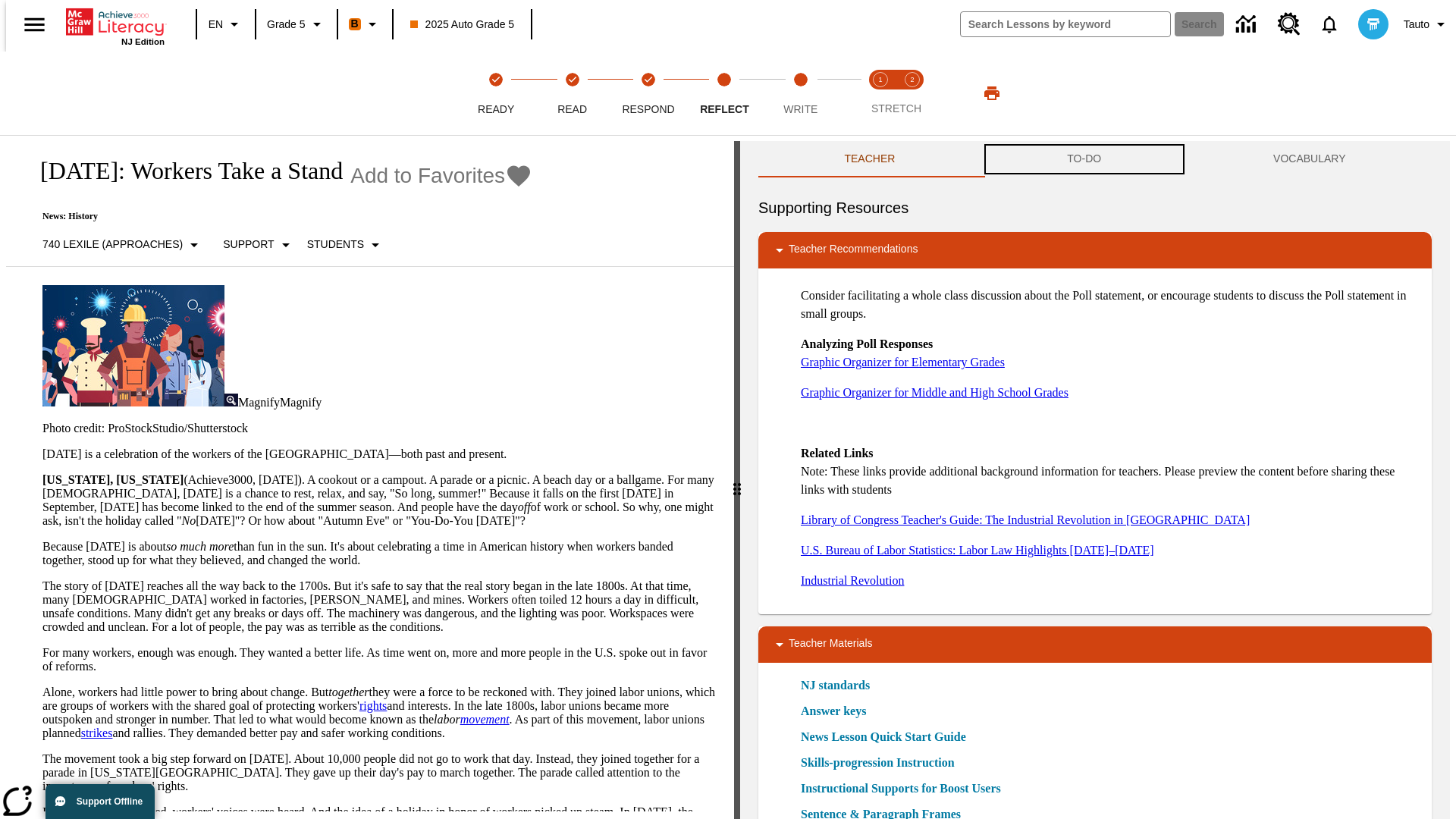
click at [1084, 160] on button "TO-DO" at bounding box center [1084, 159] width 206 height 36
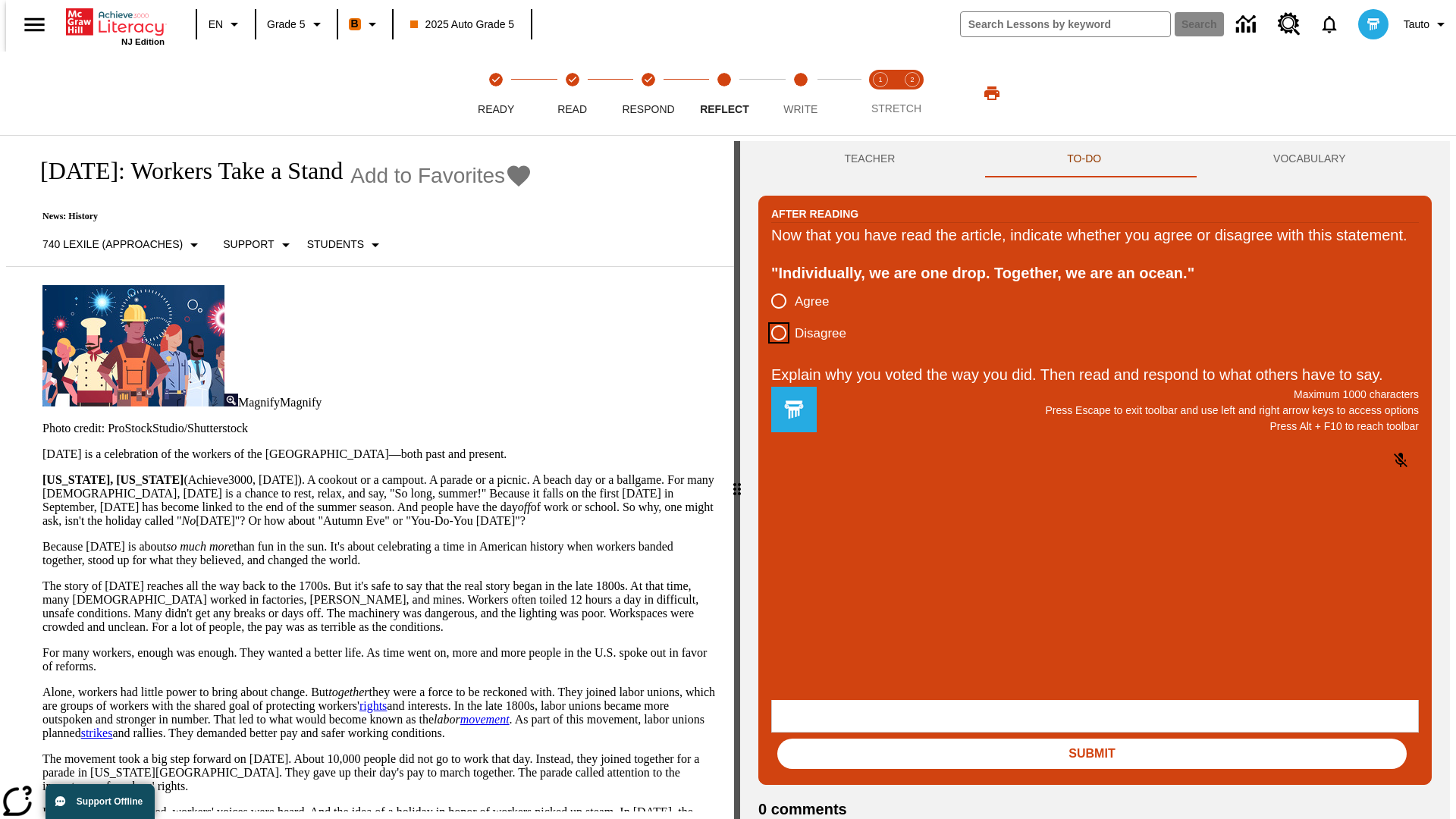
click at [773, 348] on input "Disagree" at bounding box center [779, 333] width 32 height 32
radio input "true"
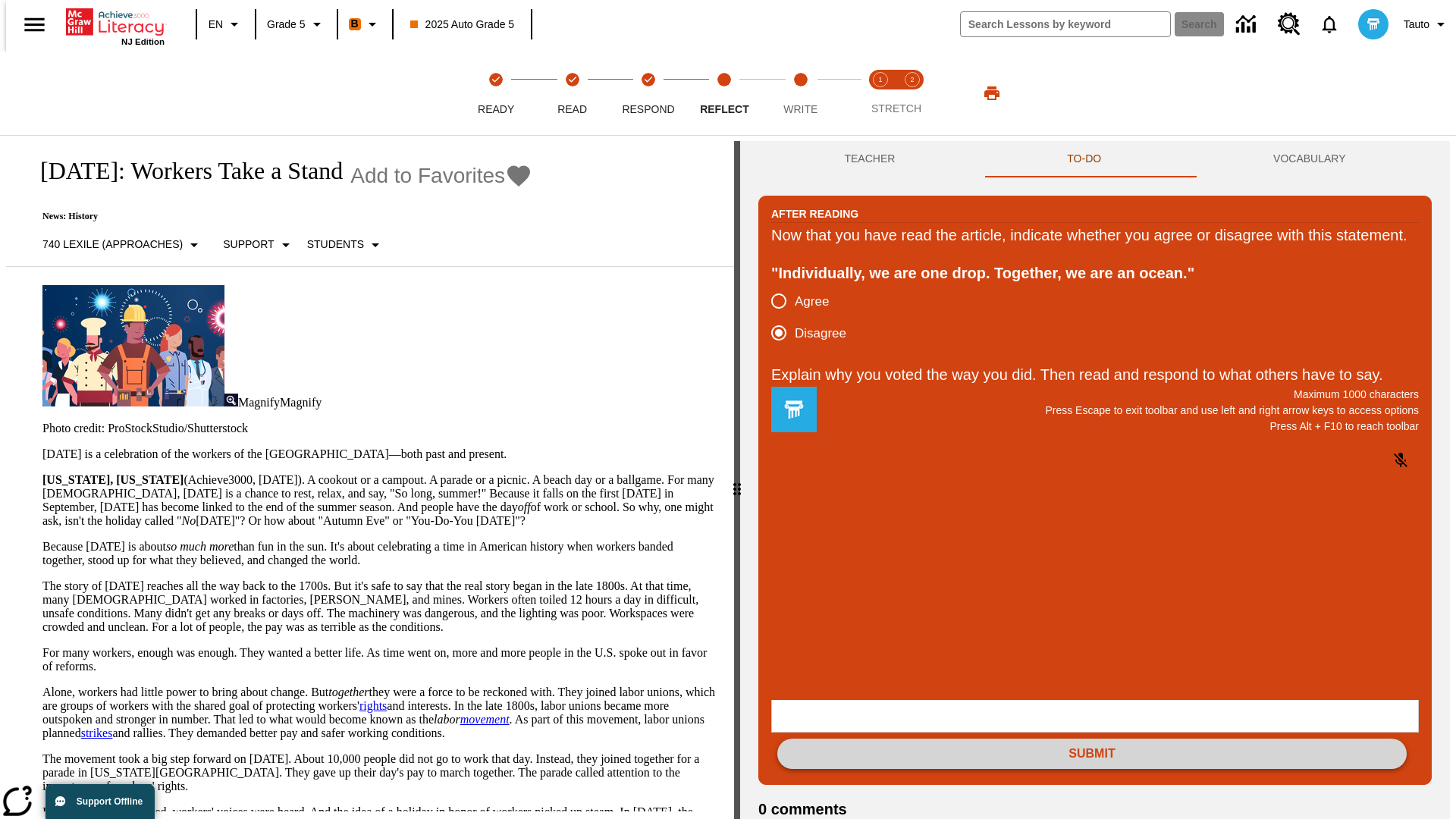
click at [1092, 738] on button "Submit" at bounding box center [1092, 753] width 630 height 30
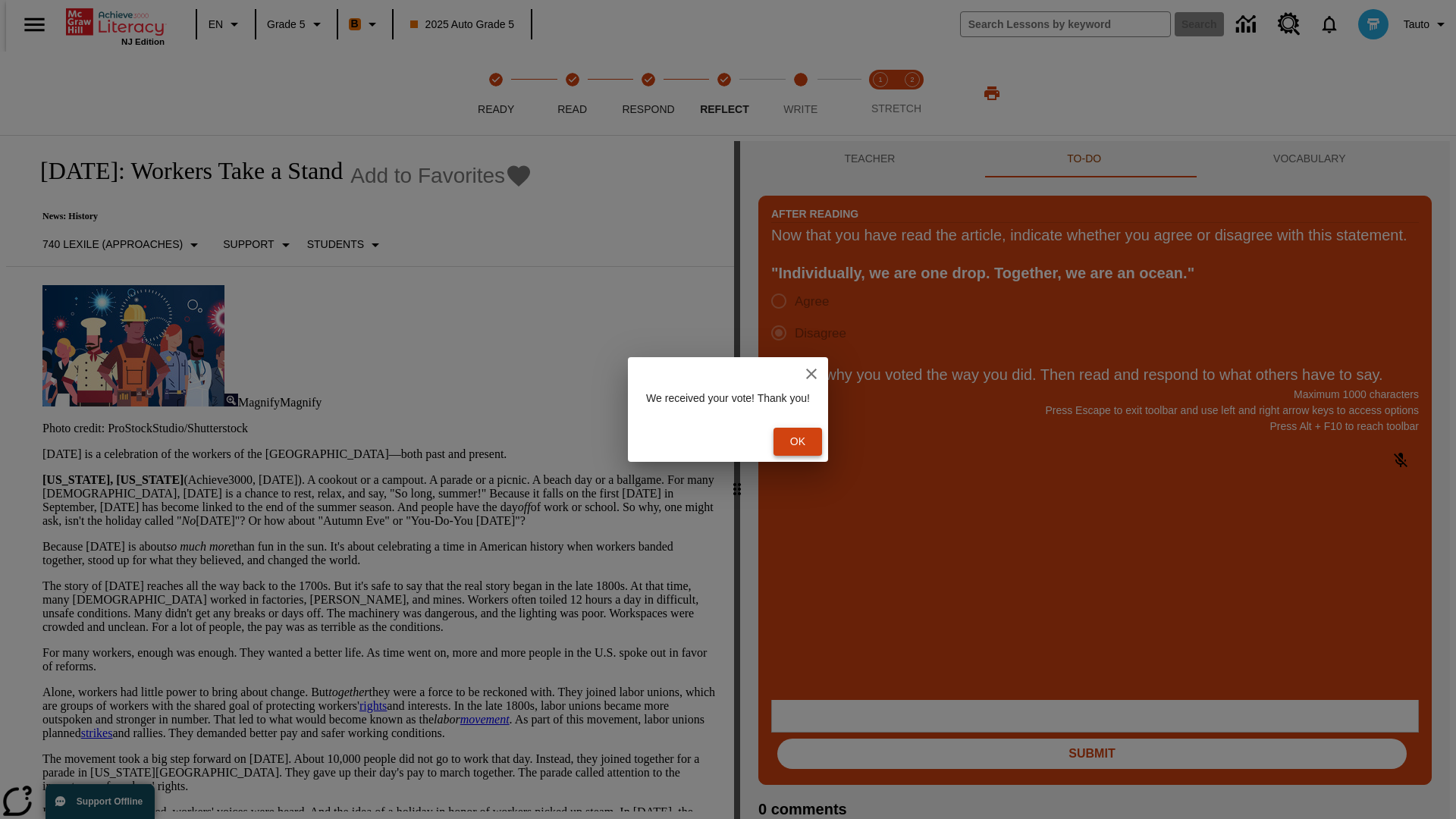
click at [806, 442] on button "Ok" at bounding box center [798, 442] width 49 height 28
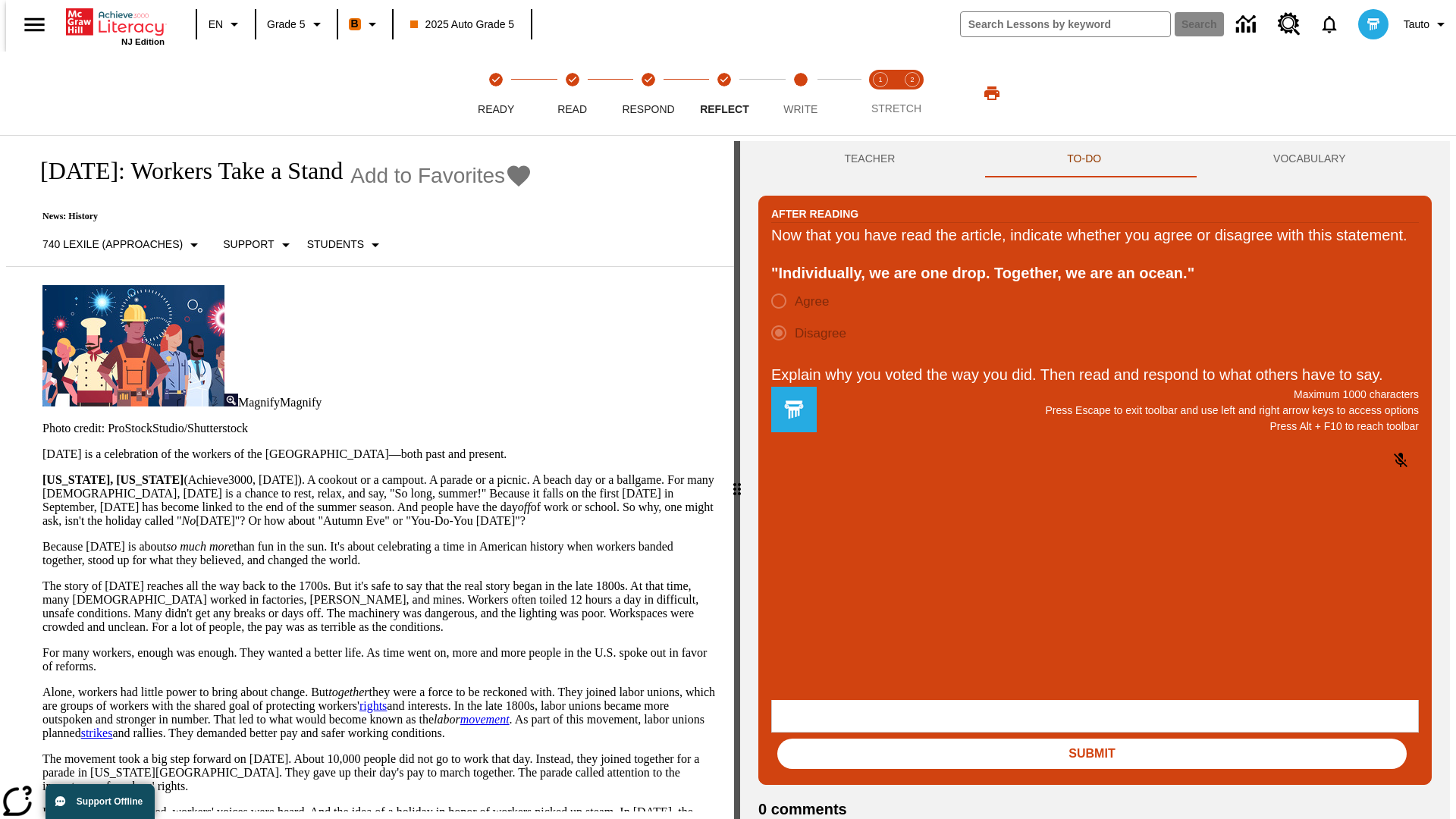
scroll to position [23, 0]
